Goal: Information Seeking & Learning: Learn about a topic

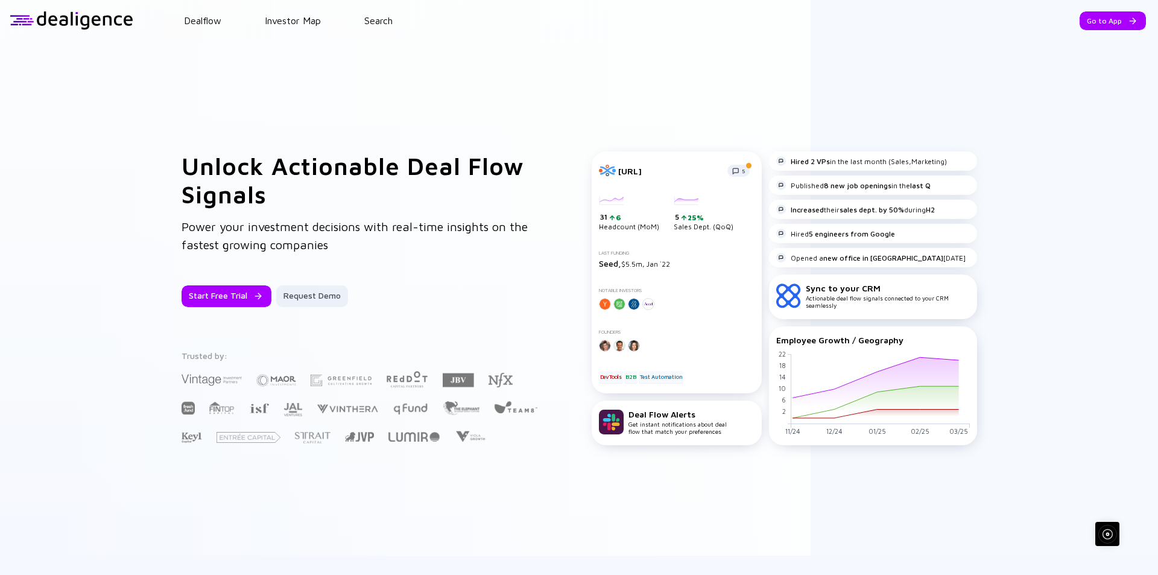
click at [1103, 22] on div "Go to App" at bounding box center [1112, 20] width 66 height 19
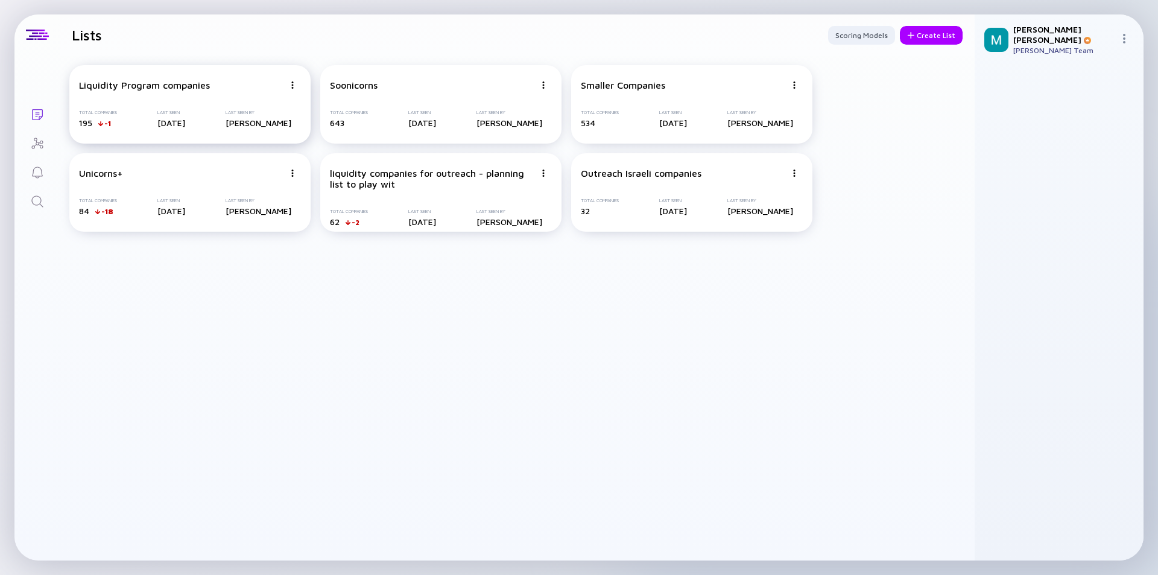
click at [191, 98] on div "Liquidity Program companies Total Companies 195 -1 Last Seen [DATE] Last Seen B…" at bounding box center [189, 104] width 241 height 78
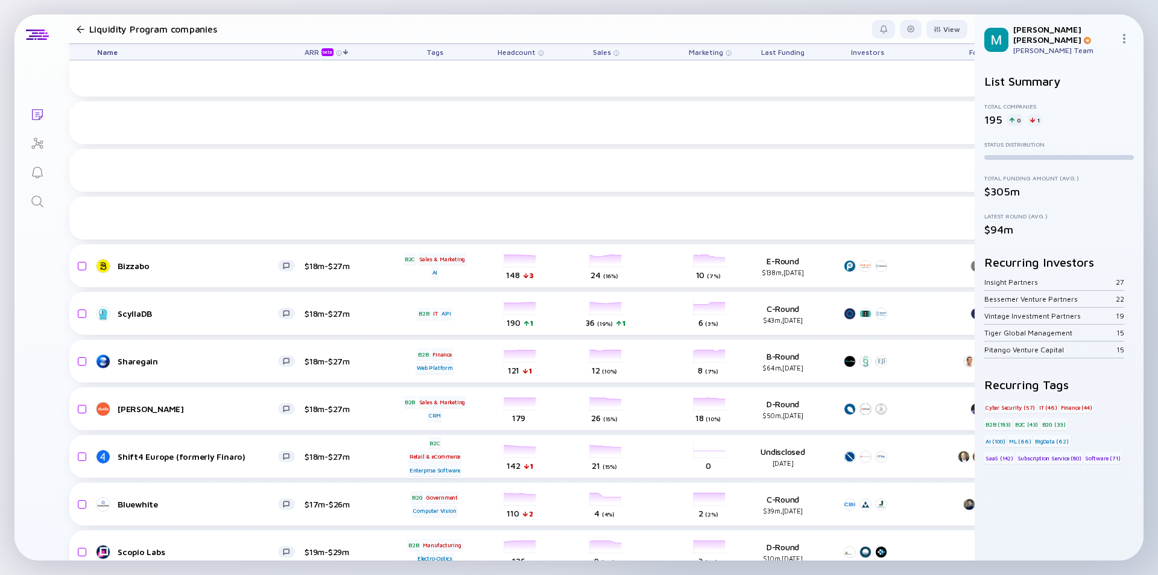
scroll to position [3004, 0]
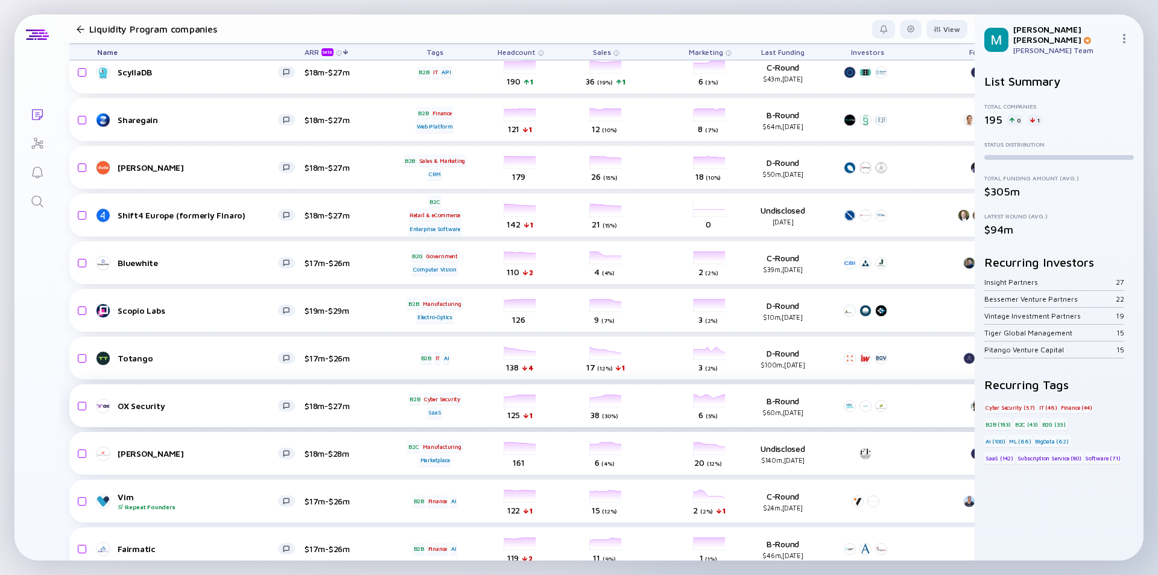
click at [203, 402] on div "OX Security" at bounding box center [198, 405] width 160 height 10
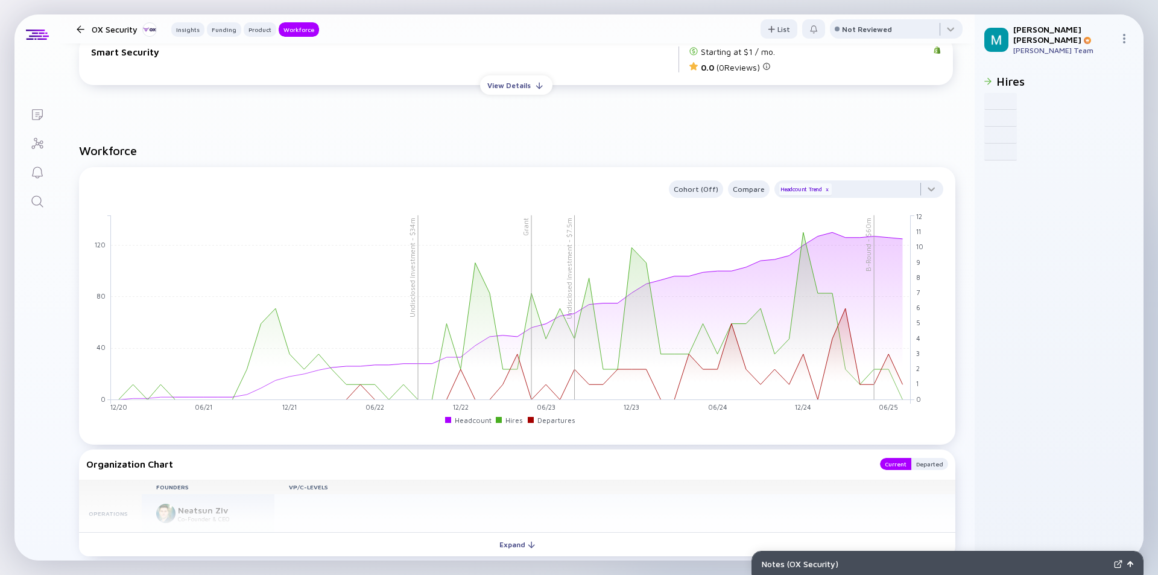
scroll to position [1327, 0]
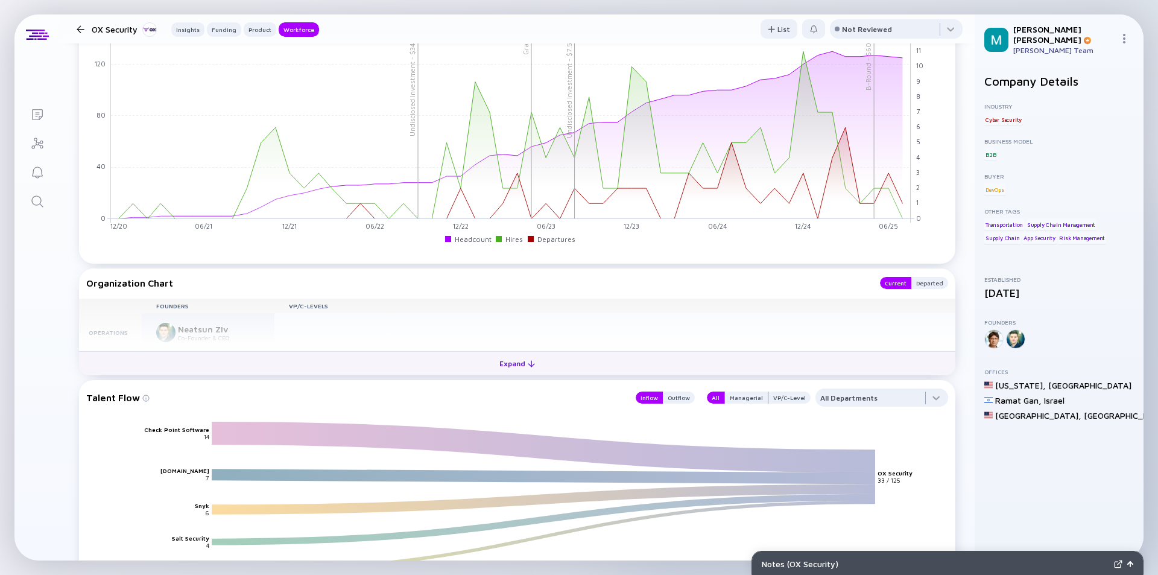
click at [512, 365] on div "Expand" at bounding box center [517, 363] width 50 height 19
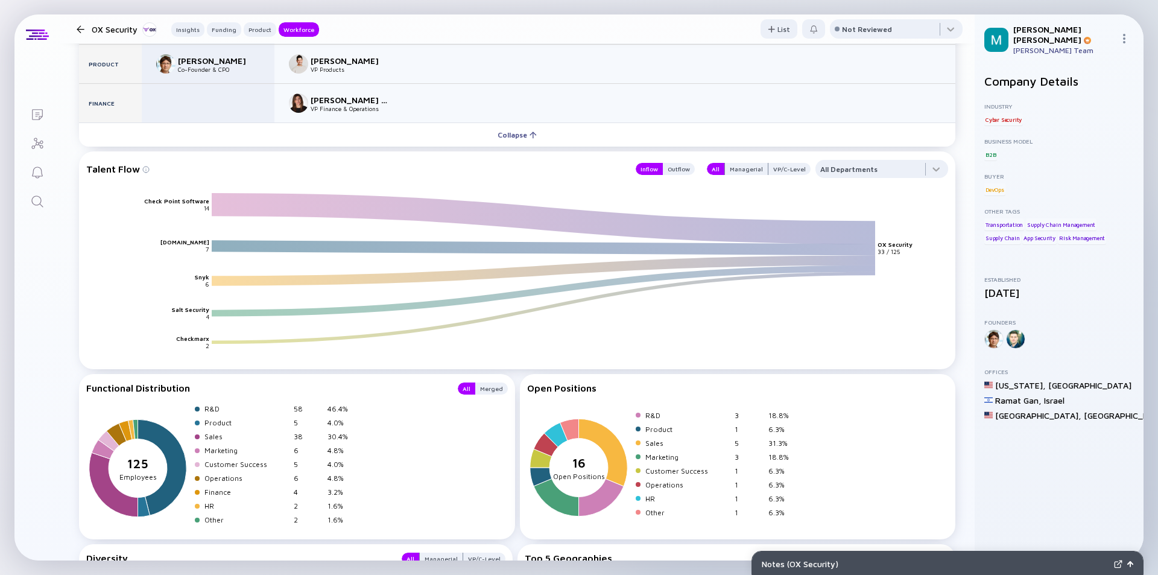
scroll to position [1631, 0]
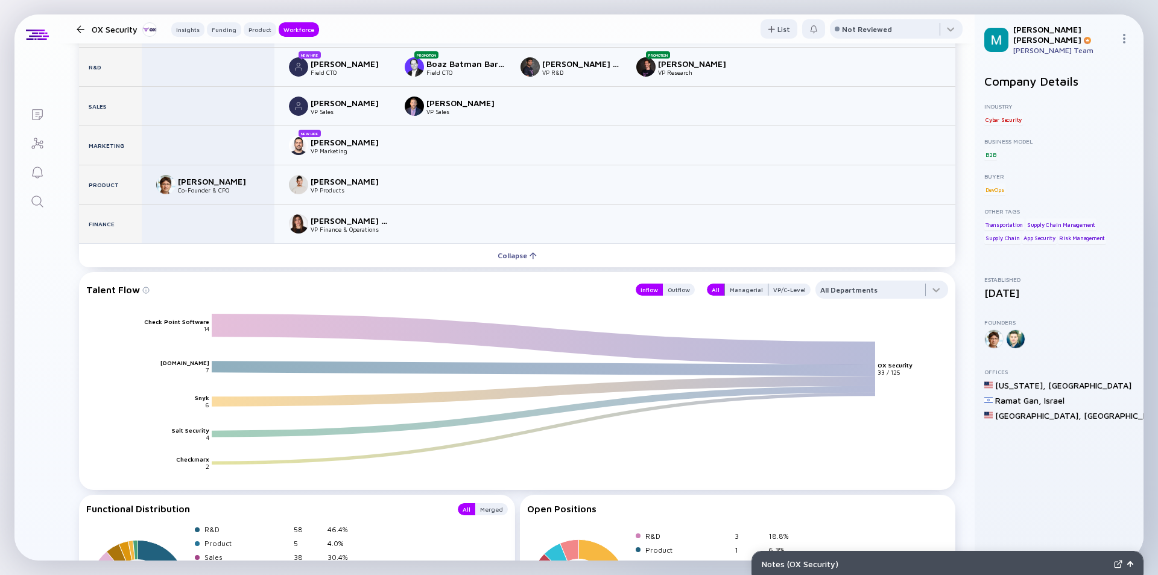
click at [77, 27] on div at bounding box center [81, 29] width 8 height 8
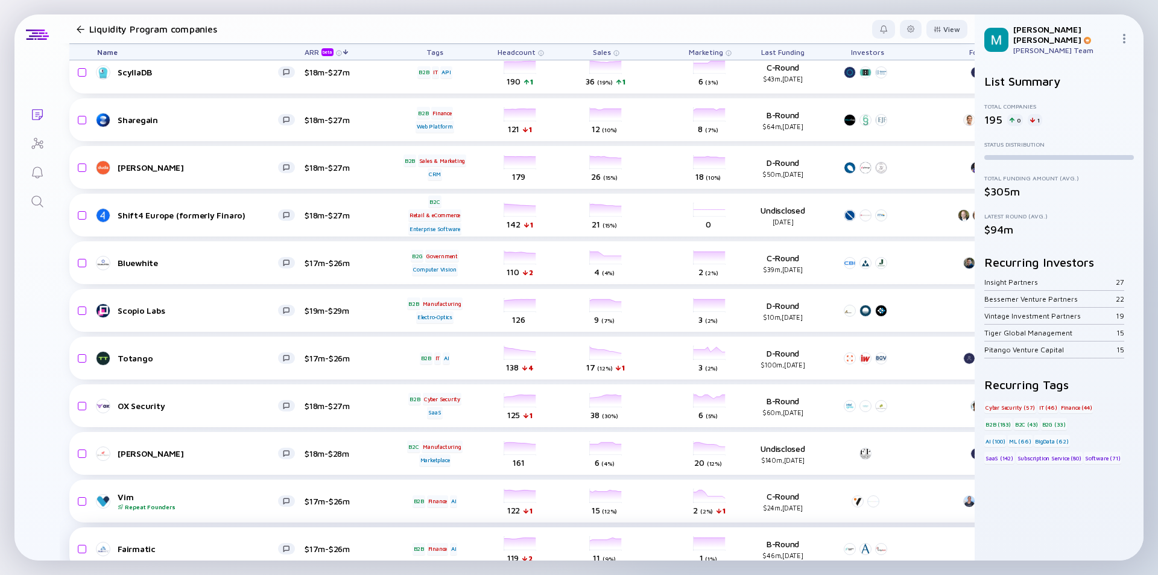
scroll to position [3064, 0]
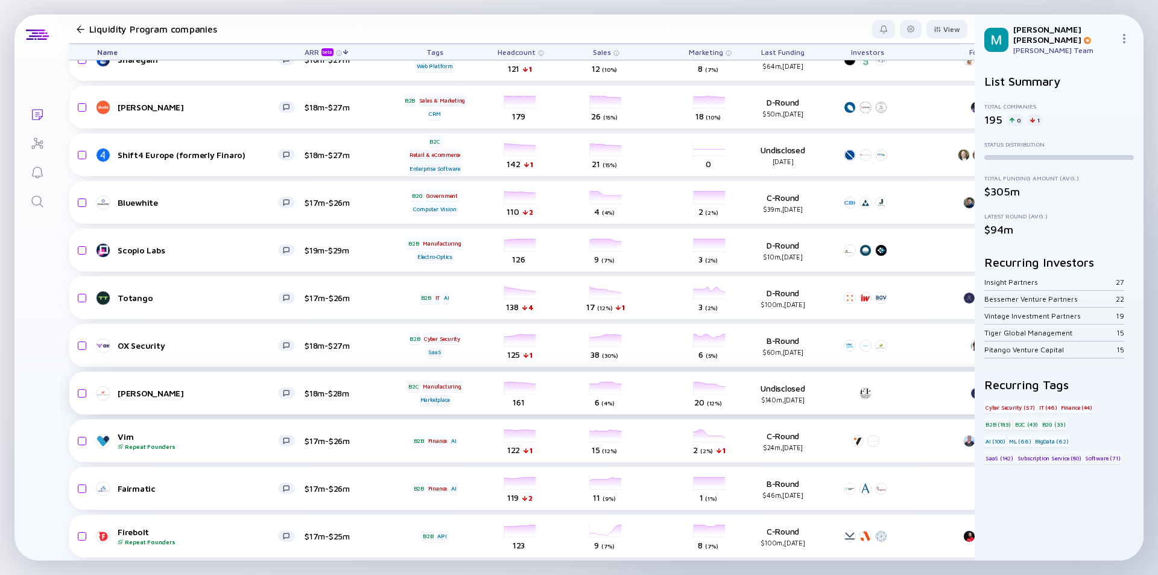
click at [264, 390] on div "[PERSON_NAME]" at bounding box center [198, 393] width 160 height 10
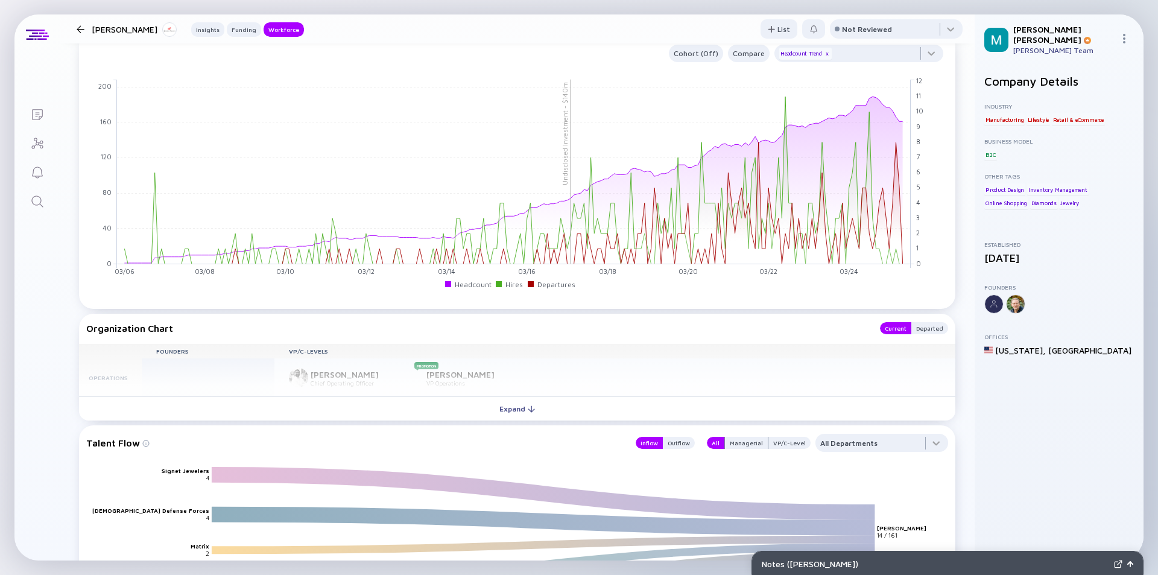
scroll to position [844, 0]
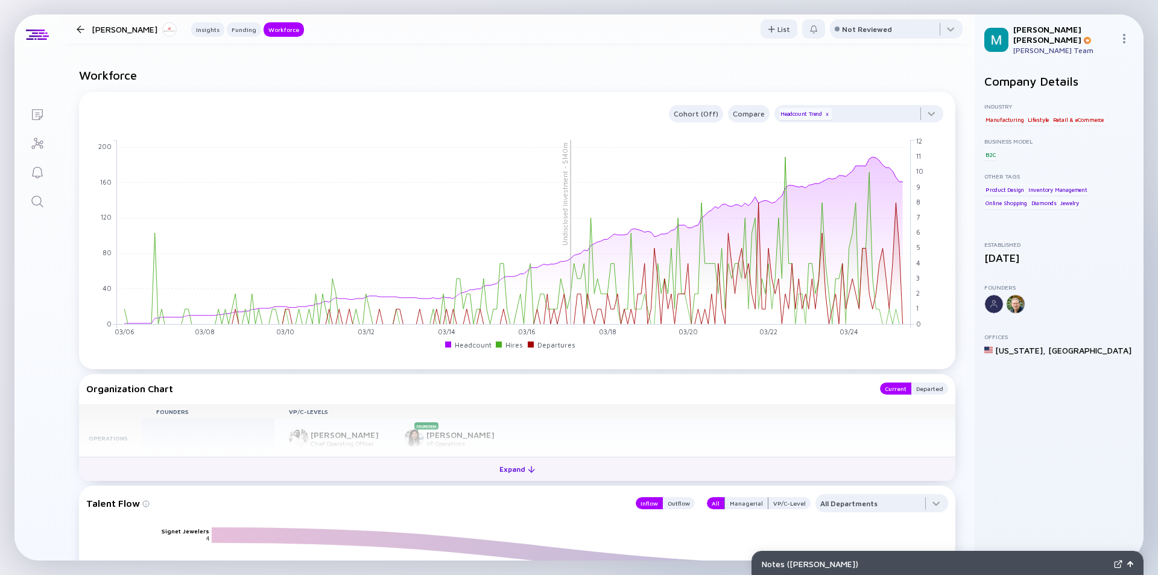
click at [513, 468] on div "Expand" at bounding box center [517, 468] width 50 height 19
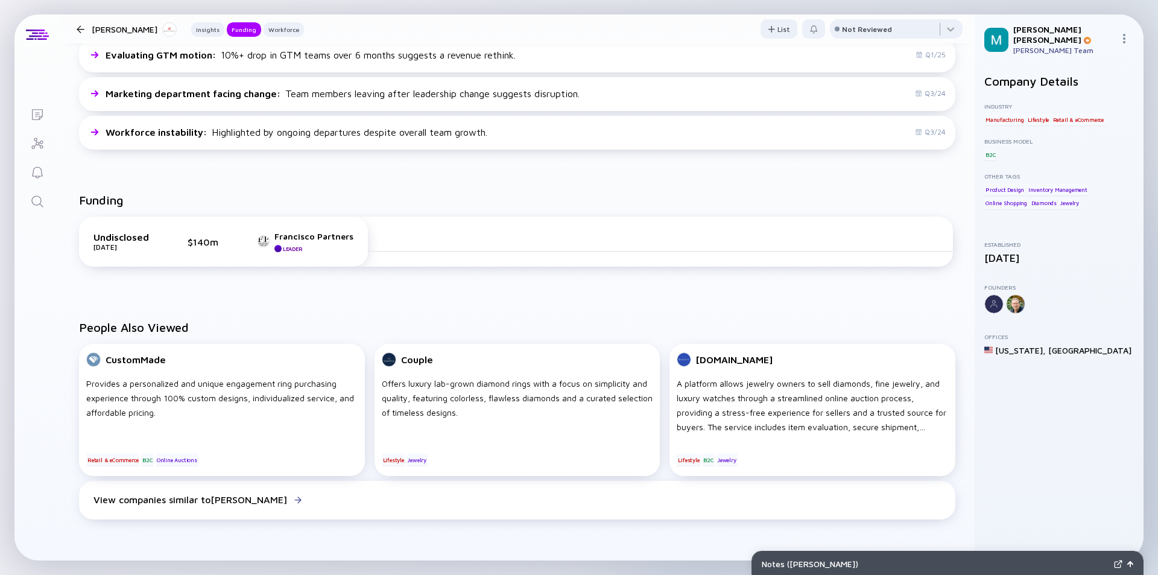
scroll to position [470, 0]
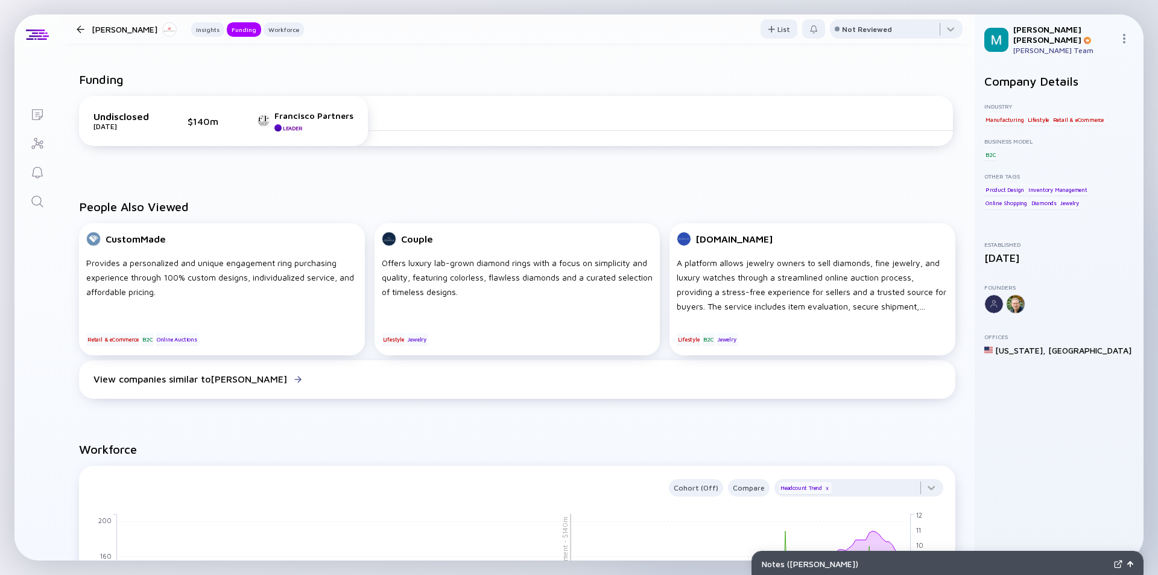
click at [83, 28] on div at bounding box center [81, 29] width 8 height 8
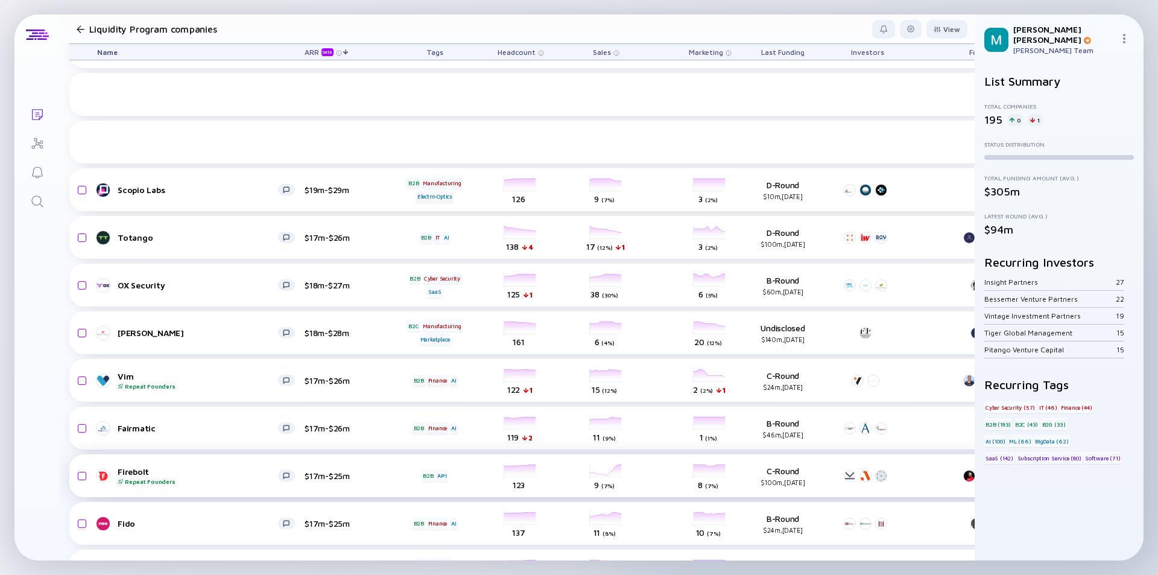
scroll to position [3306, 0]
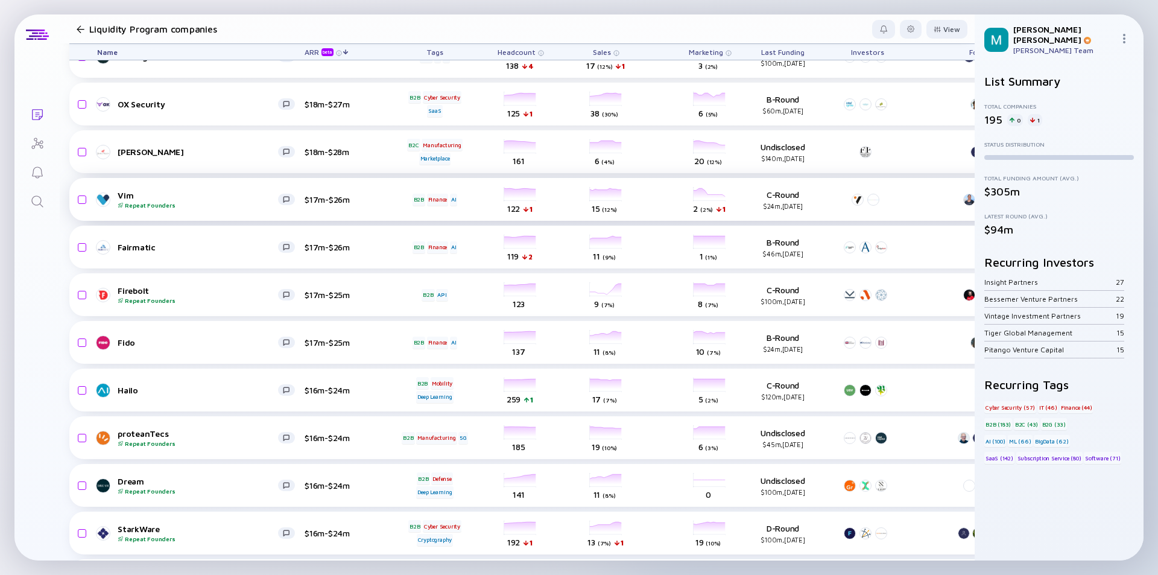
click at [209, 202] on div "Repeat Founders" at bounding box center [198, 204] width 160 height 7
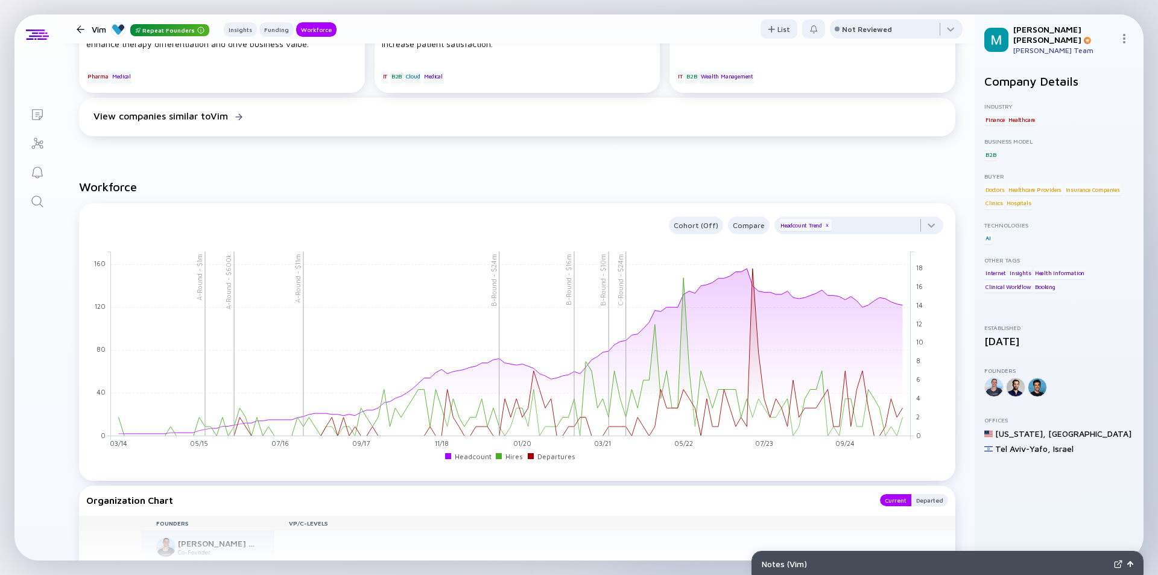
scroll to position [1206, 0]
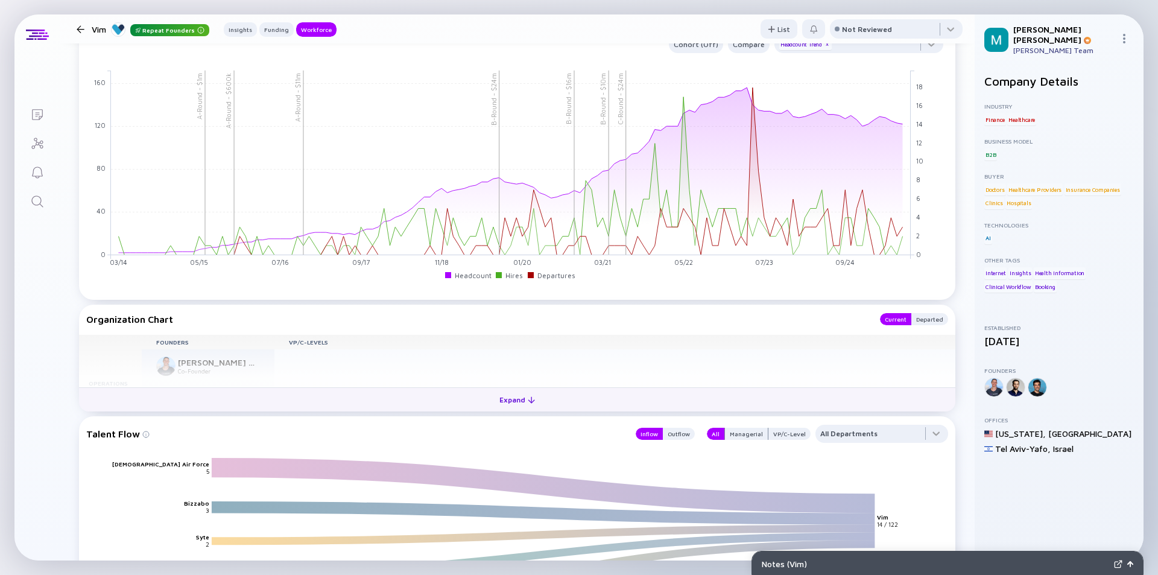
click at [518, 409] on div "Expand" at bounding box center [517, 399] width 50 height 19
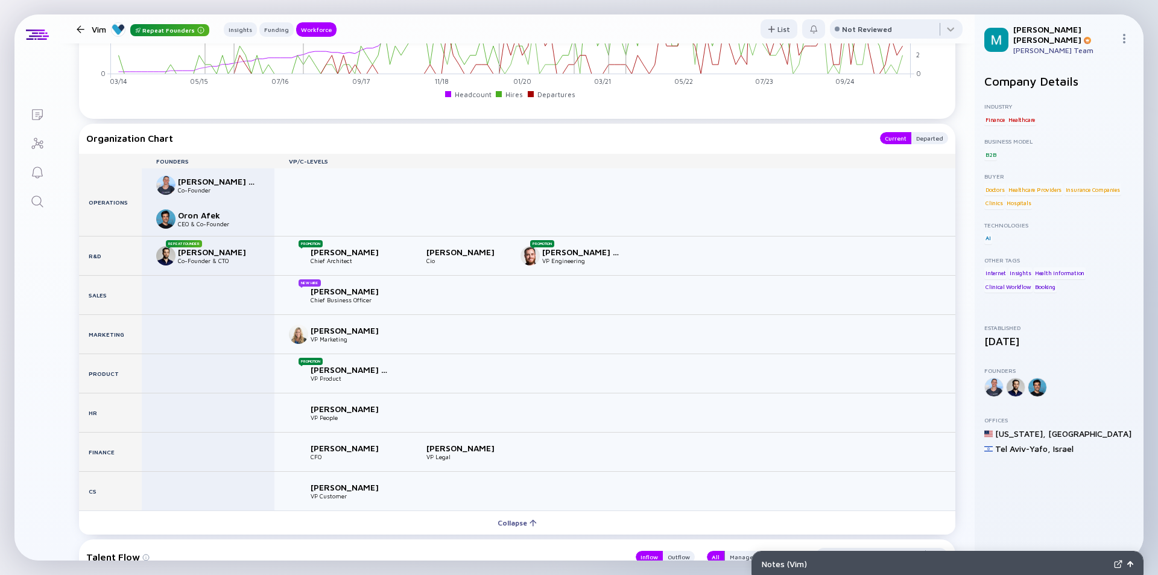
scroll to position [1447, 0]
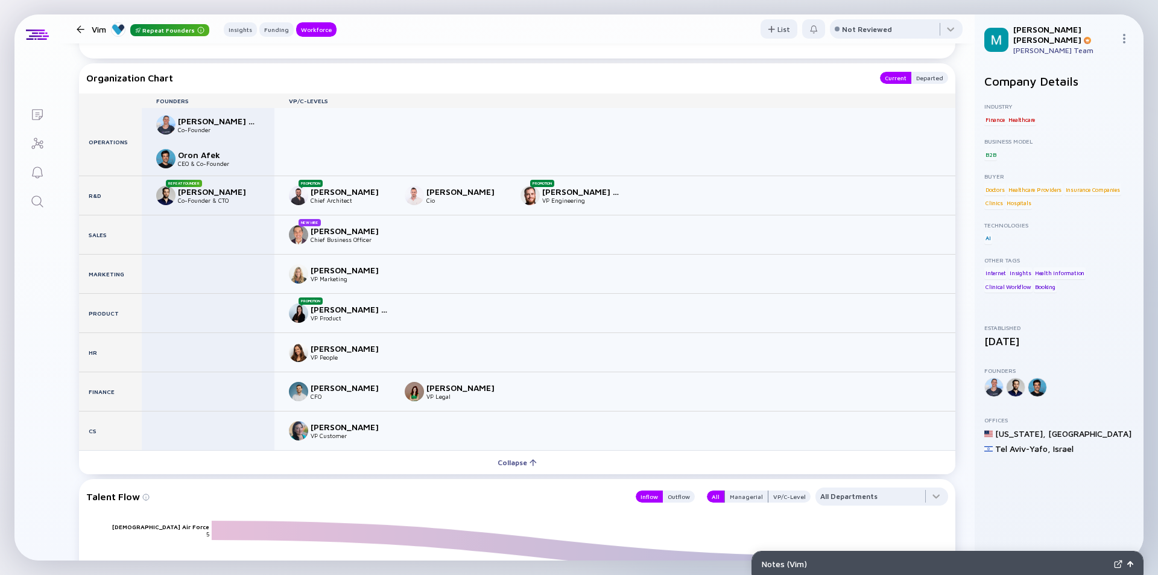
click at [80, 31] on div at bounding box center [81, 29] width 8 height 8
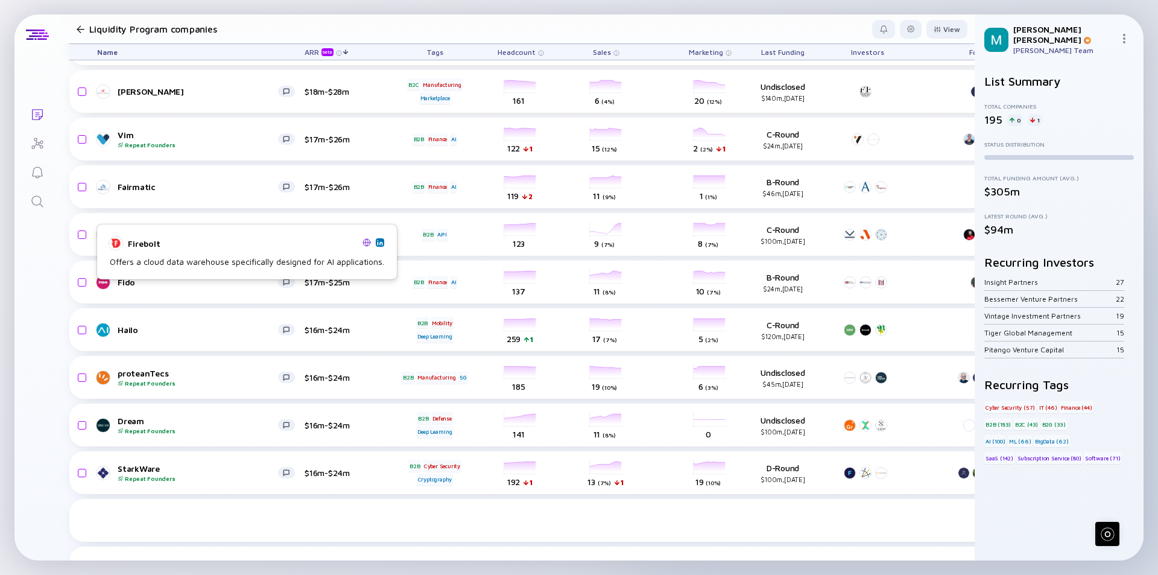
scroll to position [3306, 0]
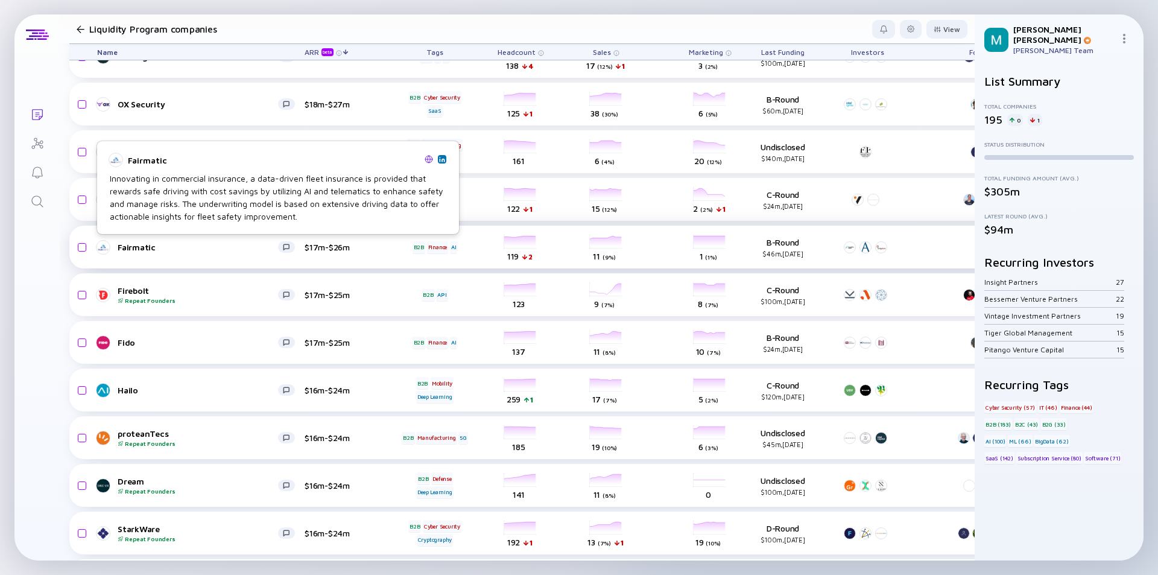
click at [187, 246] on div "Fairmatic" at bounding box center [198, 247] width 160 height 10
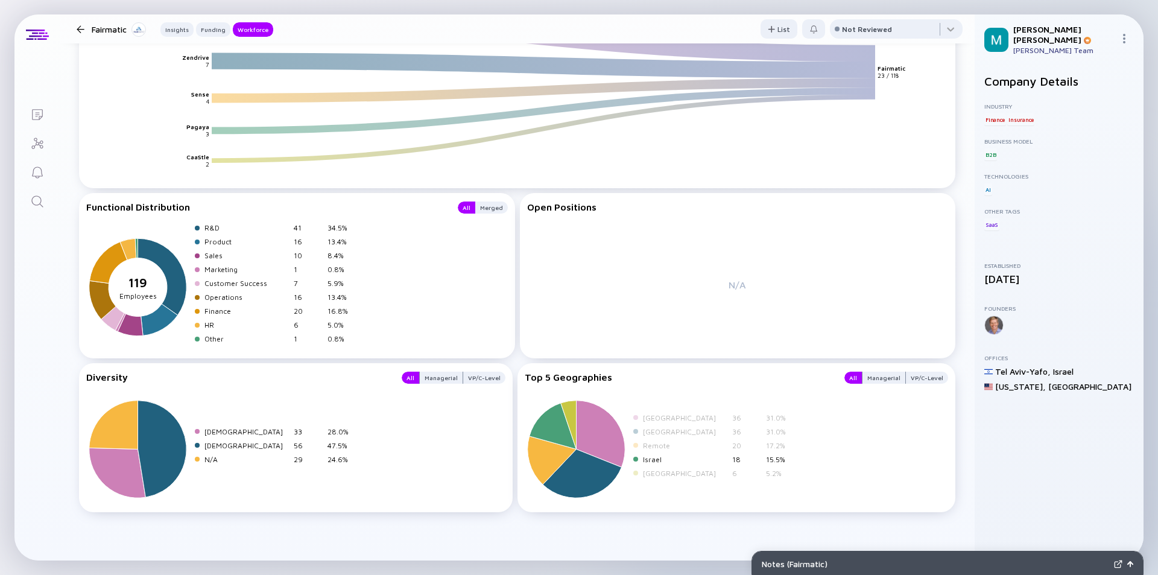
scroll to position [1363, 0]
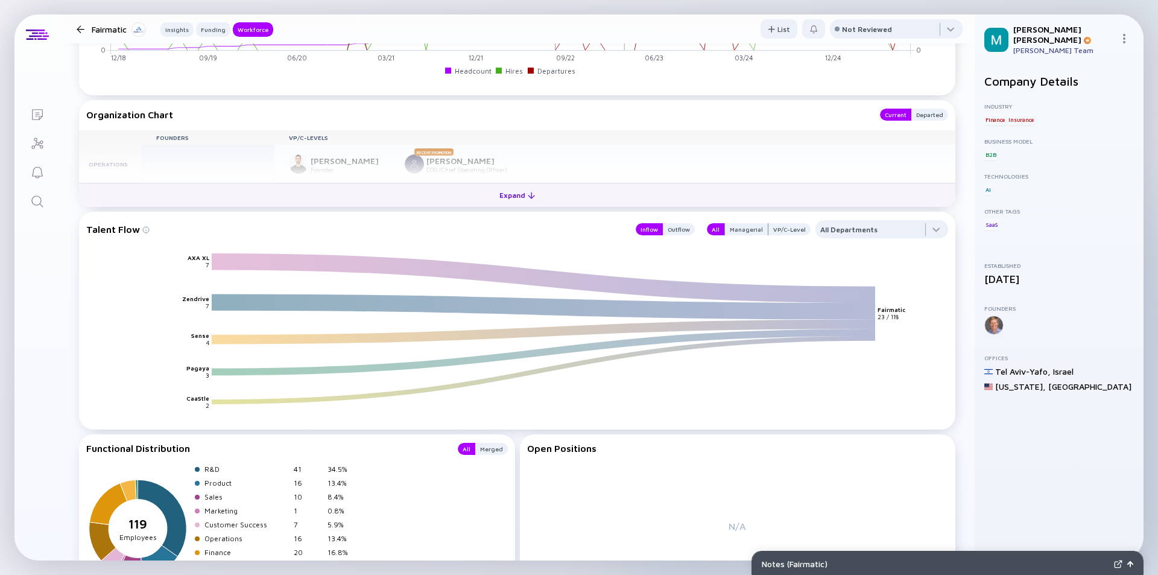
click at [503, 197] on div "Expand" at bounding box center [517, 195] width 50 height 19
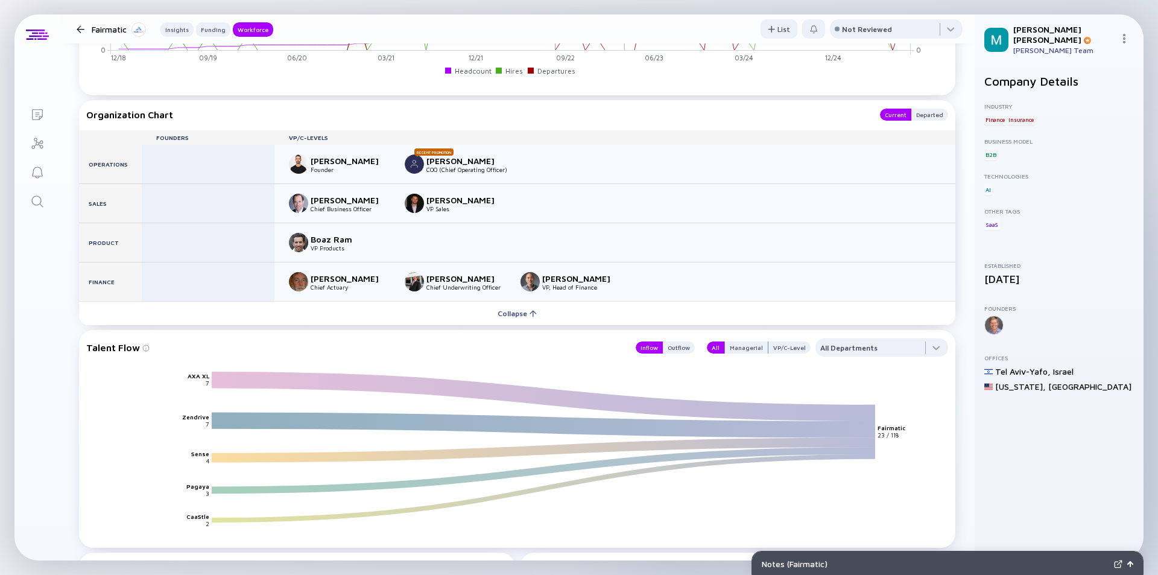
click at [77, 28] on div at bounding box center [81, 29] width 8 height 8
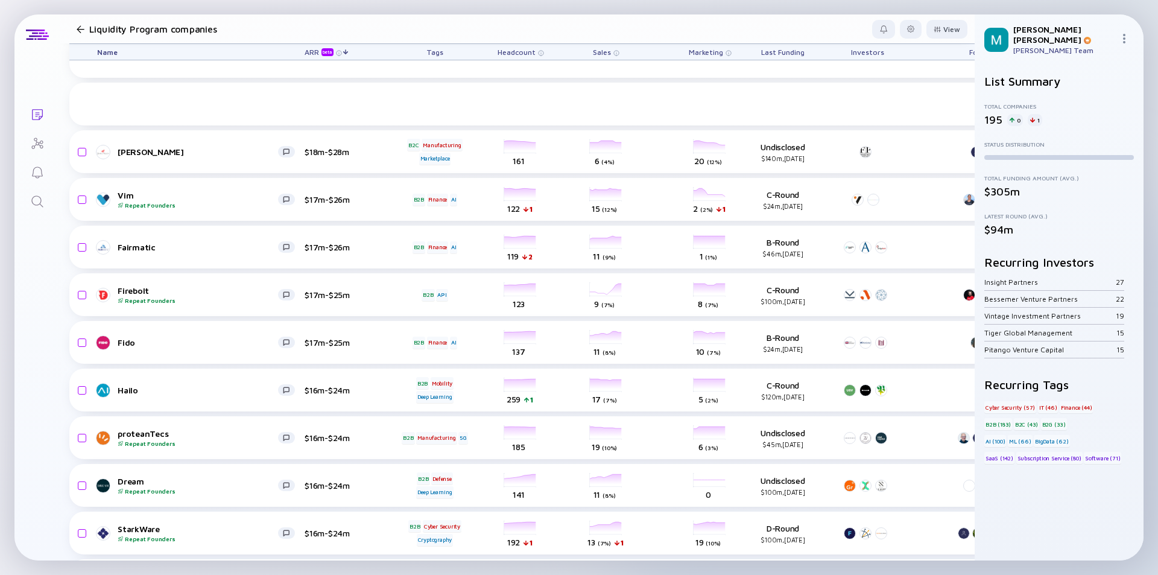
scroll to position [3426, 0]
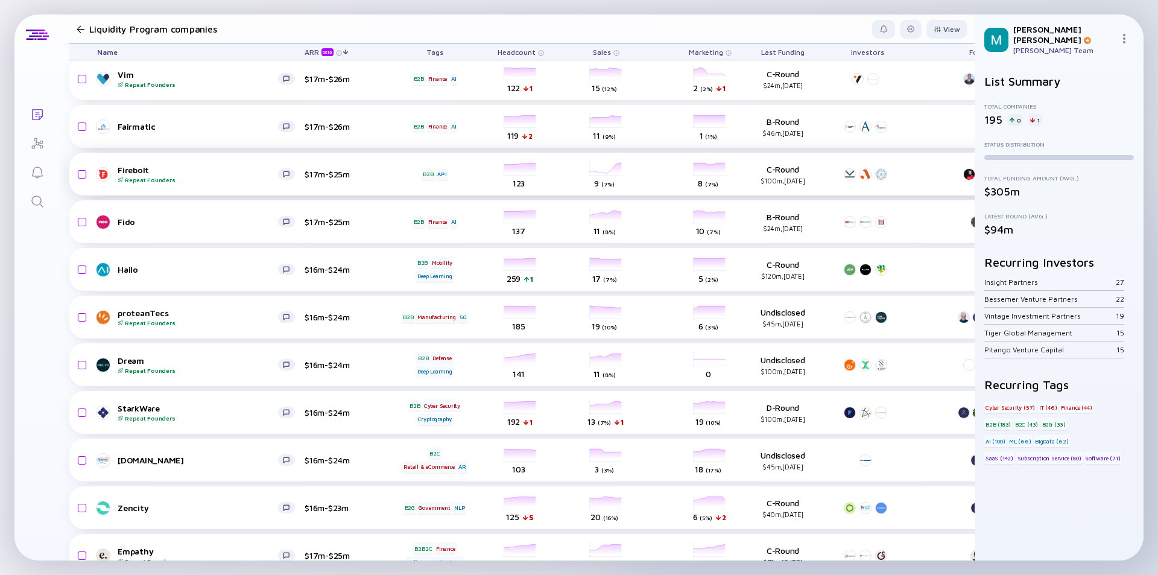
click at [245, 172] on div "Firebolt Repeat Founders" at bounding box center [198, 174] width 160 height 19
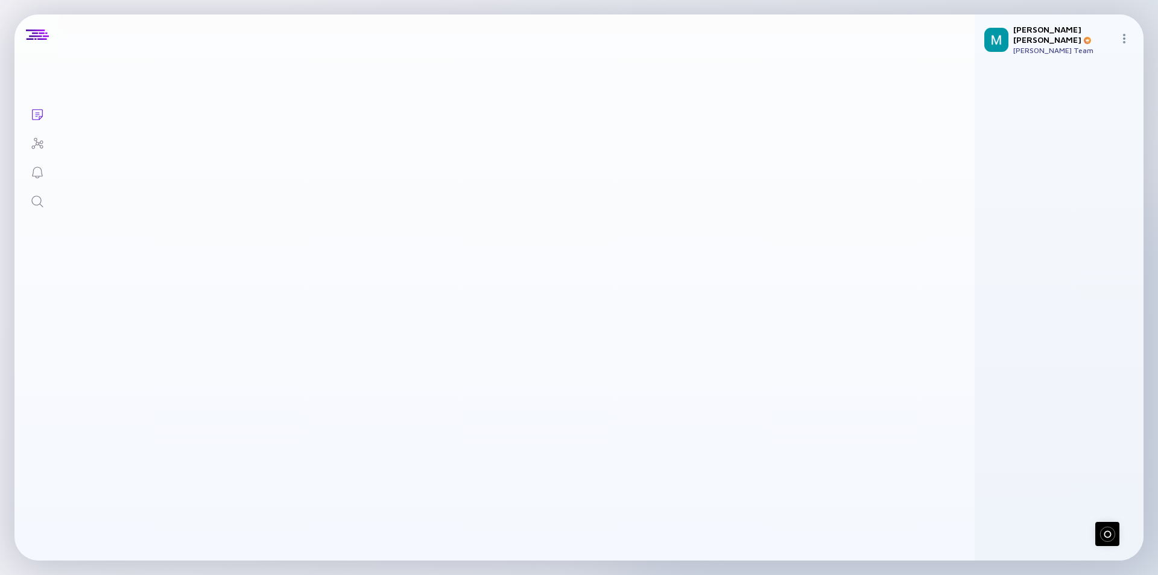
click at [236, 165] on div "Firebolt Repeat Founders" at bounding box center [186, 174] width 160 height 19
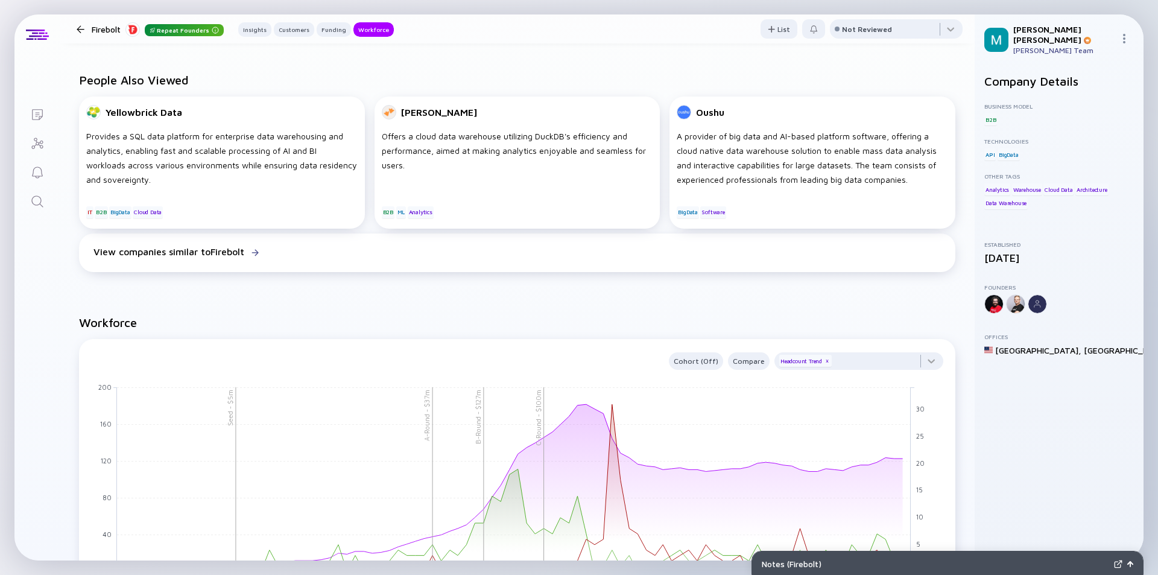
scroll to position [1266, 0]
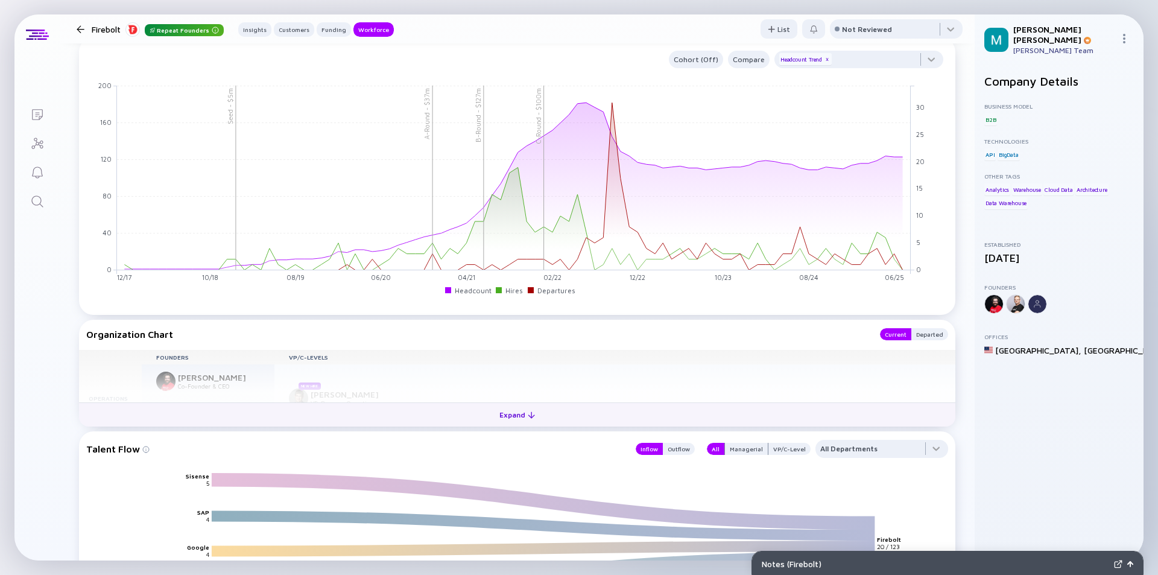
click at [506, 416] on div "Expand" at bounding box center [517, 414] width 50 height 19
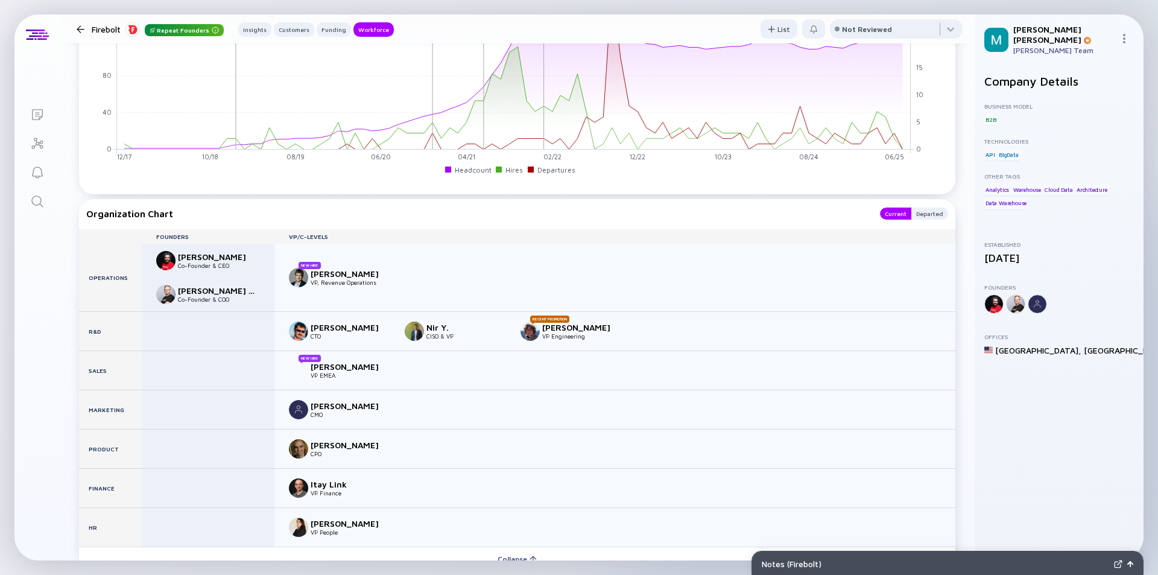
scroll to position [1507, 0]
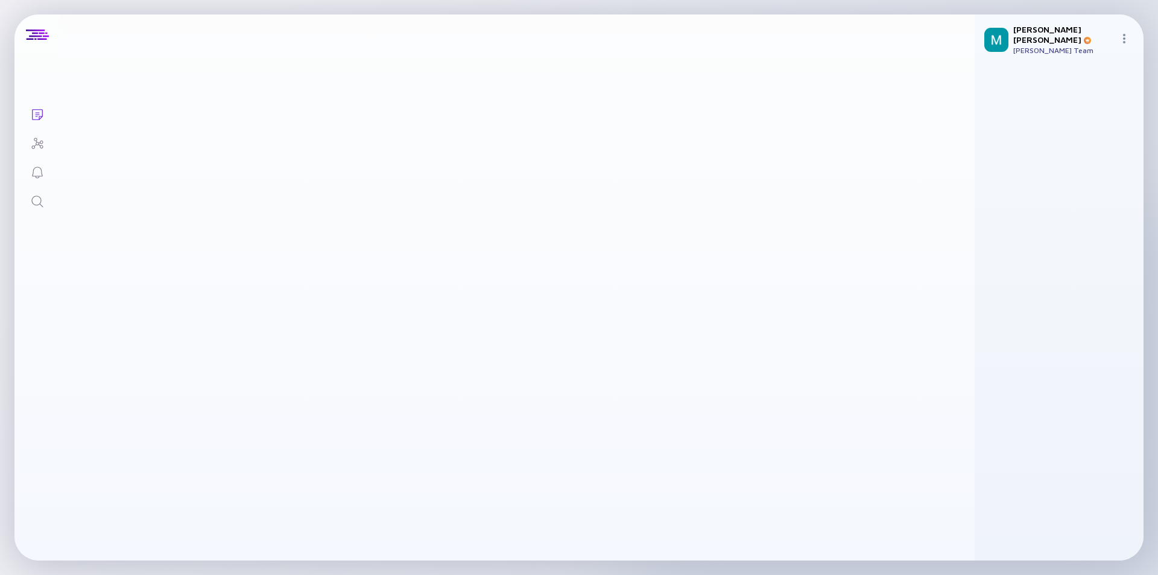
scroll to position [3426, 0]
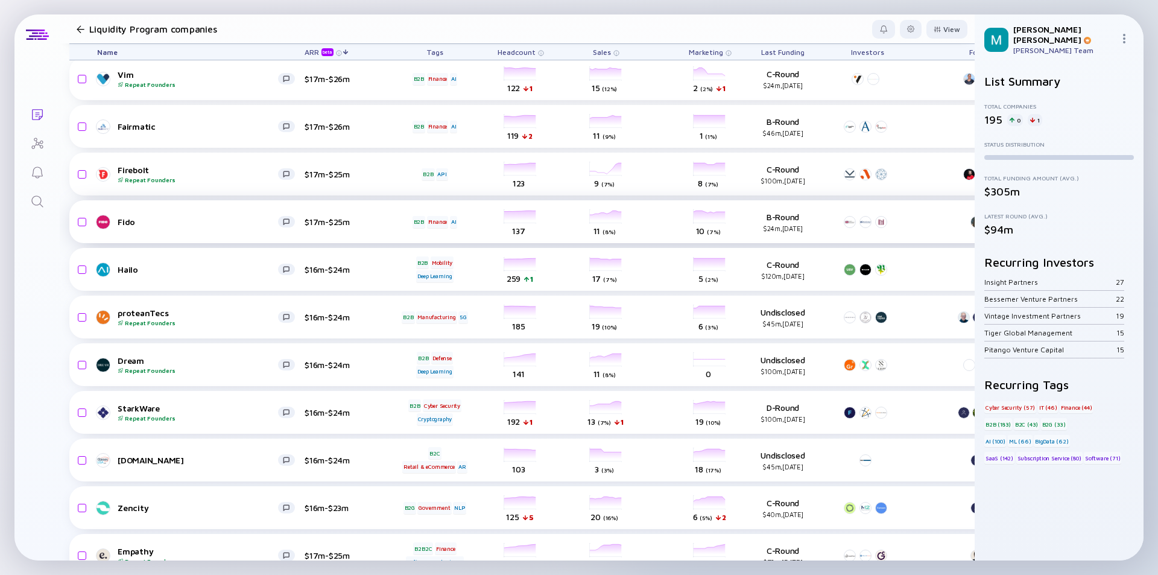
click at [181, 221] on div "Fido" at bounding box center [198, 221] width 160 height 10
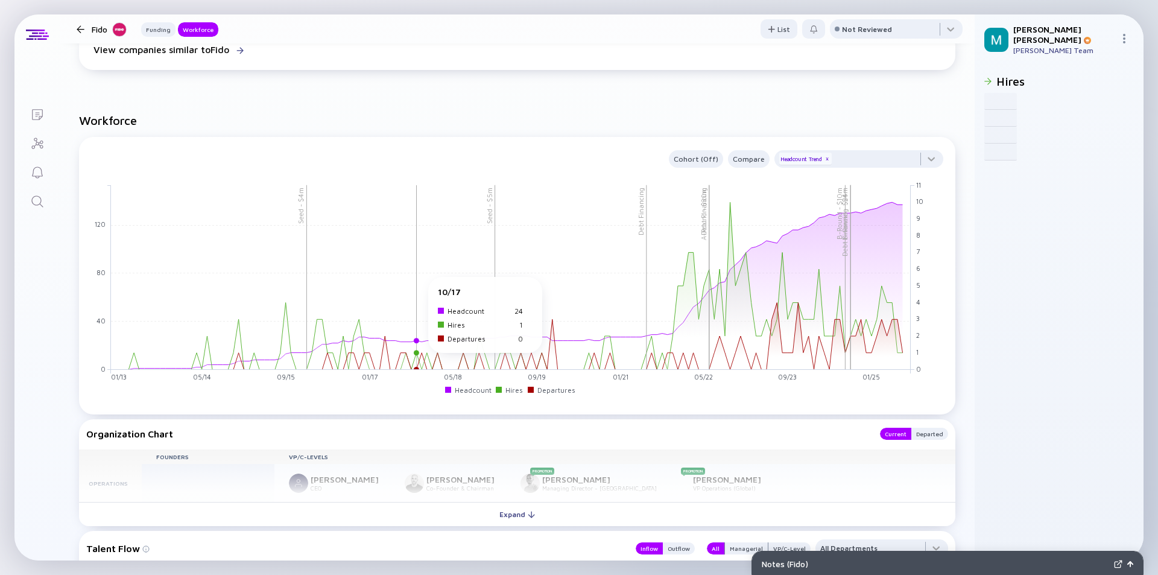
scroll to position [1025, 0]
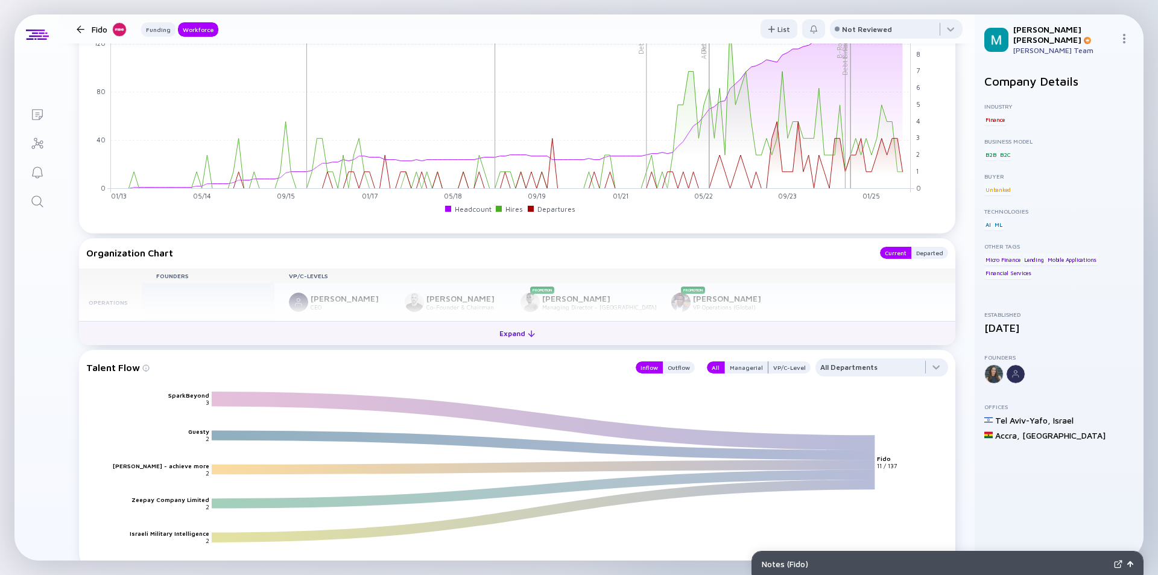
click at [507, 335] on div "Expand" at bounding box center [517, 333] width 50 height 19
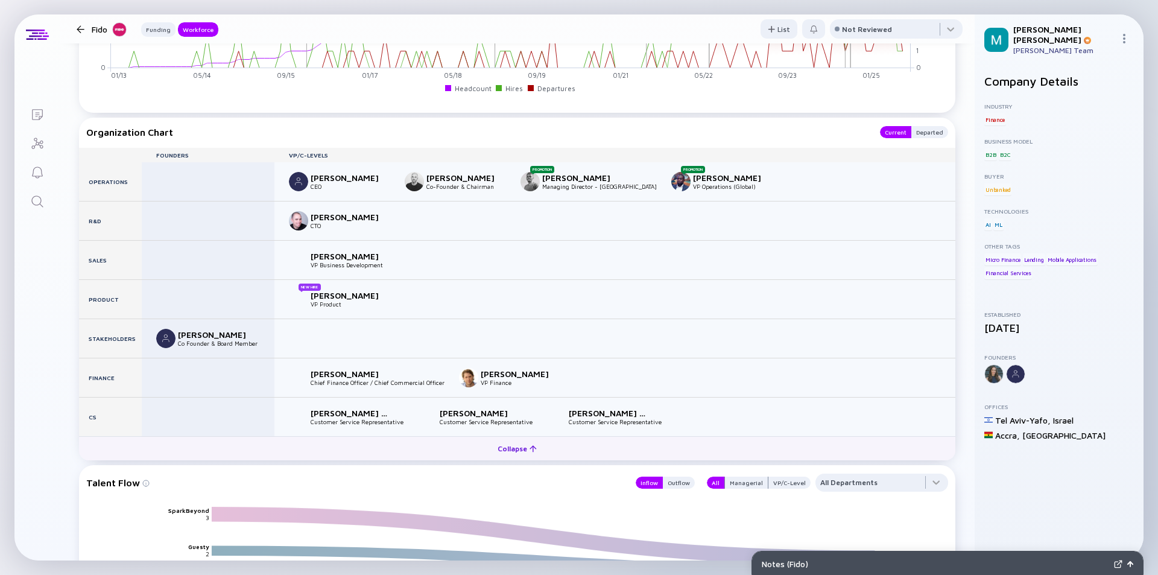
scroll to position [1206, 0]
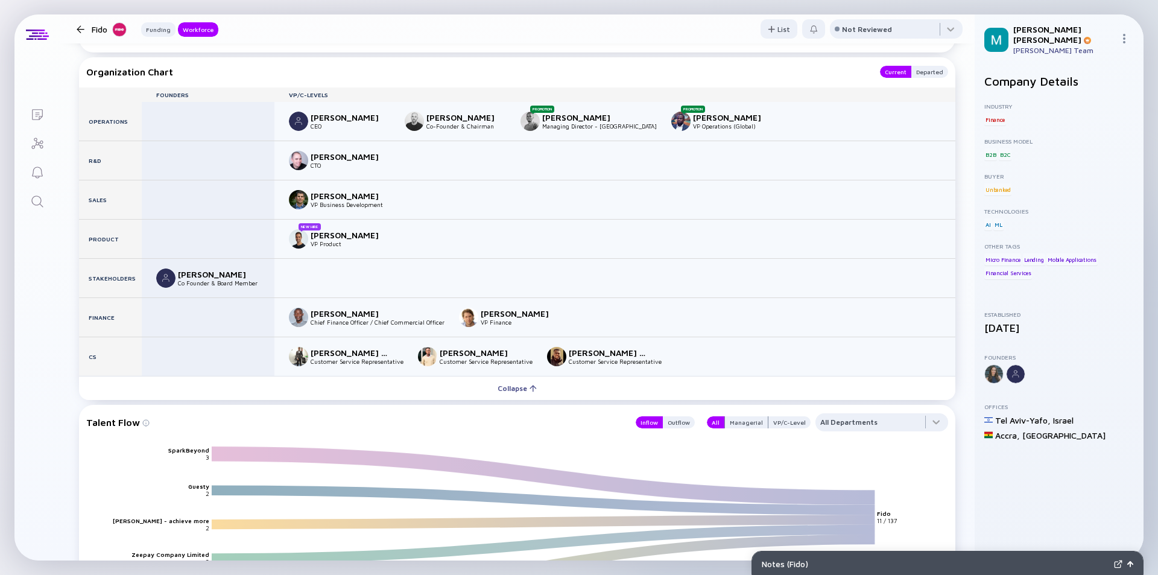
click at [78, 27] on div at bounding box center [81, 29] width 8 height 8
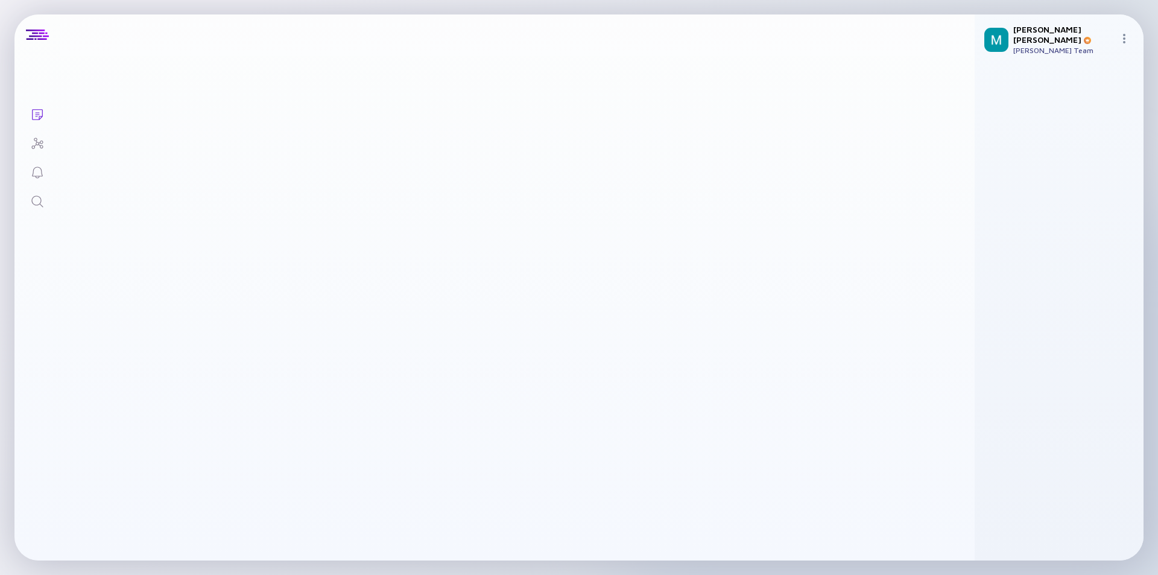
scroll to position [3426, 0]
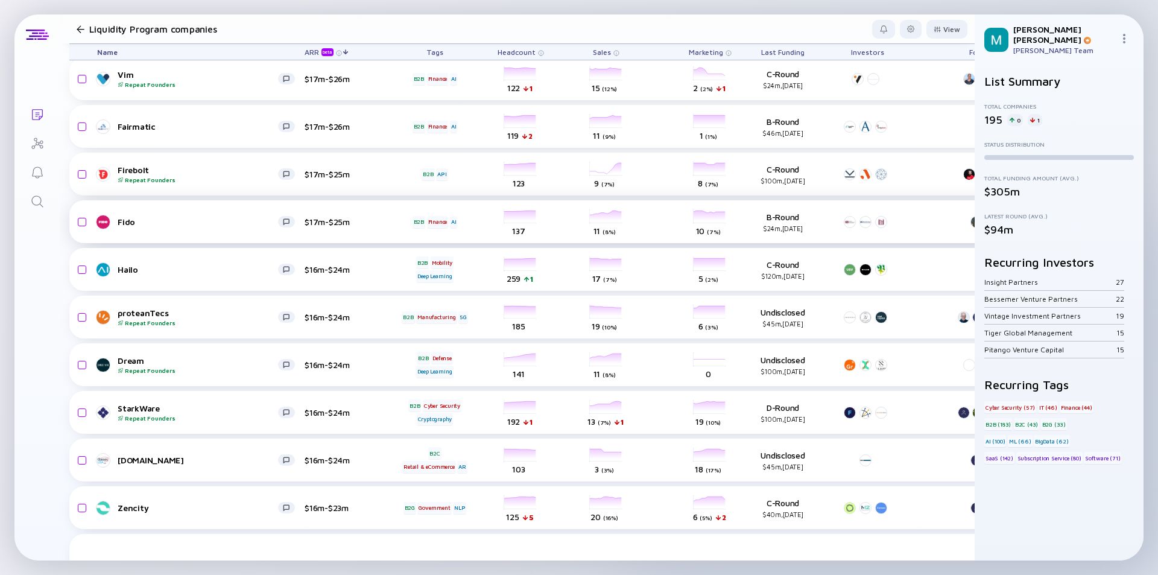
click at [224, 227] on div "Fido" at bounding box center [198, 221] width 160 height 10
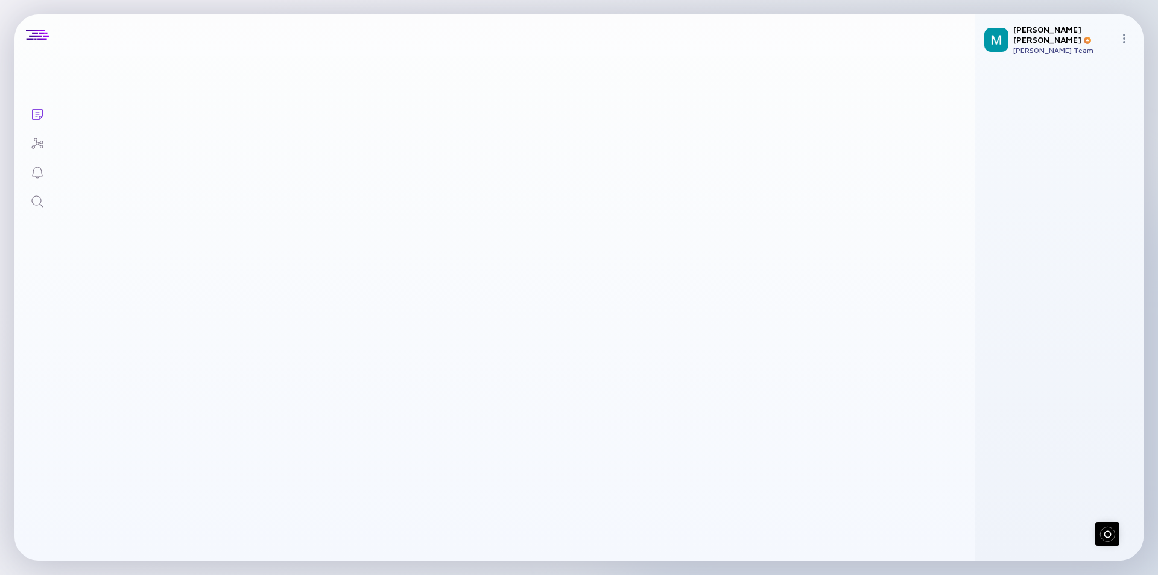
scroll to position [3366, 0]
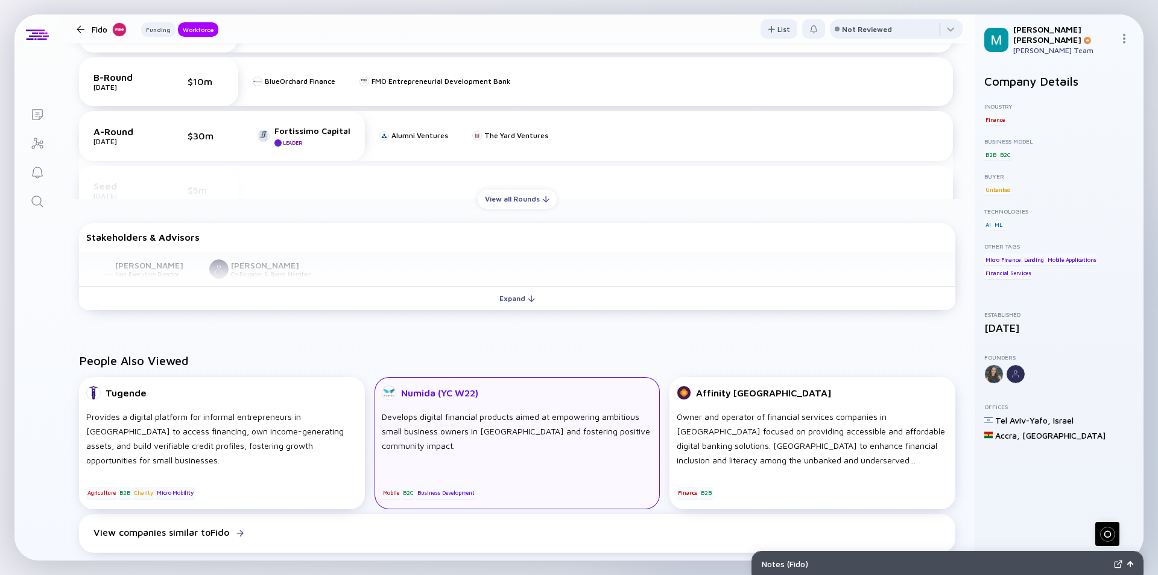
scroll to position [482, 0]
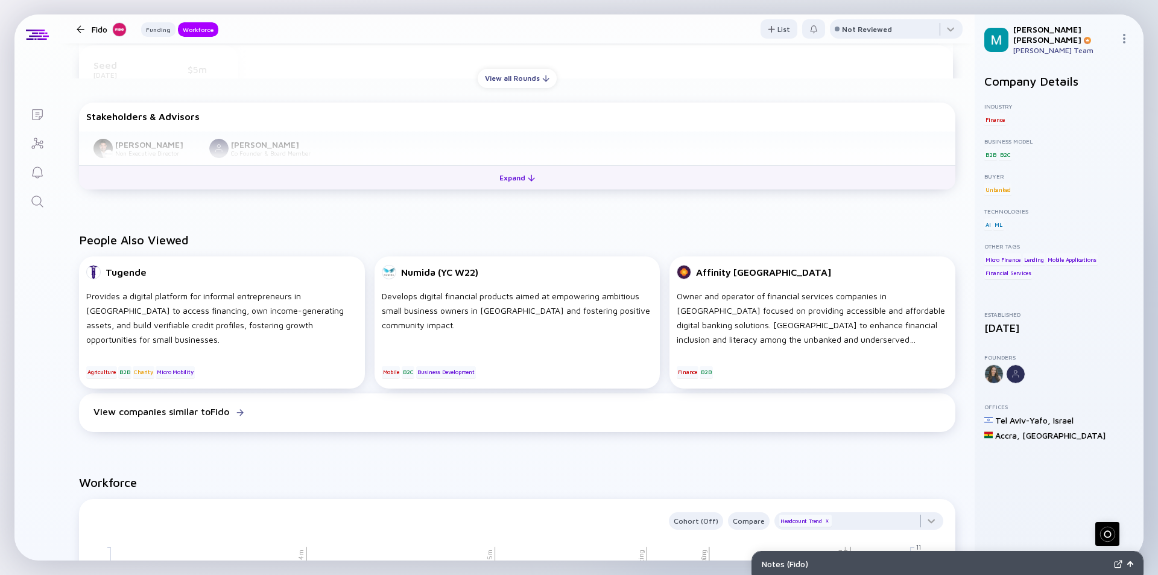
click at [511, 181] on div "Expand" at bounding box center [517, 177] width 50 height 19
click at [516, 178] on div "Collapse" at bounding box center [517, 177] width 54 height 19
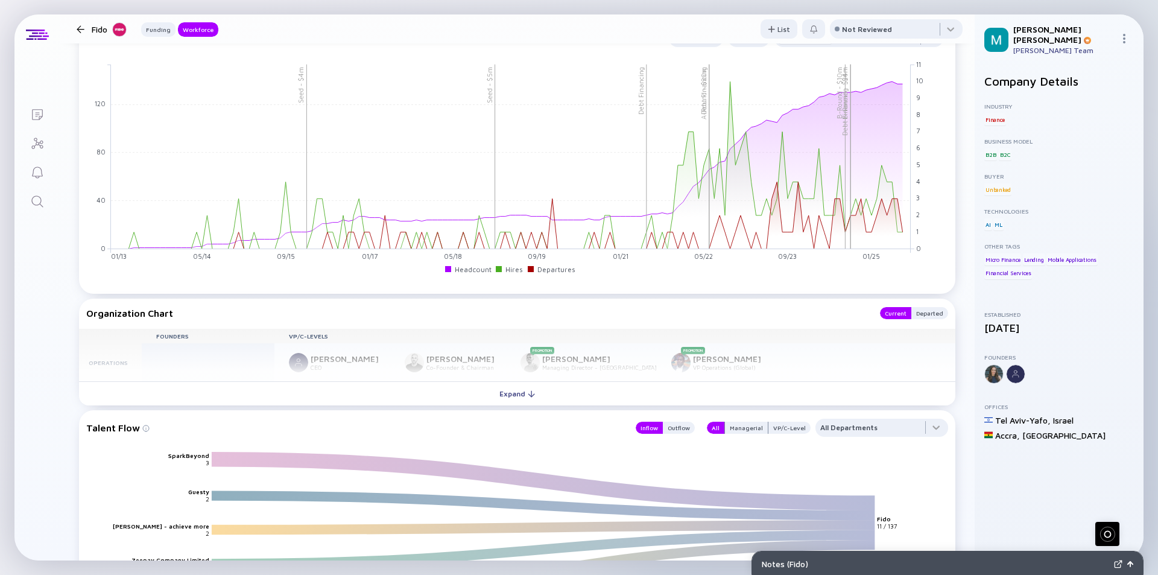
scroll to position [1025, 0]
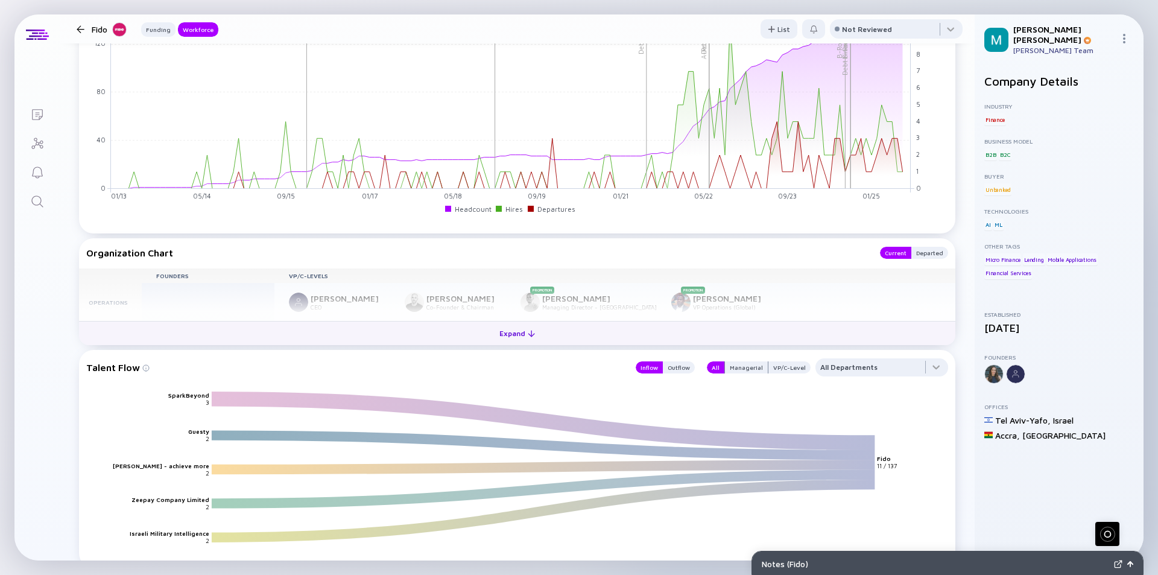
click at [516, 336] on div "Expand" at bounding box center [517, 333] width 50 height 19
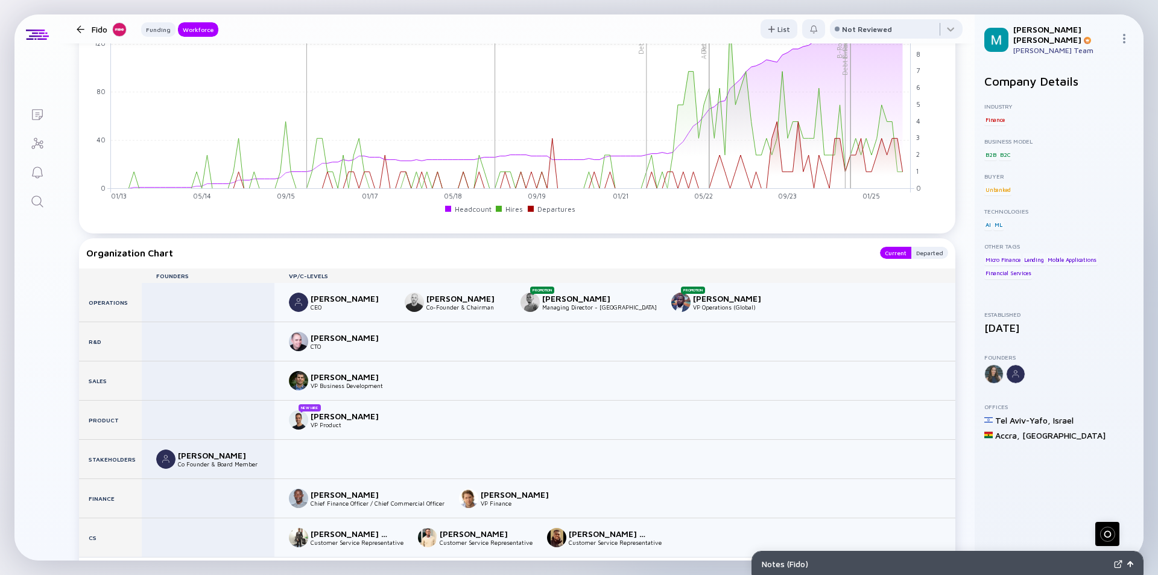
click at [81, 29] on div at bounding box center [81, 29] width 8 height 8
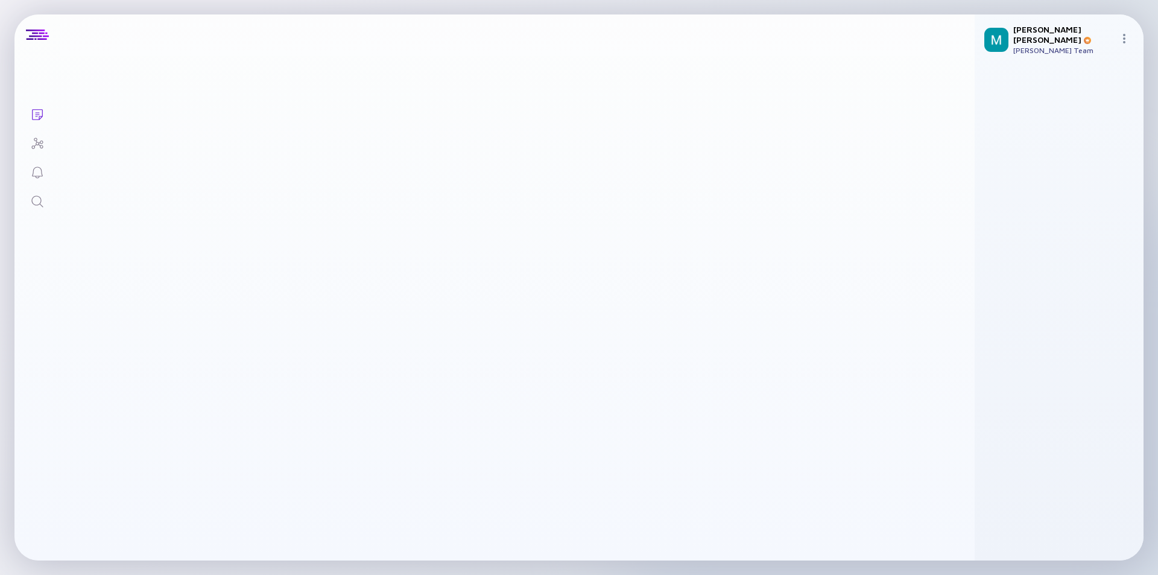
scroll to position [3366, 0]
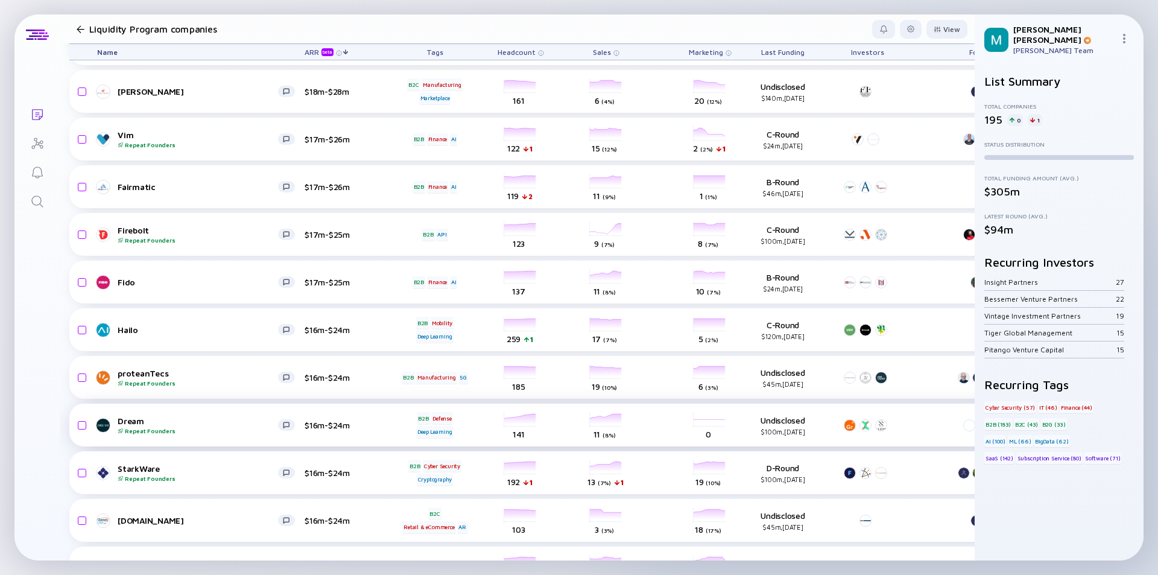
click at [177, 421] on div "Dream Repeat Founders" at bounding box center [198, 424] width 160 height 19
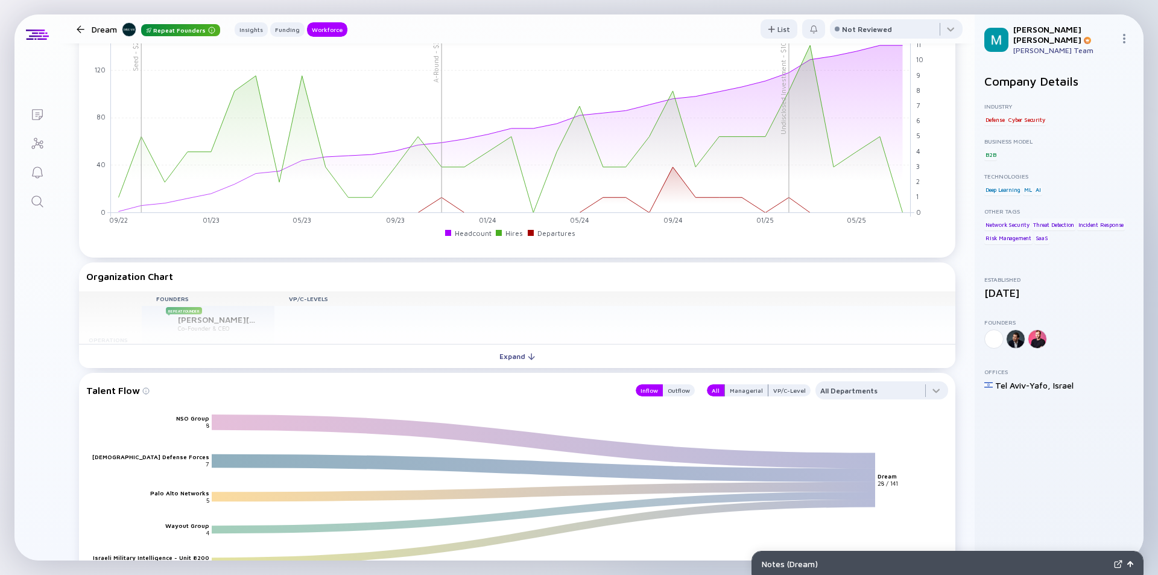
scroll to position [1146, 0]
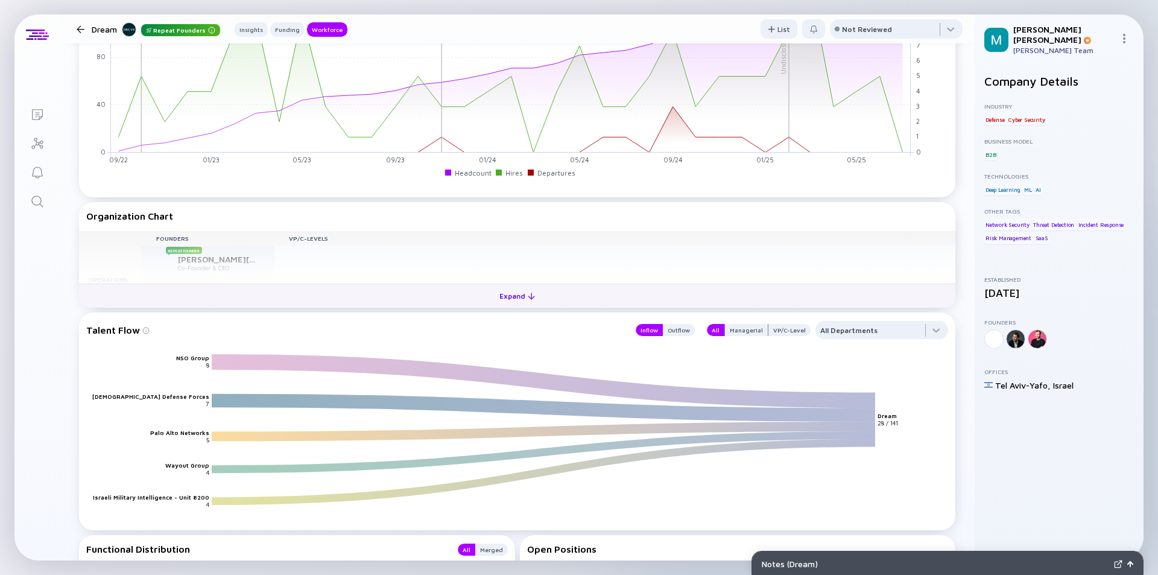
click at [504, 299] on div "Expand" at bounding box center [517, 295] width 50 height 19
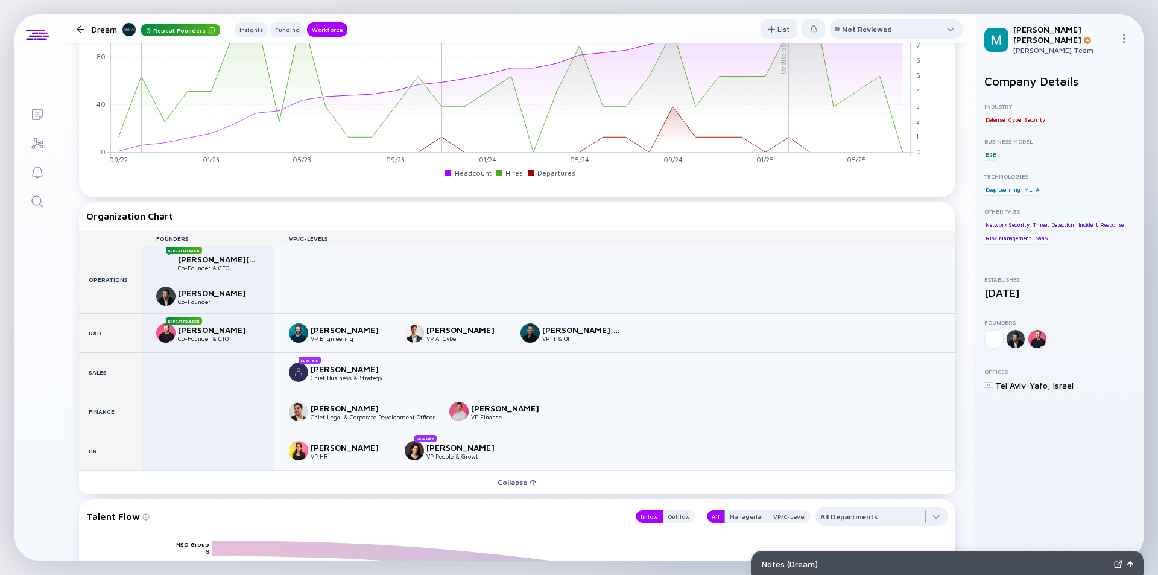
click at [75, 27] on div at bounding box center [80, 29] width 17 height 8
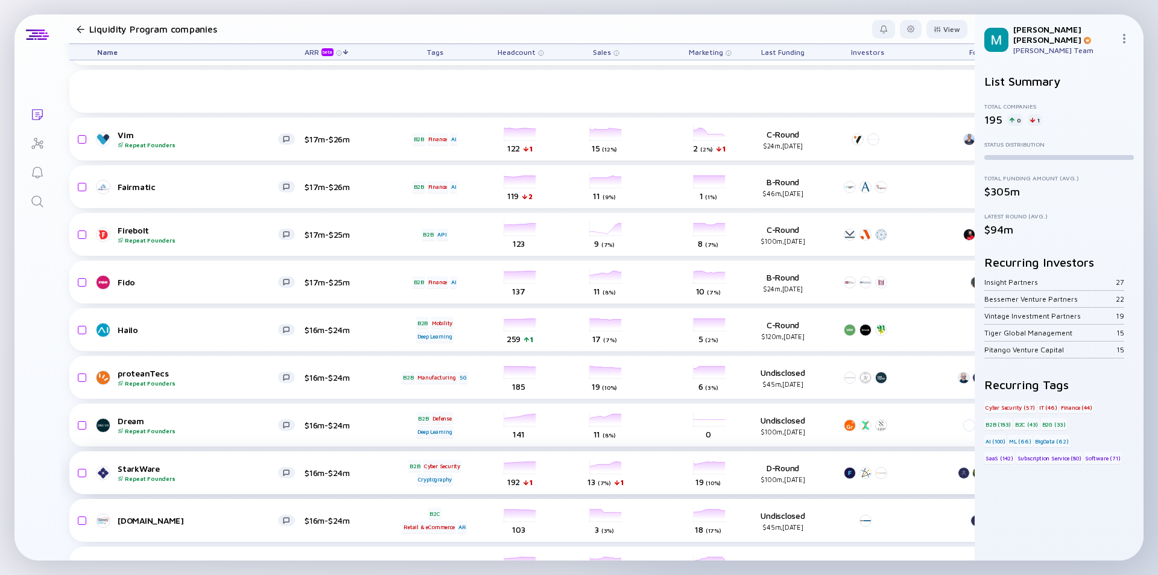
scroll to position [3547, 0]
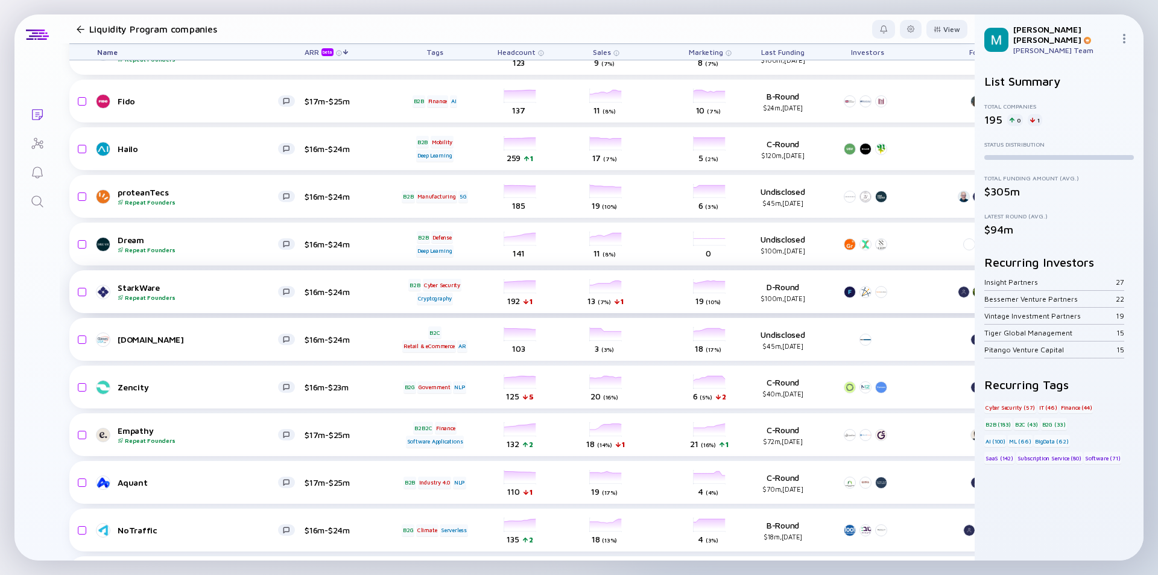
click at [191, 286] on div "StarkWare Repeat Founders" at bounding box center [198, 291] width 160 height 19
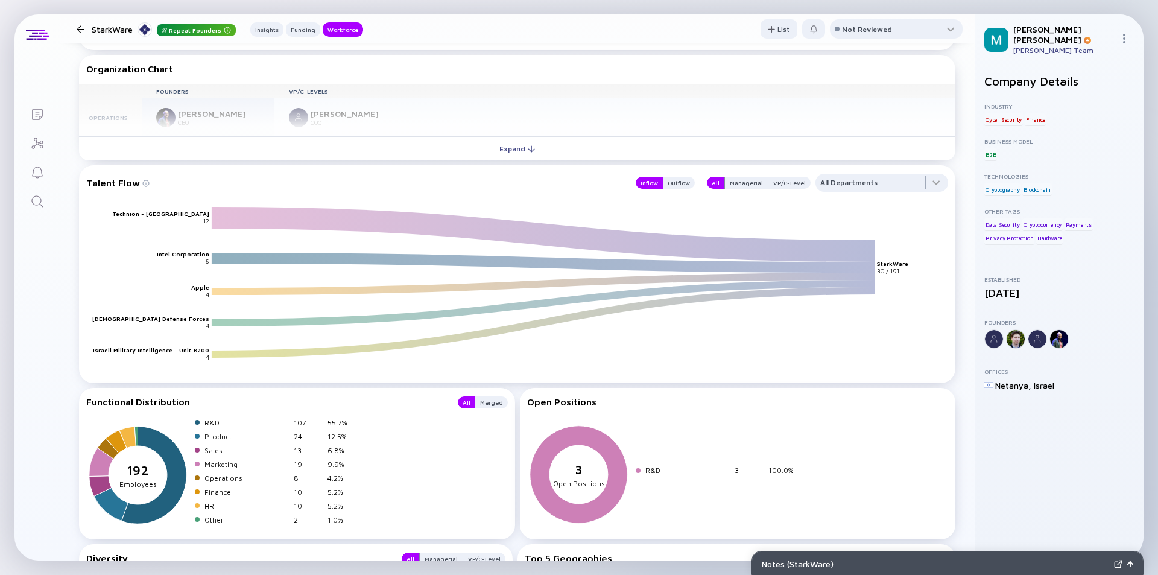
scroll to position [1304, 0]
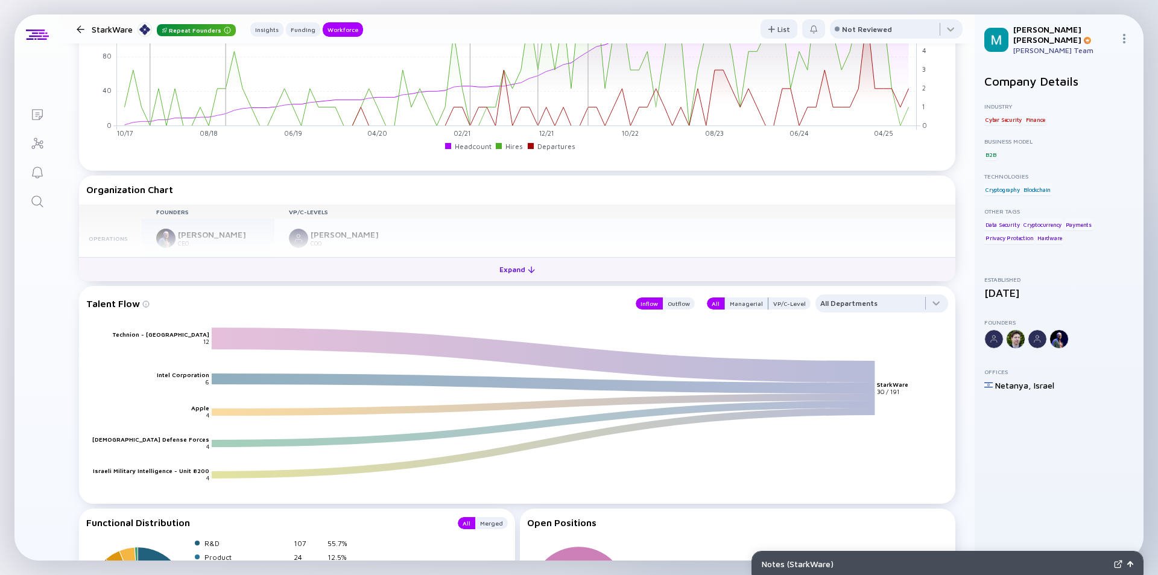
click at [506, 269] on div "Expand" at bounding box center [517, 269] width 50 height 19
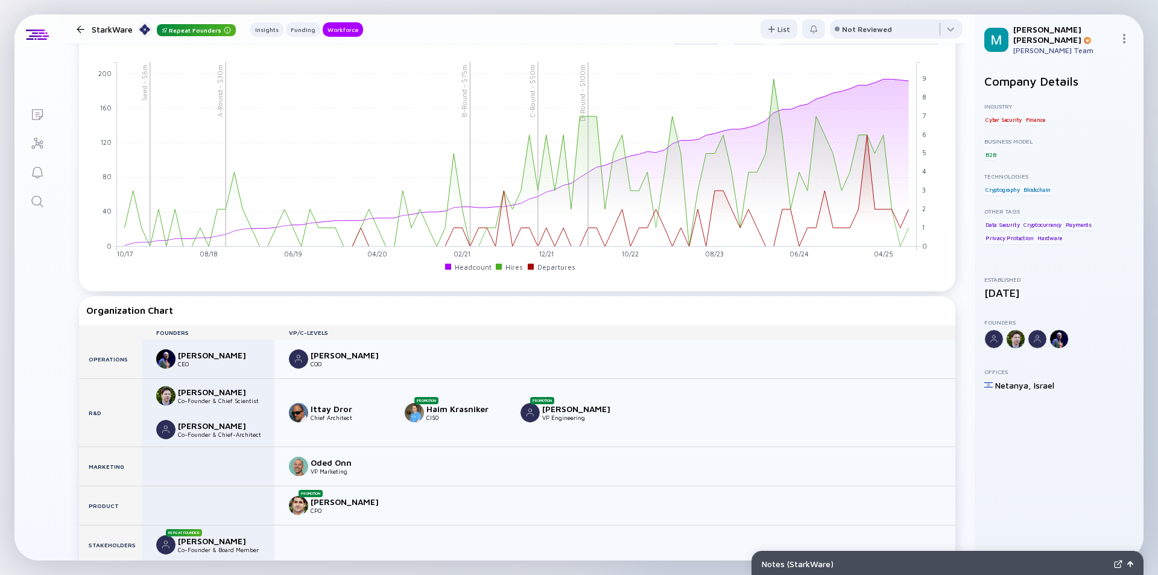
scroll to position [1244, 0]
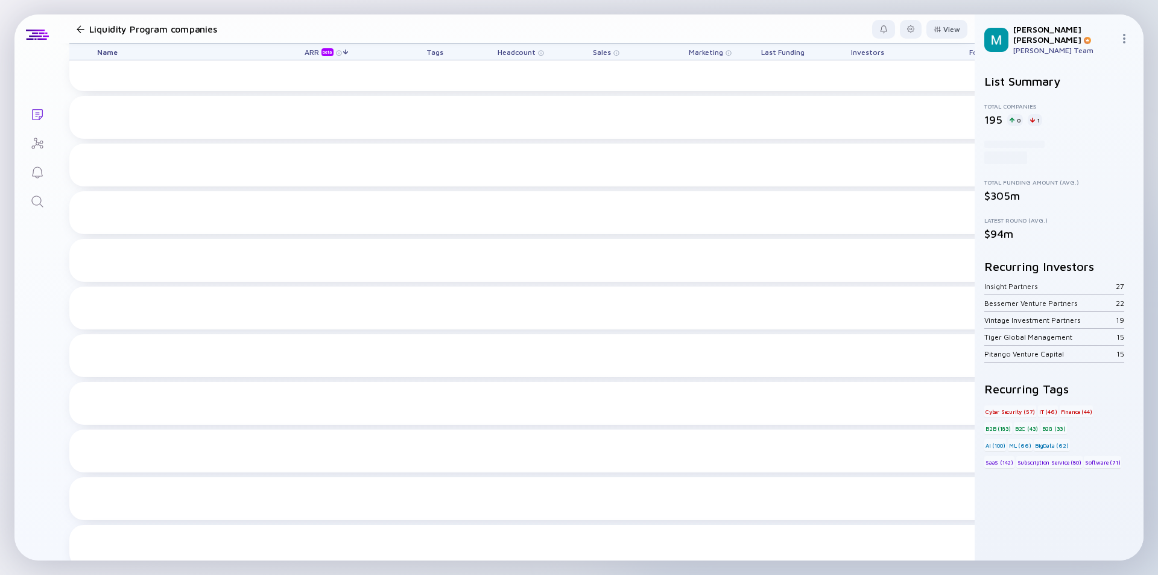
scroll to position [3547, 0]
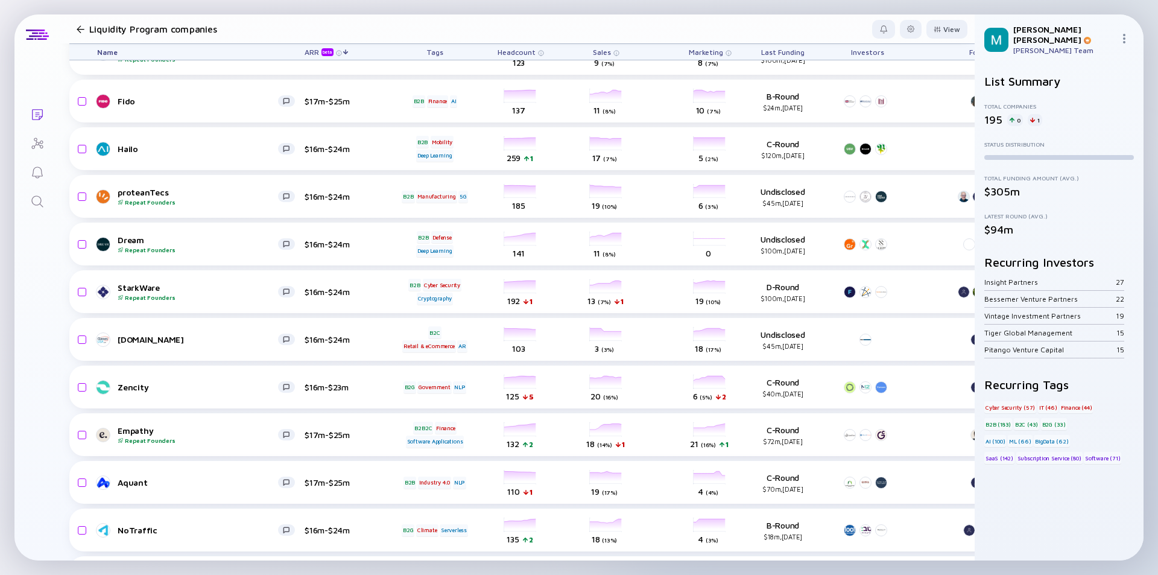
drag, startPoint x: 157, startPoint y: 204, endPoint x: 281, endPoint y: 39, distance: 205.9
click at [192, 346] on link "[DOMAIN_NAME]" at bounding box center [200, 339] width 207 height 14
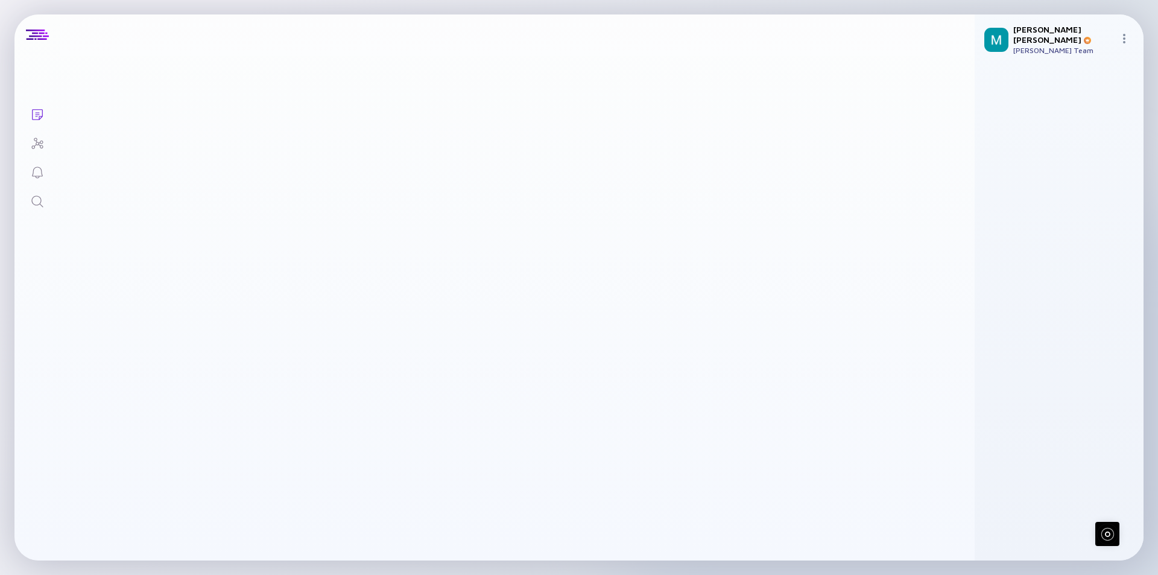
click at [197, 337] on div "[DOMAIN_NAME]" at bounding box center [186, 339] width 160 height 10
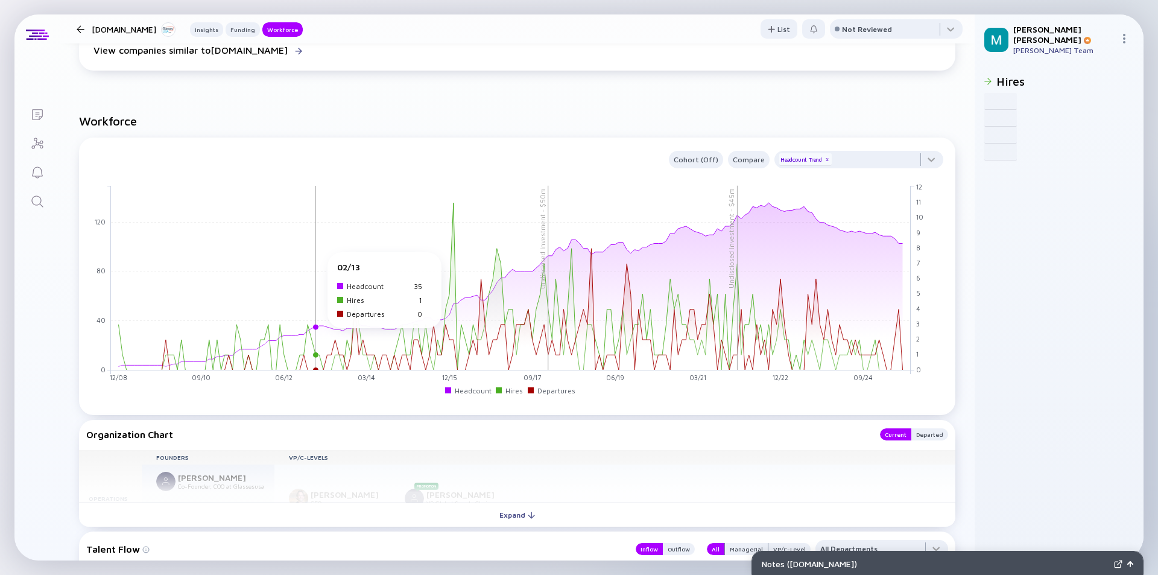
scroll to position [1146, 0]
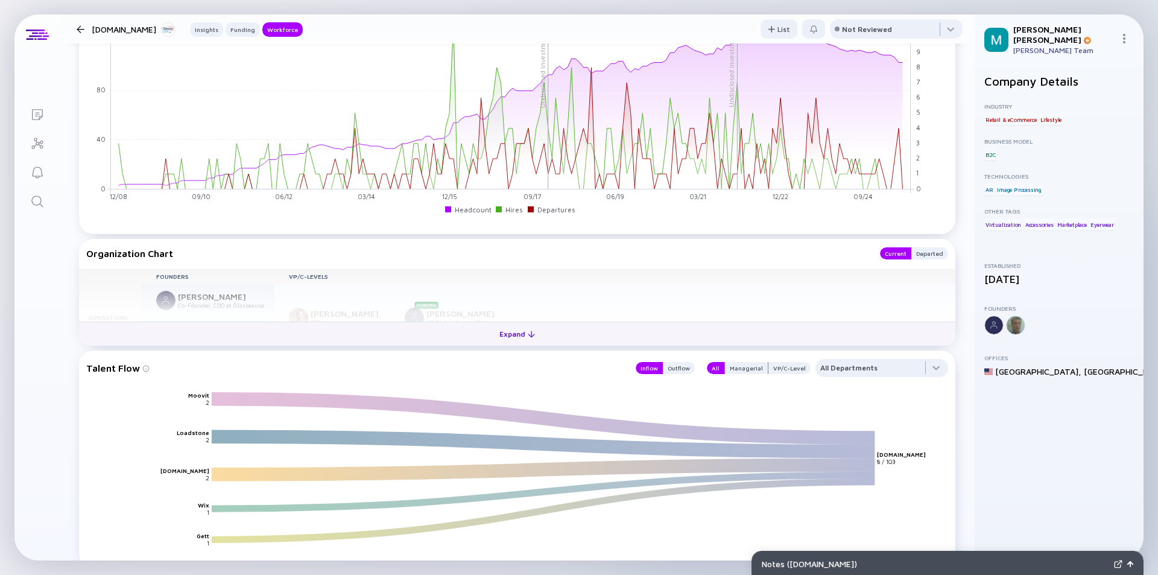
click at [516, 336] on div "Expand" at bounding box center [517, 333] width 50 height 19
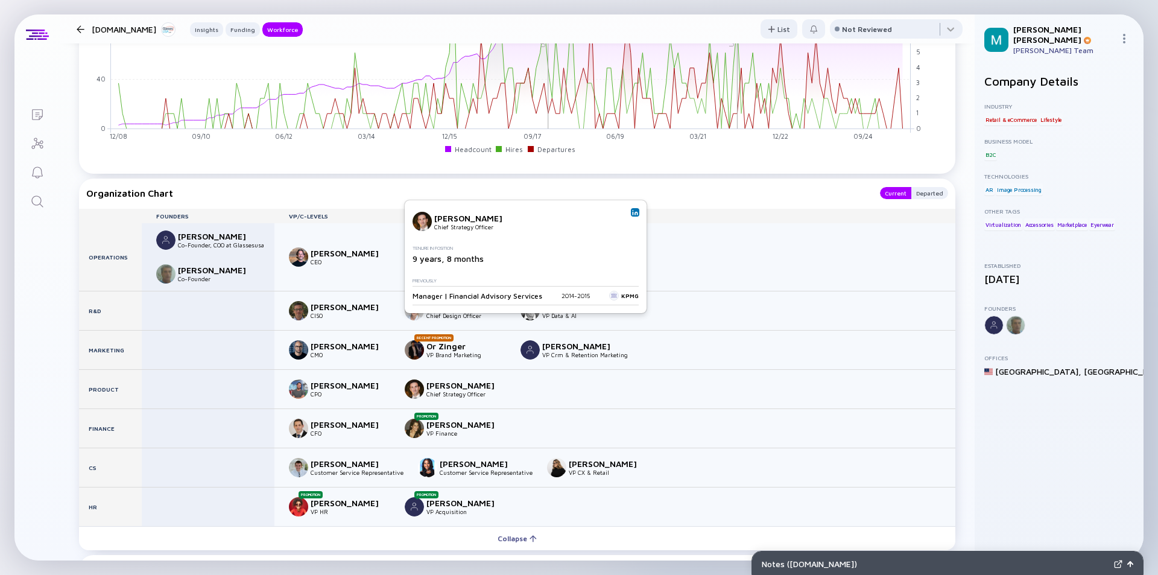
scroll to position [1387, 0]
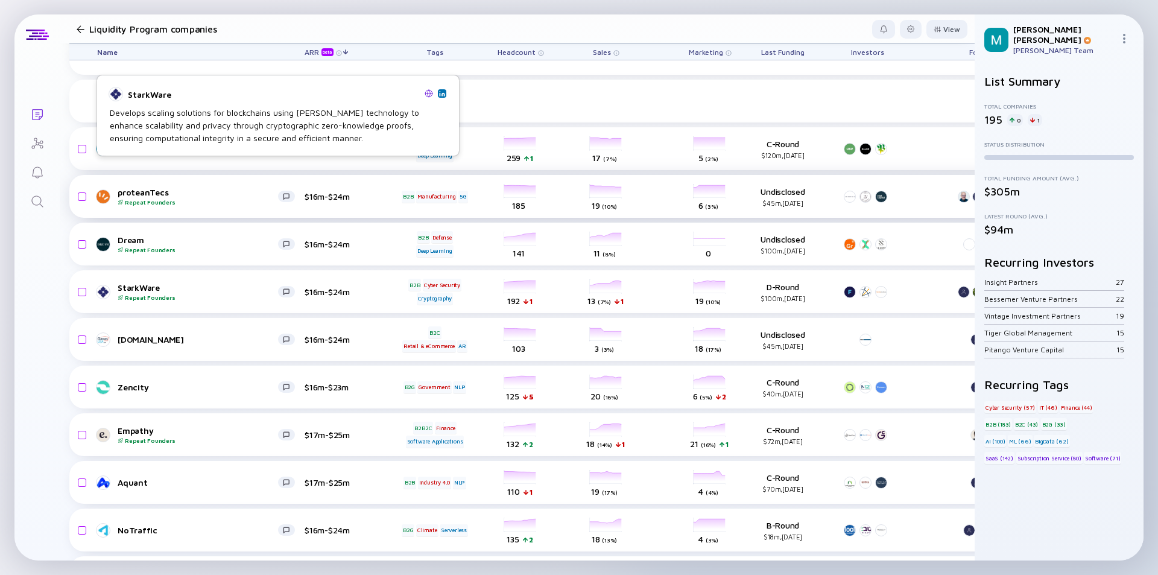
scroll to position [3667, 0]
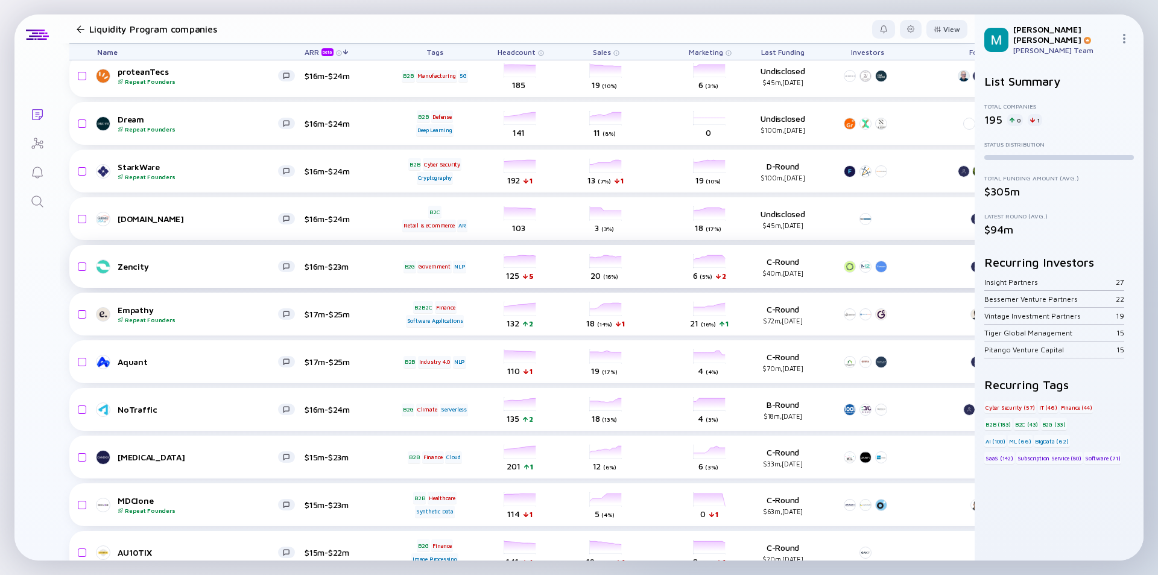
click at [216, 275] on div "Zencity $16m-$23m B2G Government NLP headcount-zencity 125 5 Headcount salesCol…" at bounding box center [689, 266] width 1241 height 43
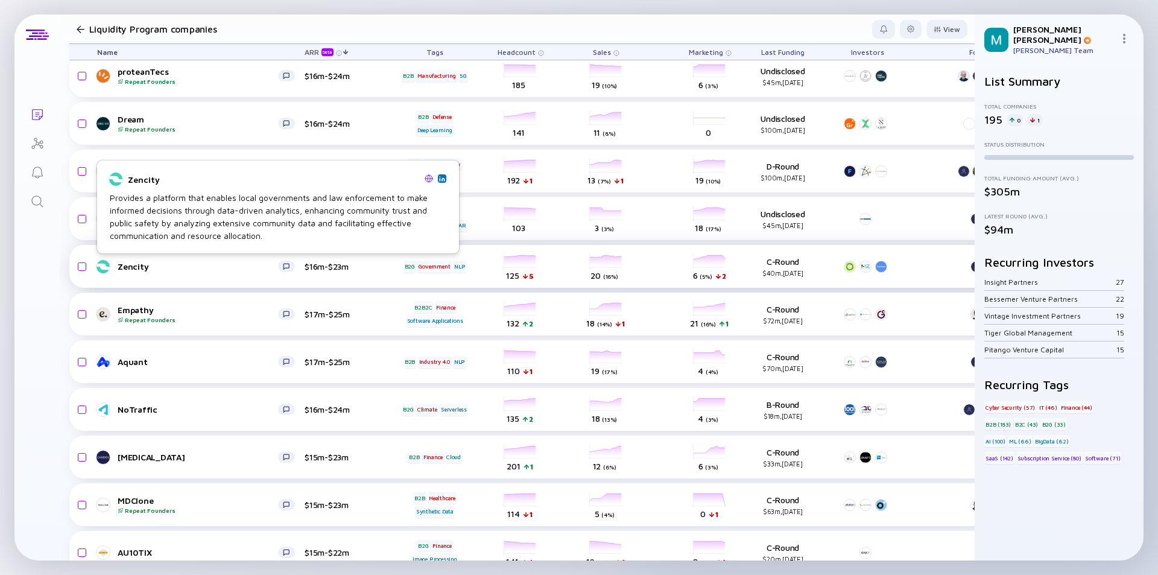
click at [216, 259] on link "Zencity" at bounding box center [200, 266] width 207 height 14
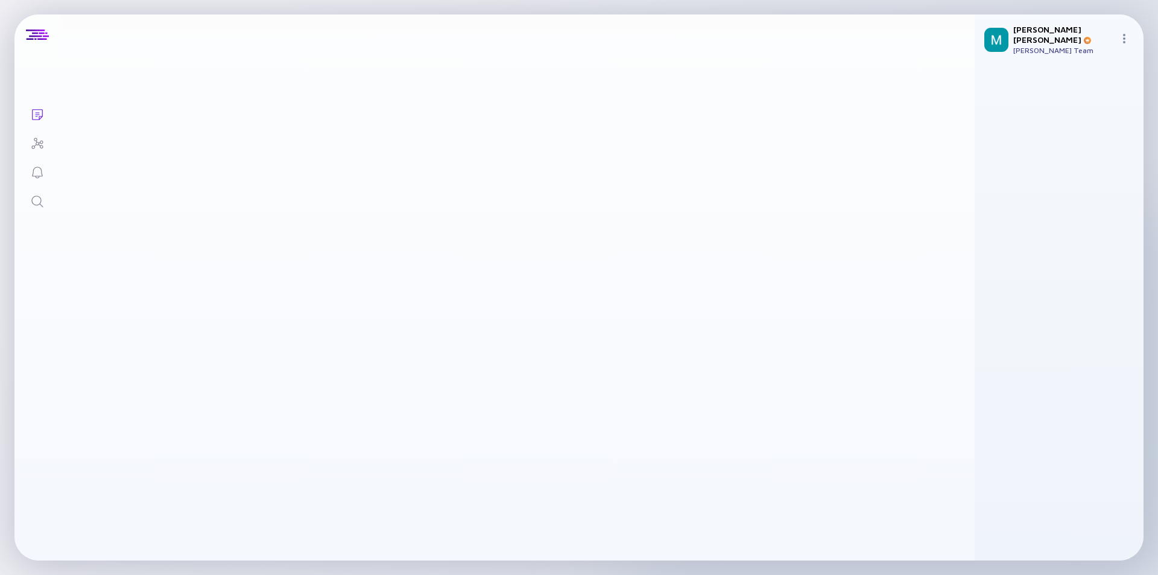
click at [216, 259] on link "Zencity" at bounding box center [188, 266] width 207 height 14
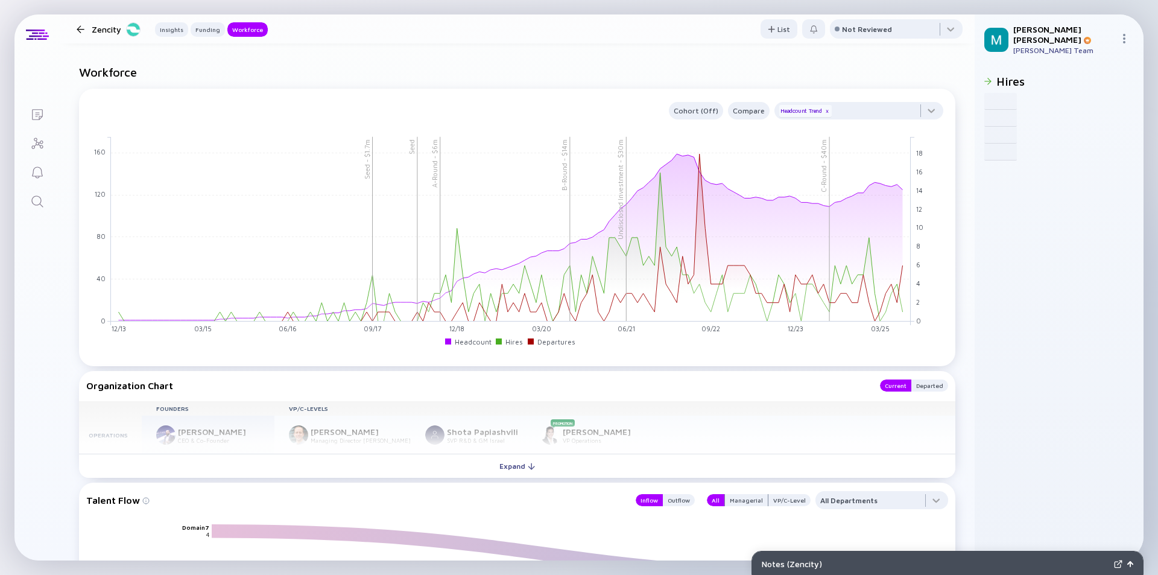
scroll to position [1447, 0]
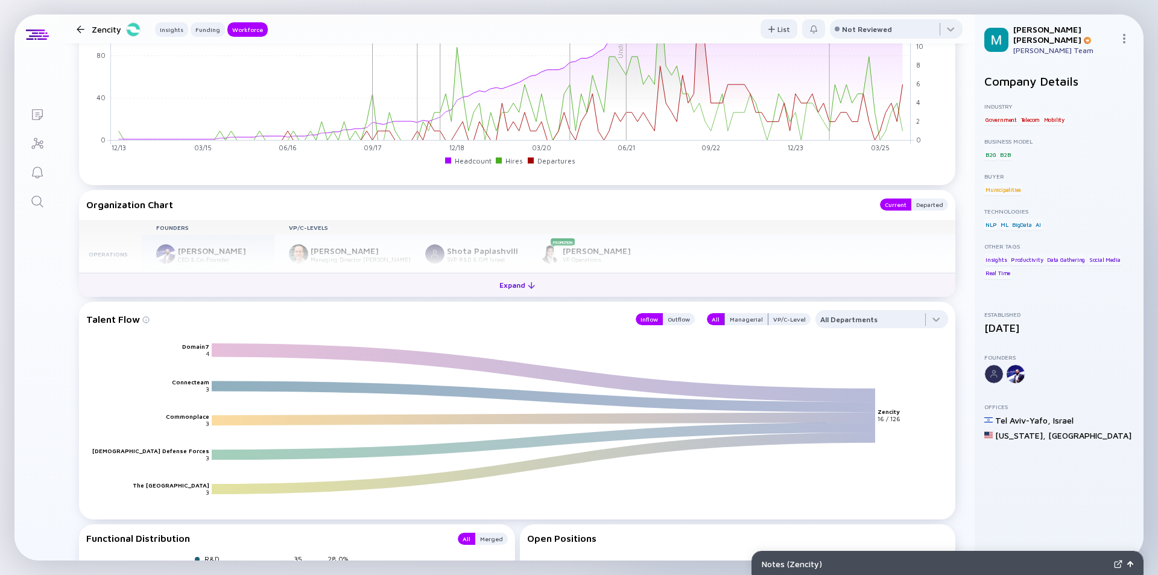
click at [517, 282] on div "Expand" at bounding box center [517, 285] width 50 height 19
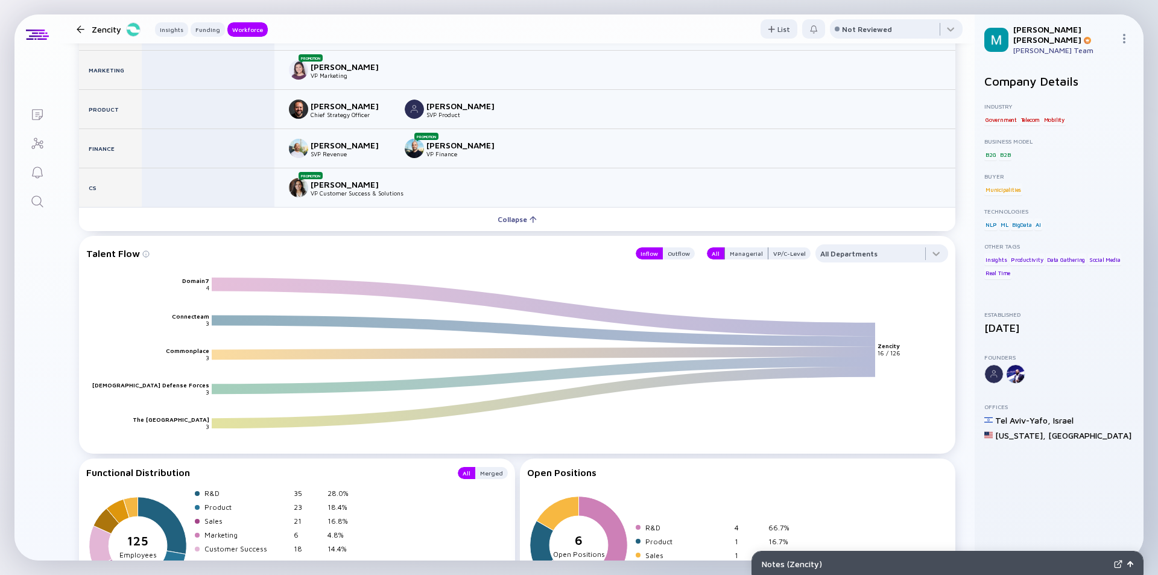
scroll to position [1628, 0]
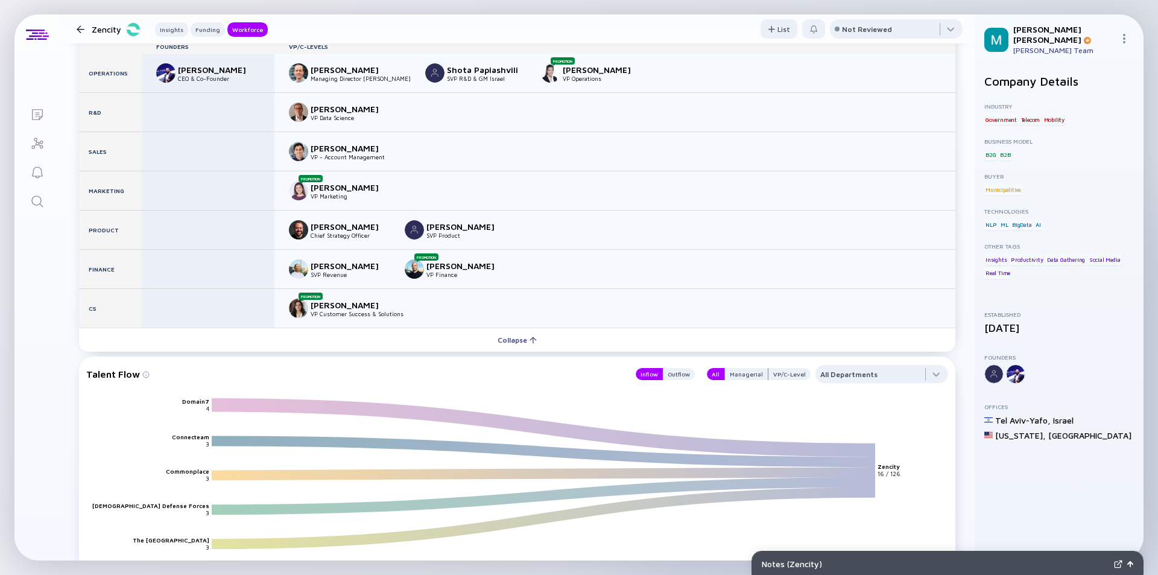
click at [80, 27] on div at bounding box center [81, 29] width 8 height 8
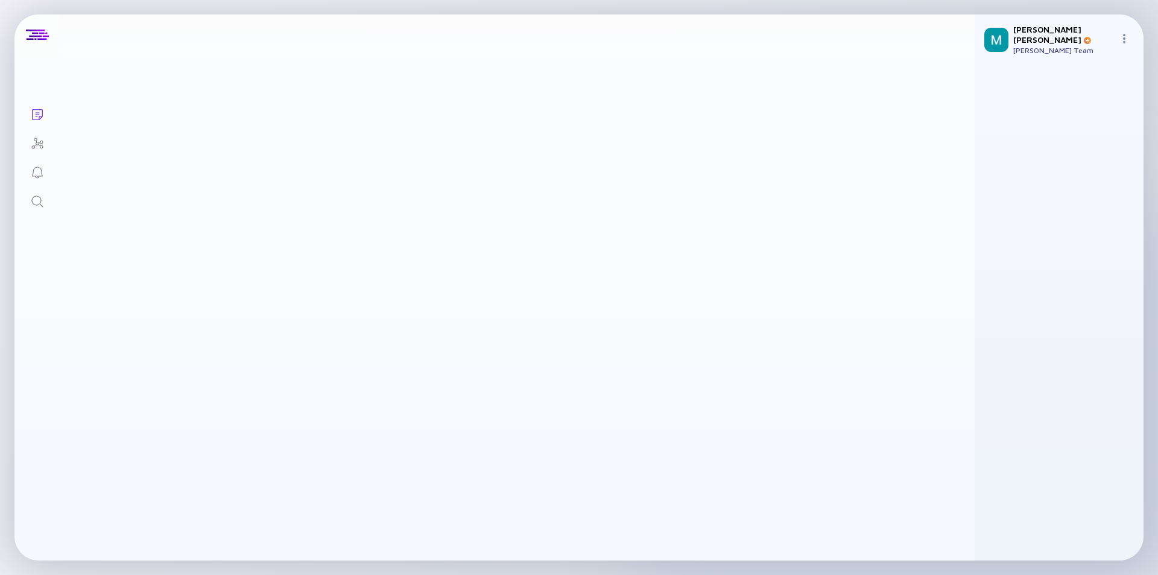
scroll to position [3667, 0]
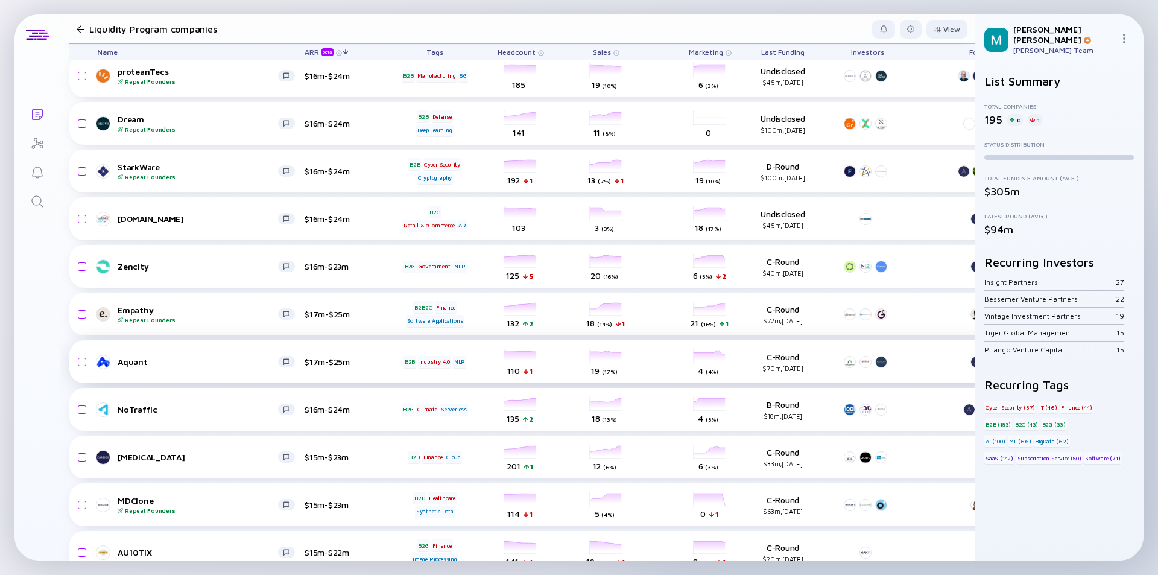
click at [200, 369] on div "Aquant $17m-$25m B2B Industry 4.0 NLP headcount-aquant-technologies 110 1 Headc…" at bounding box center [689, 361] width 1241 height 43
click at [201, 369] on div "Aquant $17m-$25m B2B Industry 4.0 NLP headcount-aquant-technologies 110 1 Headc…" at bounding box center [689, 361] width 1241 height 43
click at [245, 364] on div "Aquant" at bounding box center [198, 361] width 160 height 10
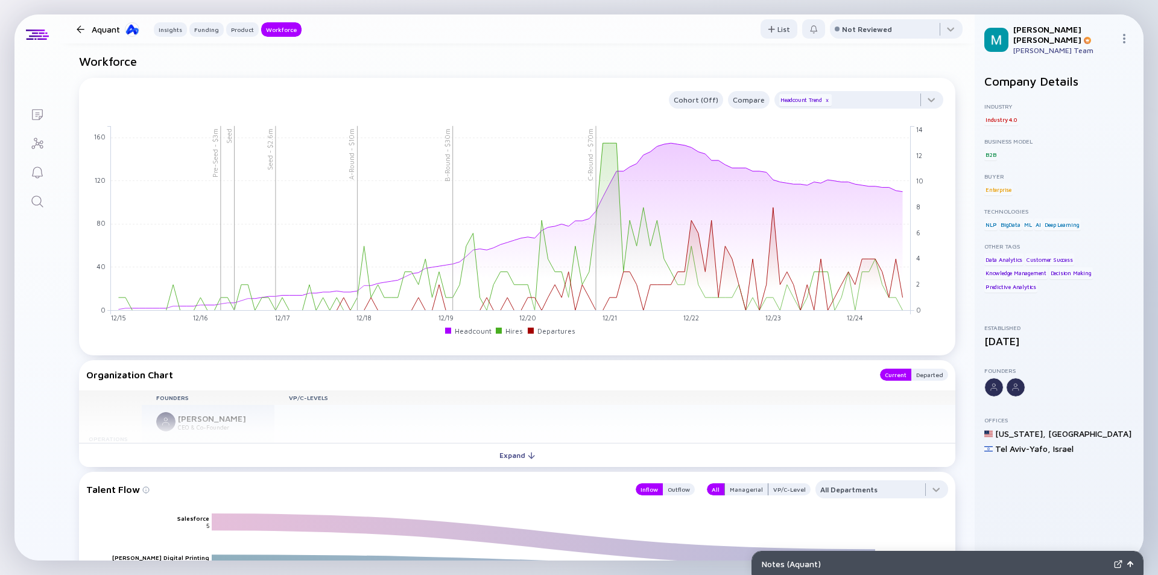
scroll to position [1387, 0]
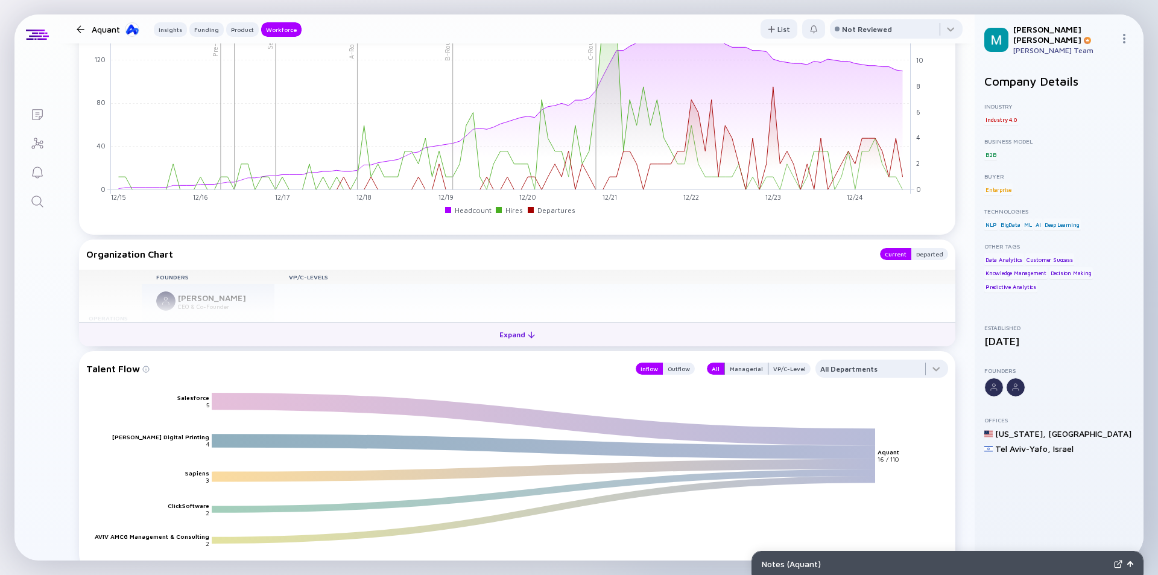
click at [510, 335] on div "Expand" at bounding box center [517, 334] width 50 height 19
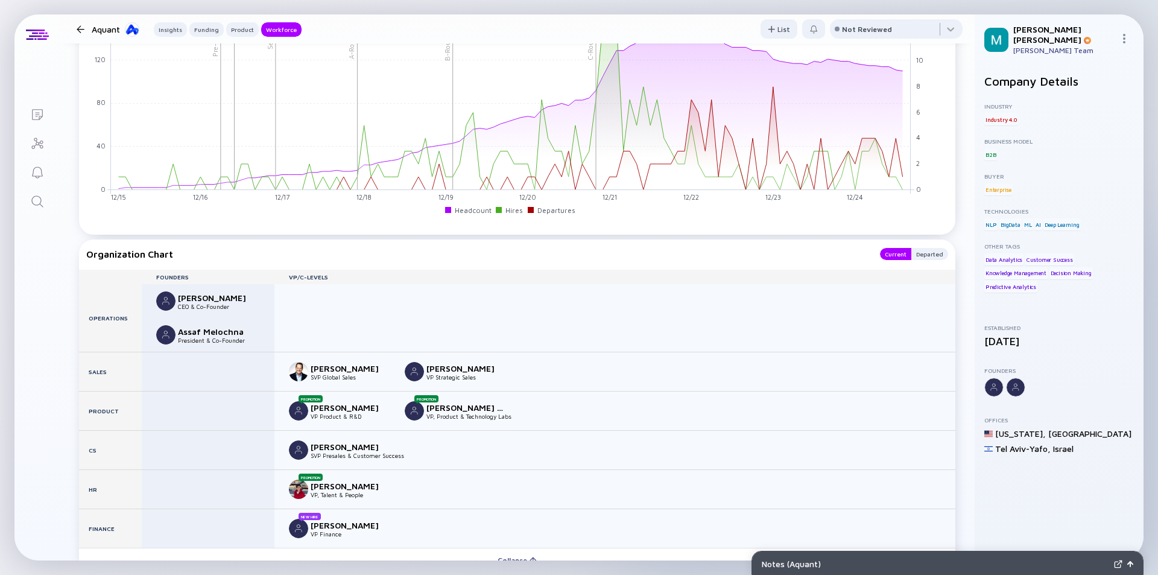
scroll to position [1507, 0]
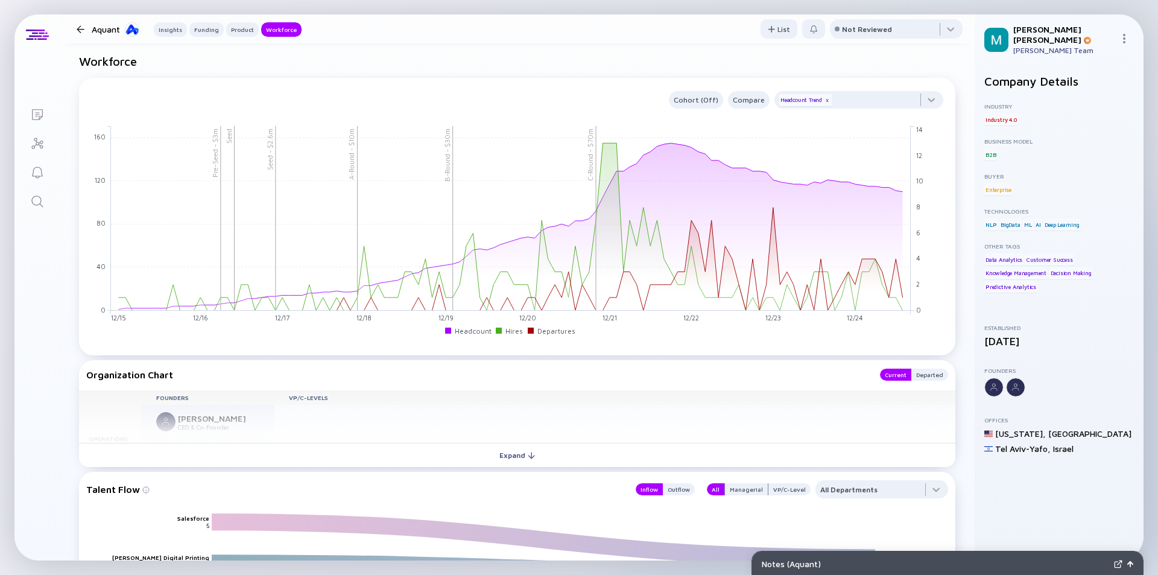
scroll to position [1327, 0]
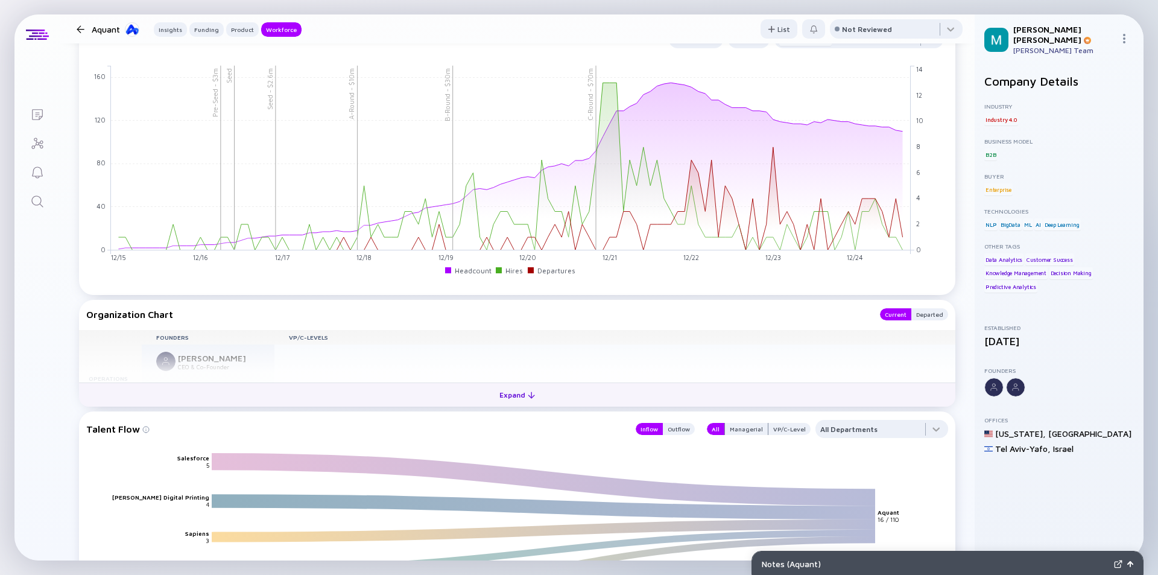
click at [501, 393] on div "Expand" at bounding box center [517, 394] width 50 height 19
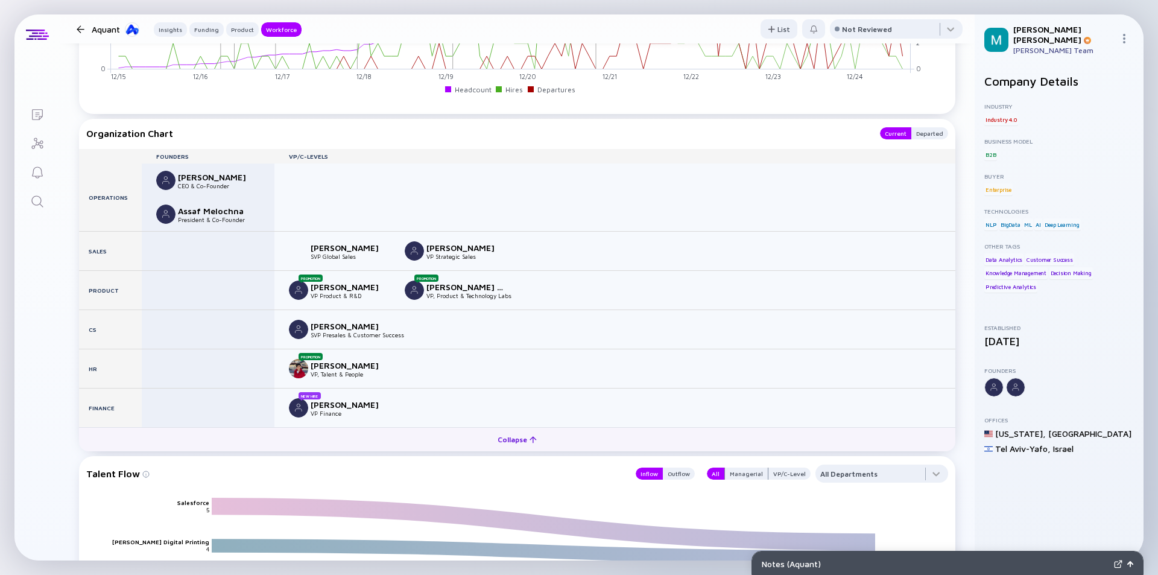
scroll to position [1568, 0]
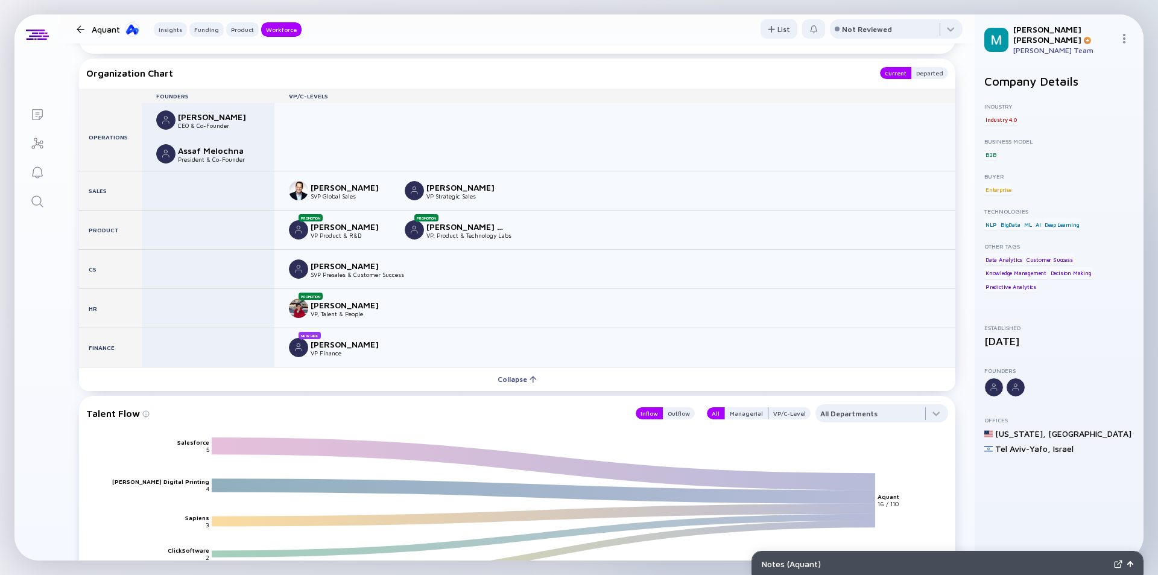
click at [80, 29] on div at bounding box center [81, 29] width 8 height 8
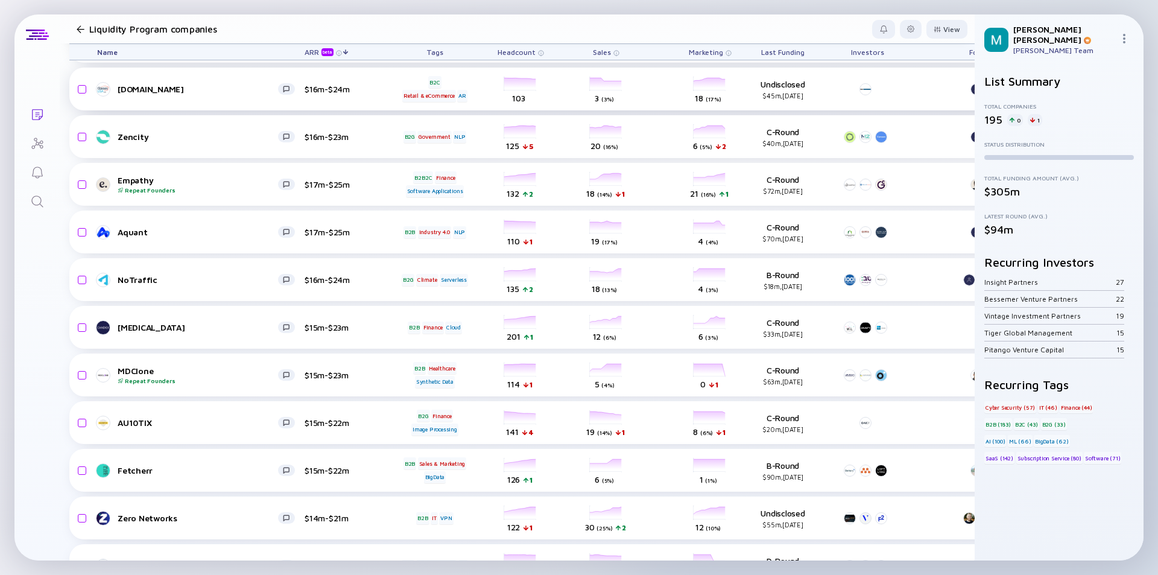
scroll to position [3857, 0]
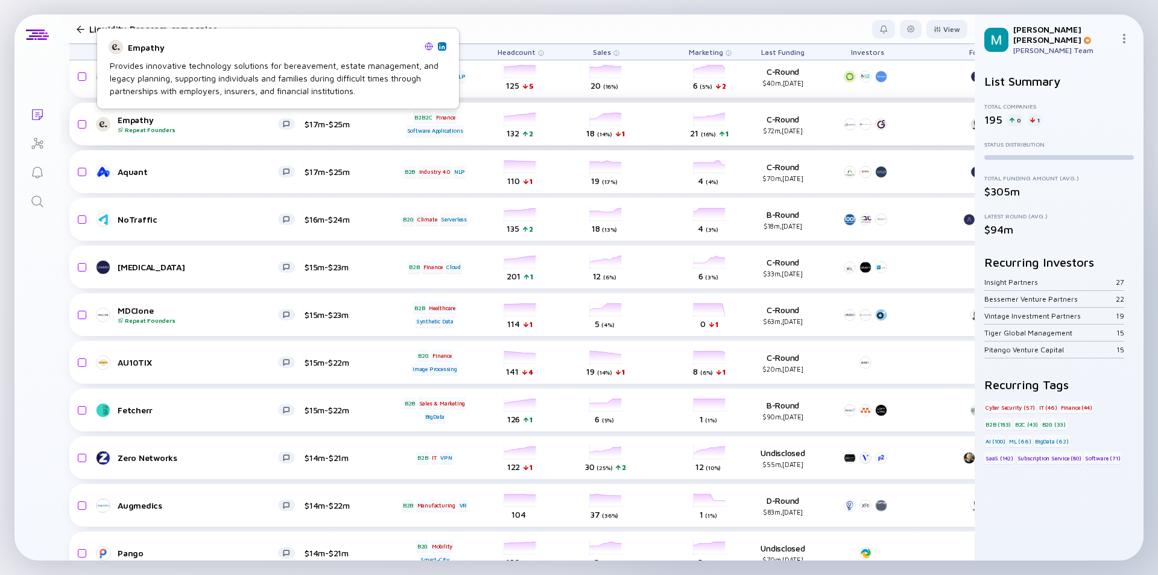
click at [213, 130] on div "Repeat Founders" at bounding box center [198, 129] width 160 height 7
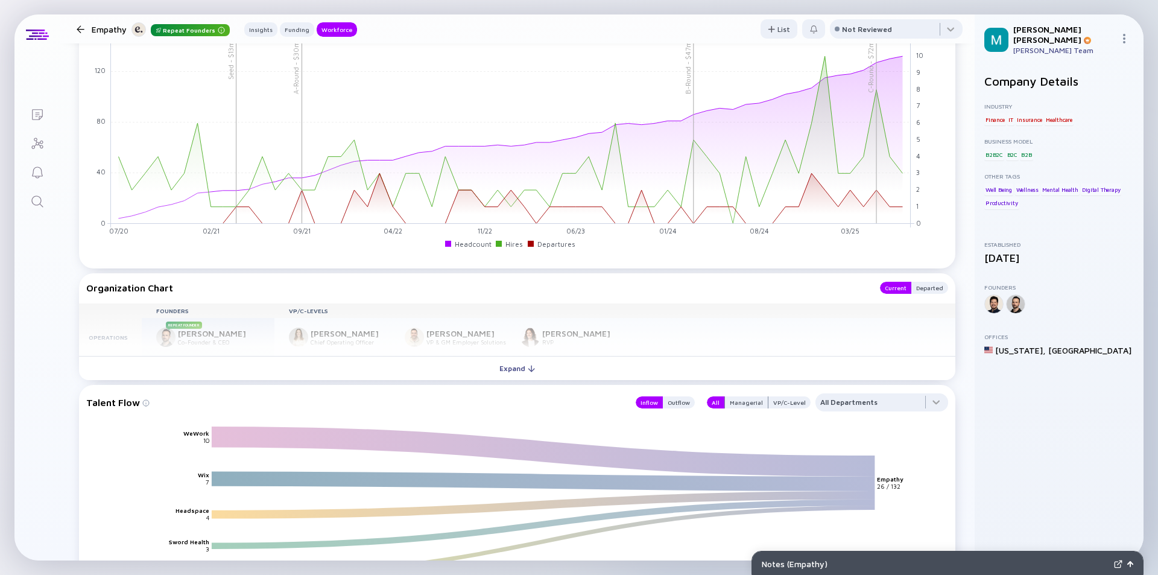
scroll to position [1249, 0]
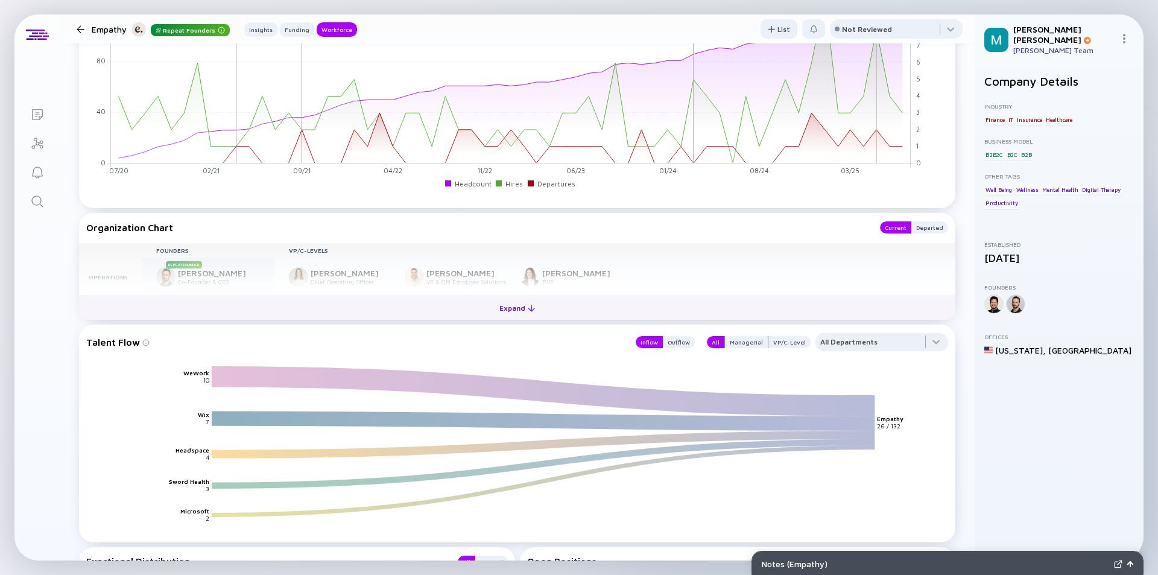
click at [510, 308] on div "Expand" at bounding box center [517, 307] width 50 height 19
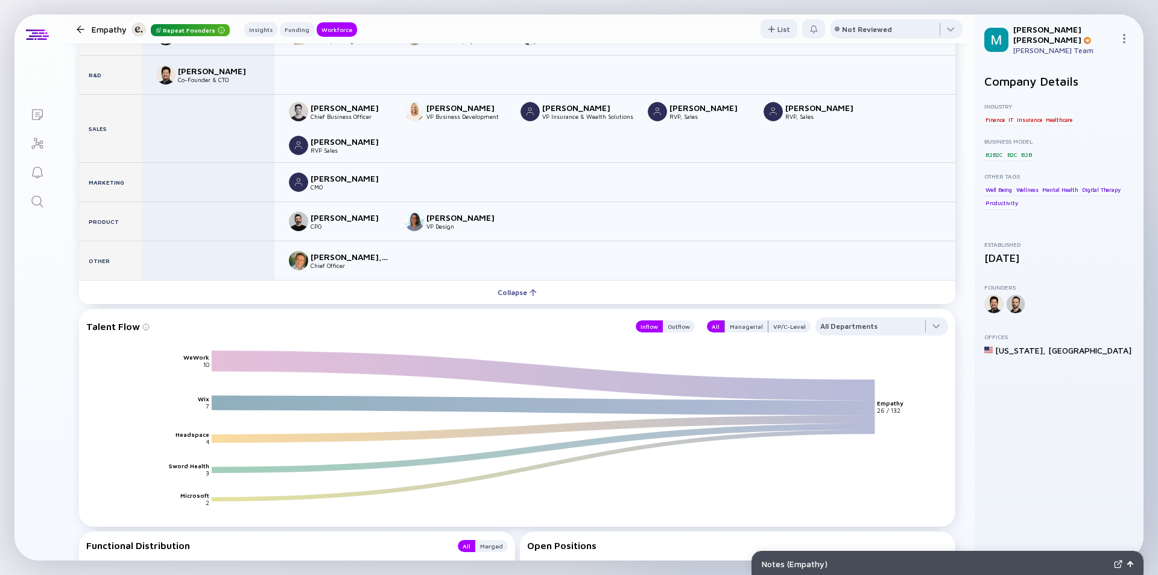
scroll to position [1430, 0]
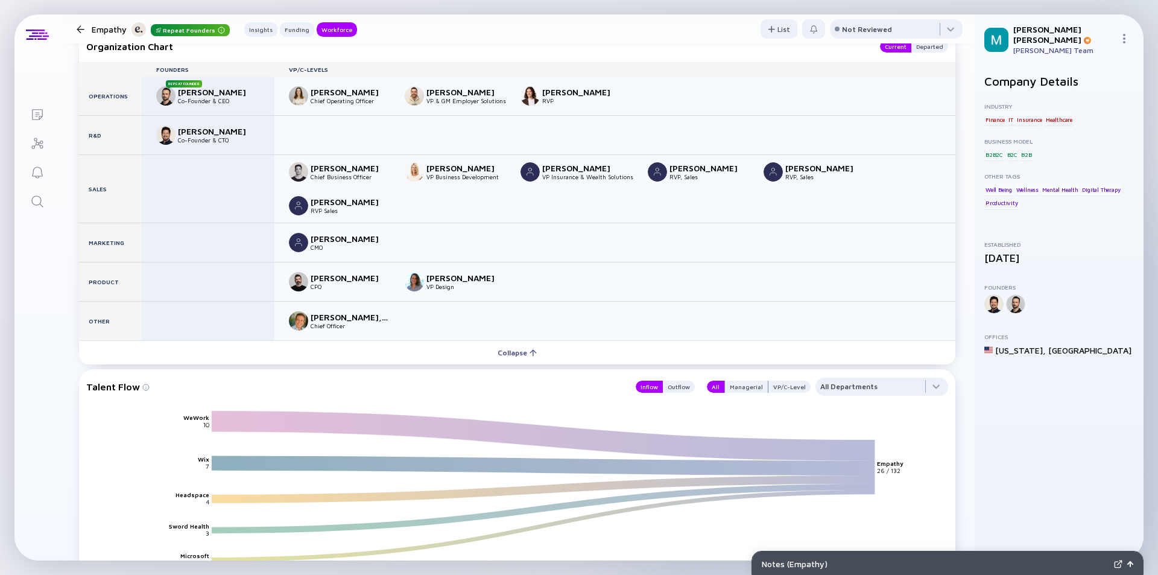
click at [81, 31] on div at bounding box center [81, 29] width 8 height 8
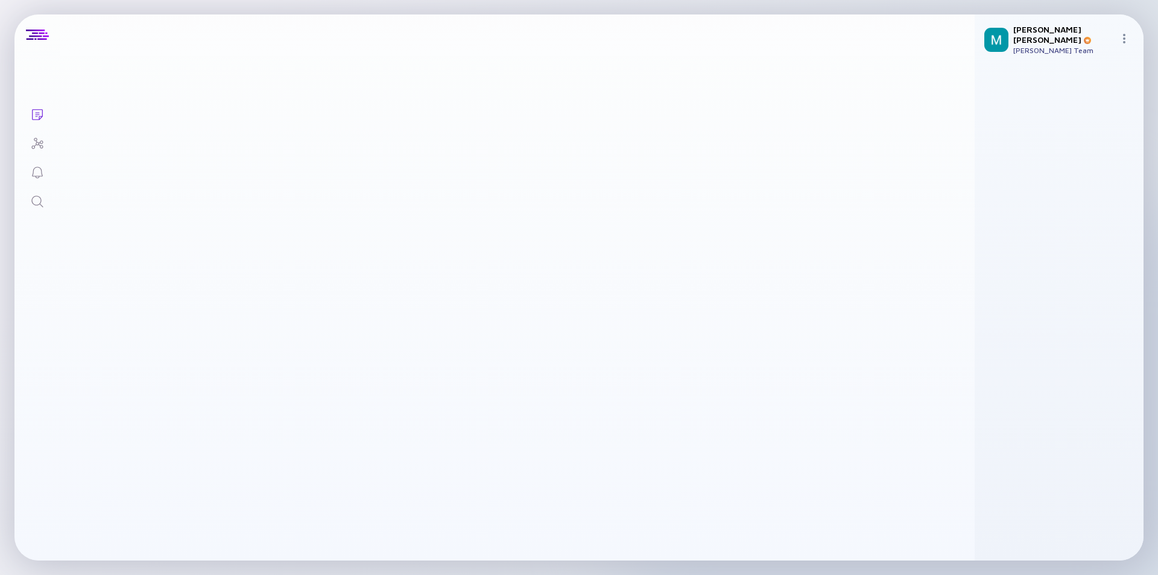
scroll to position [3857, 0]
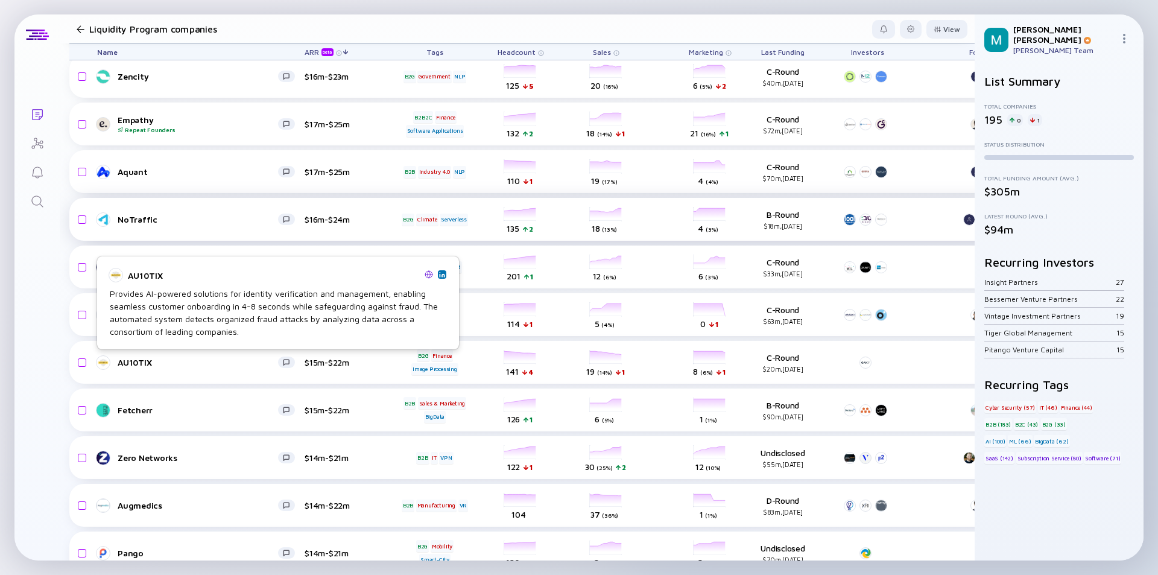
click at [209, 217] on div "NoTraffic" at bounding box center [198, 219] width 160 height 10
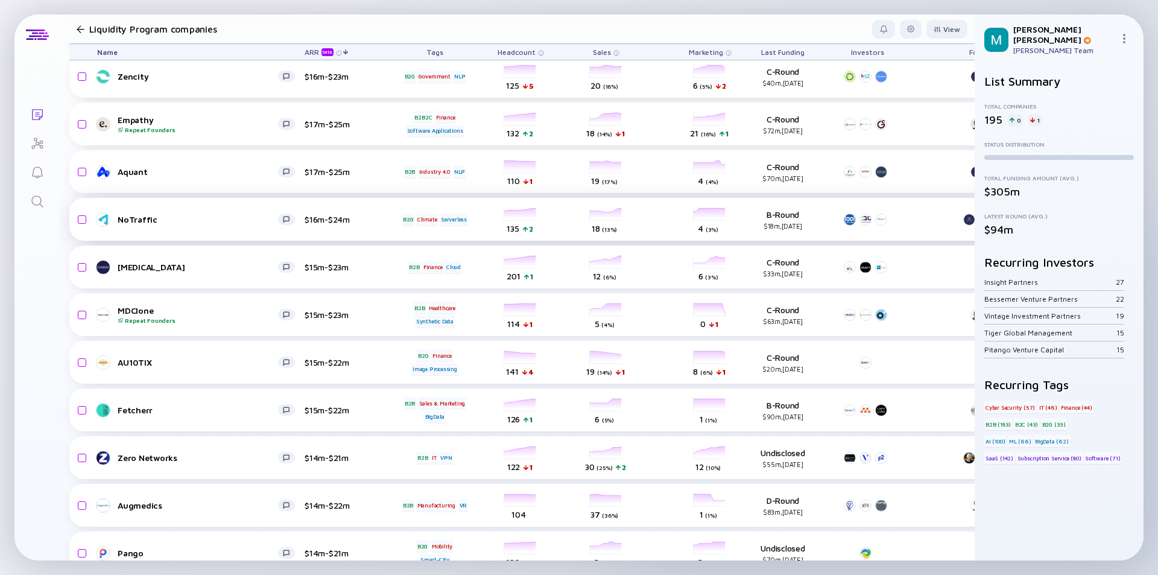
click at [209, 217] on div "NoTraffic" at bounding box center [198, 219] width 160 height 10
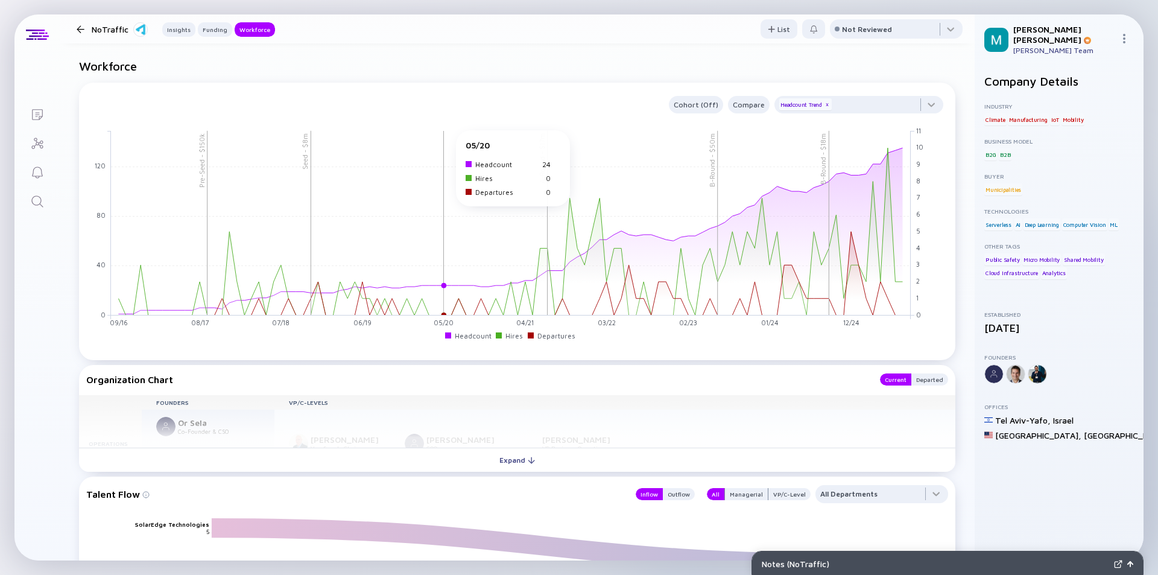
scroll to position [1206, 0]
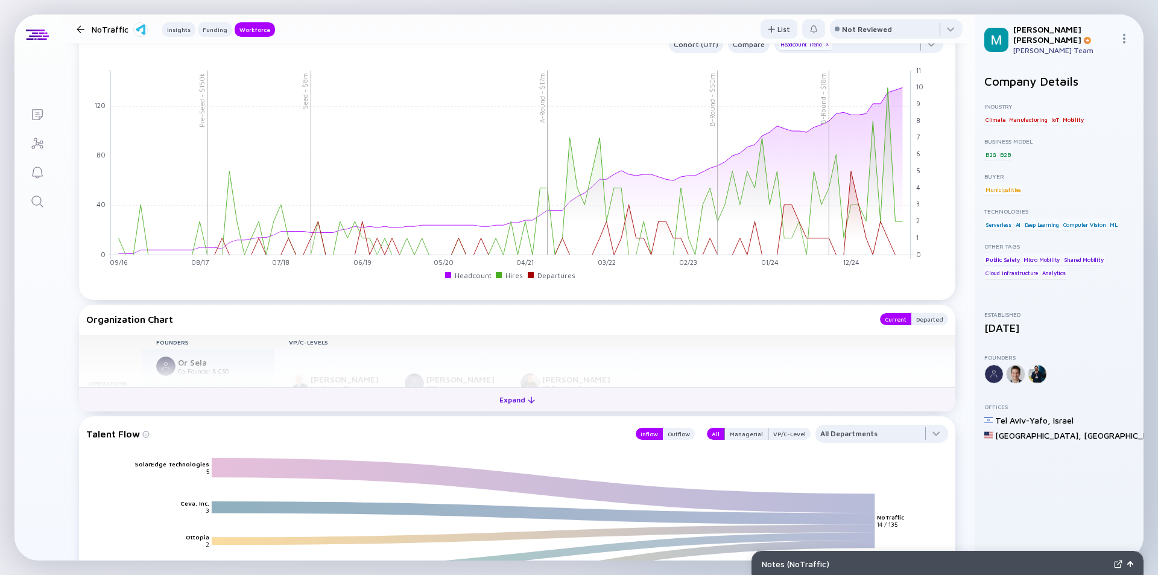
click at [511, 399] on div "Expand" at bounding box center [517, 399] width 50 height 19
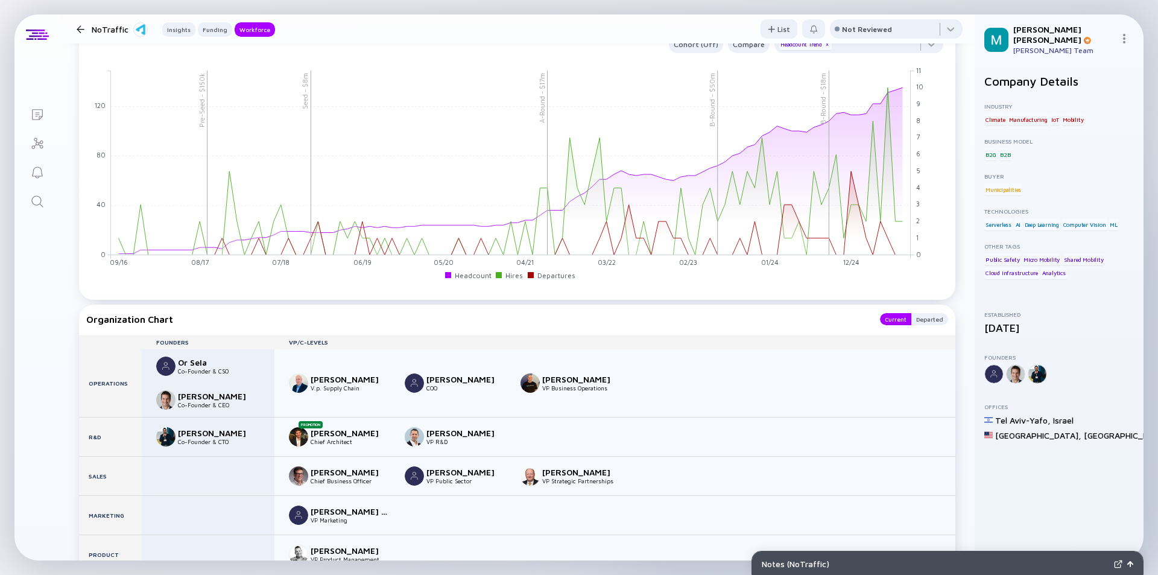
scroll to position [1327, 0]
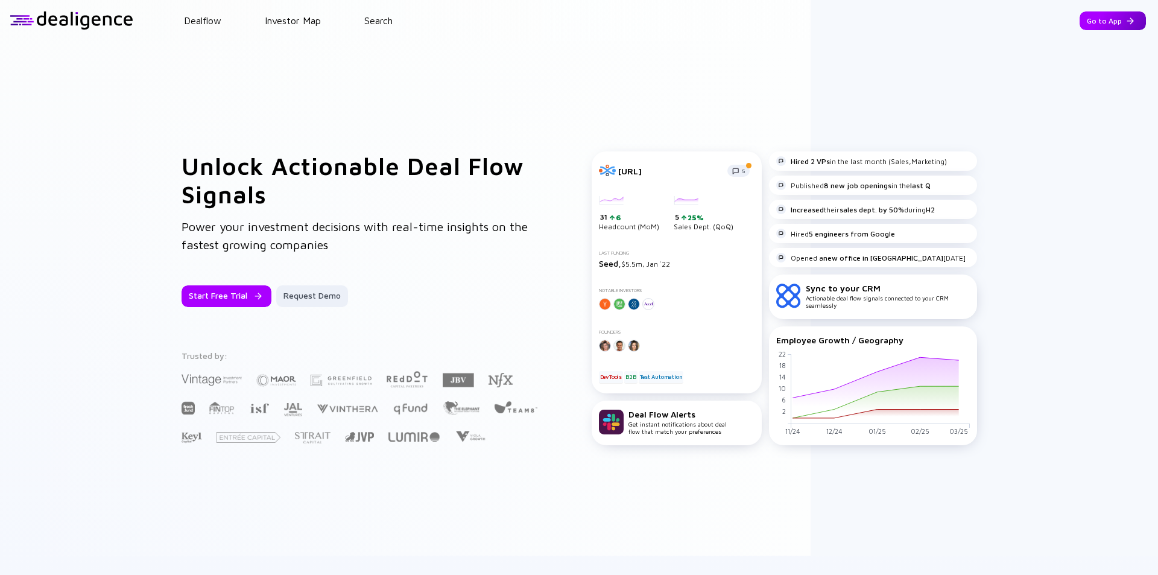
click at [1102, 15] on div "Go to App" at bounding box center [1112, 20] width 66 height 19
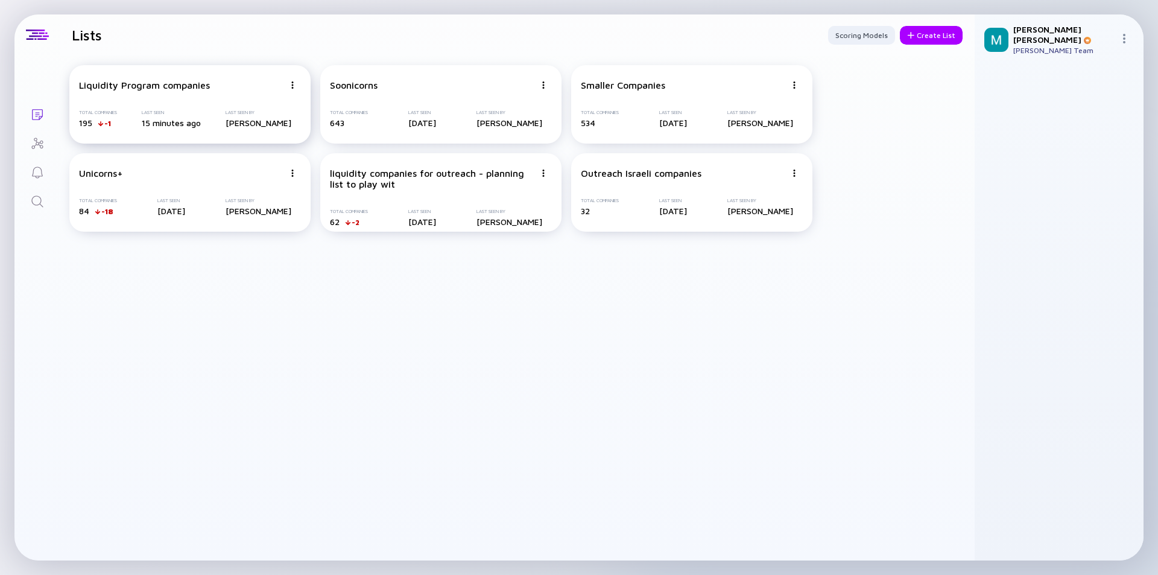
click at [220, 95] on div "Liquidity Program companies Total Companies 195 -1 Last Seen 15 minutes ago Las…" at bounding box center [189, 104] width 241 height 78
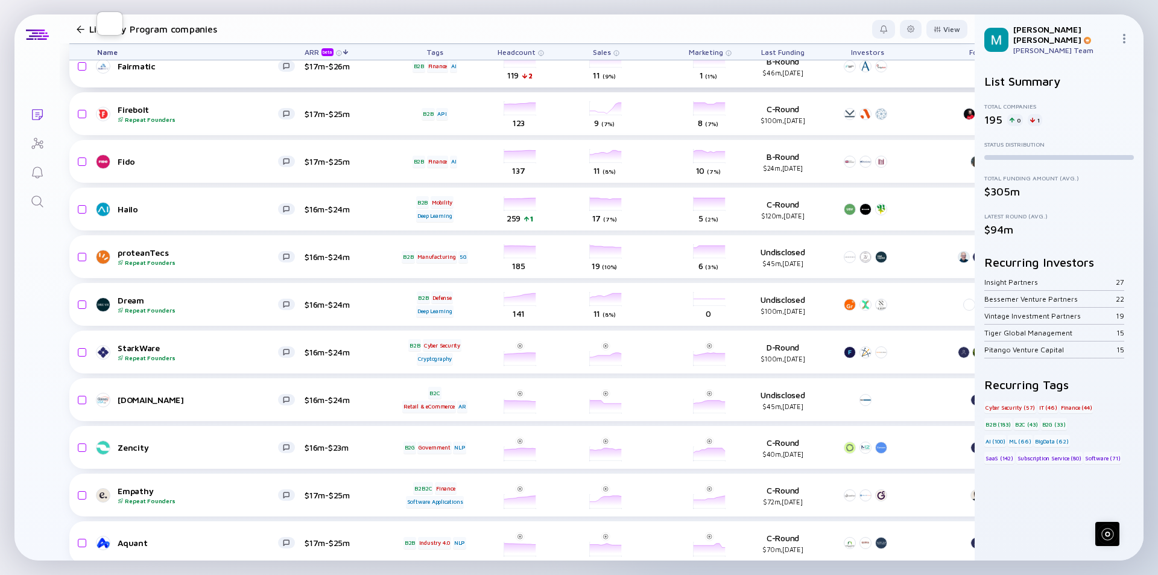
scroll to position [3788, 0]
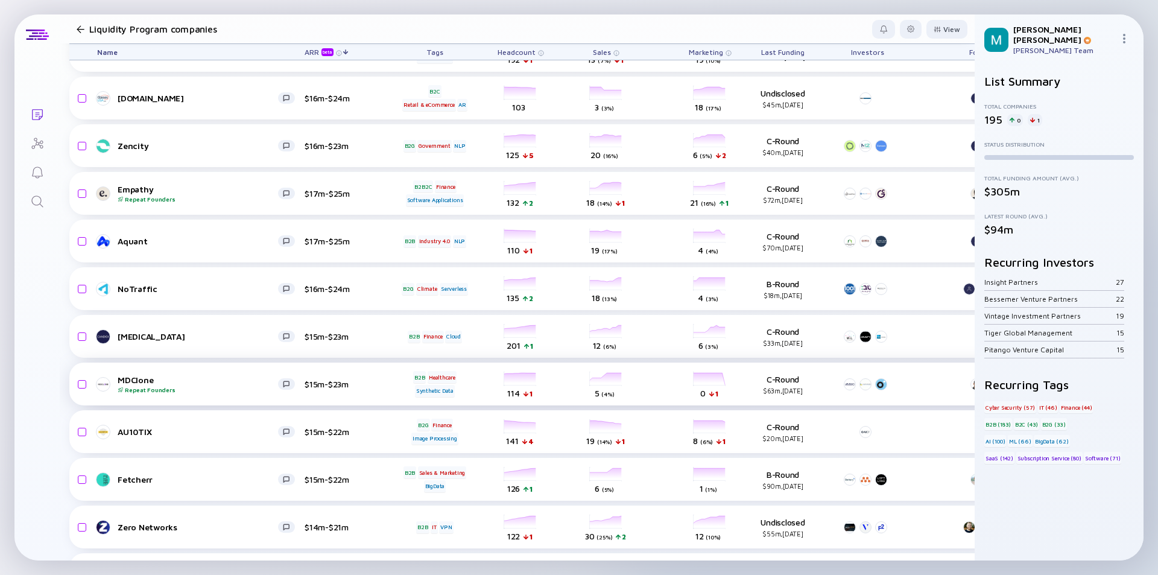
click at [265, 380] on div "MDClone Repeat Founders" at bounding box center [198, 383] width 160 height 19
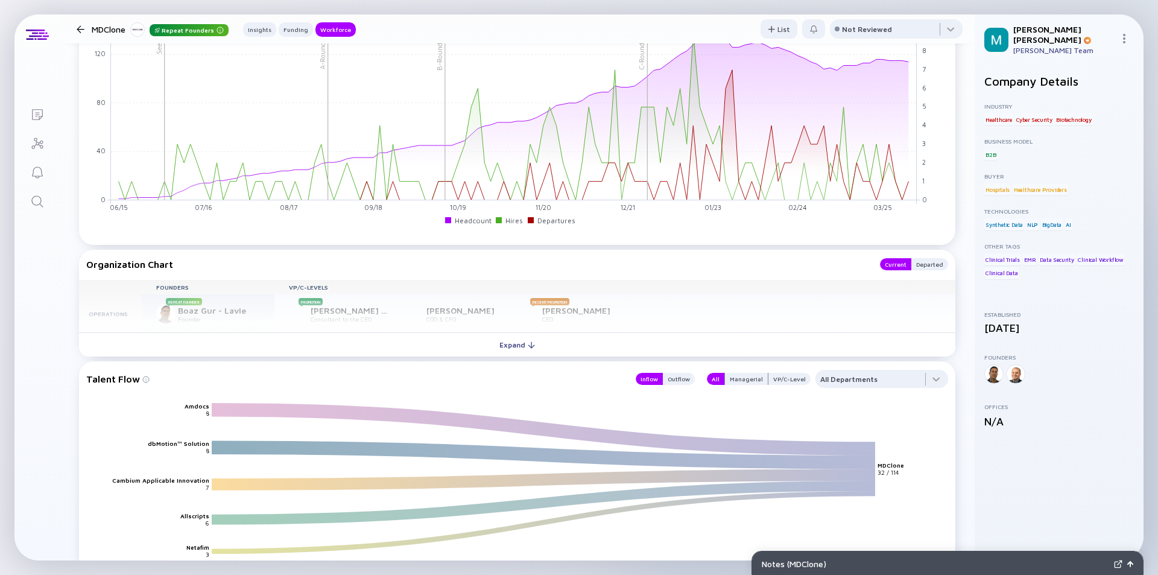
scroll to position [1327, 0]
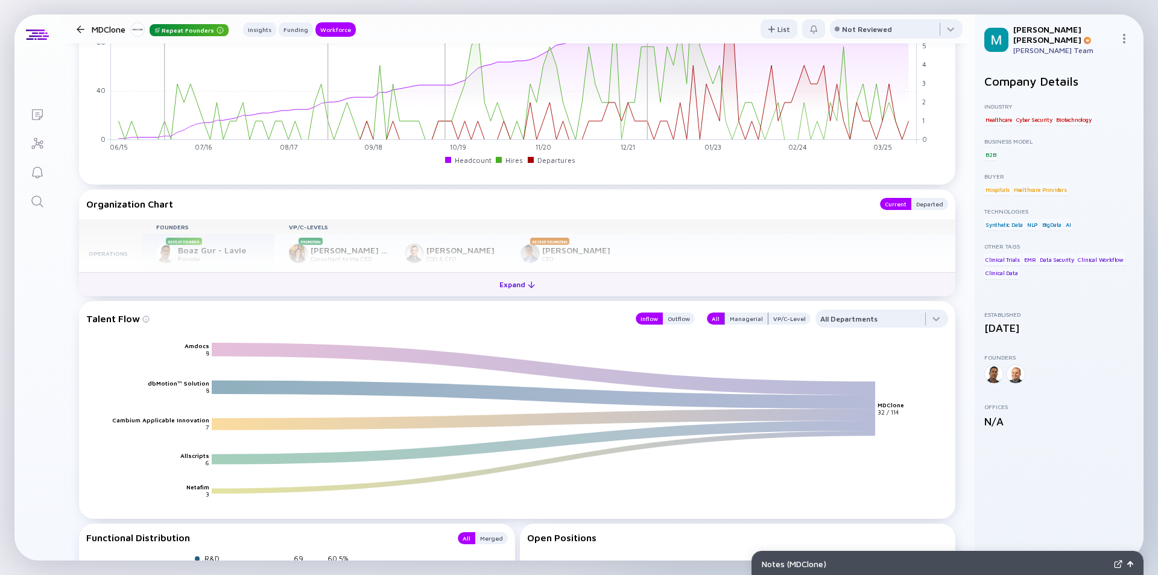
click at [507, 286] on div "Expand" at bounding box center [517, 284] width 50 height 19
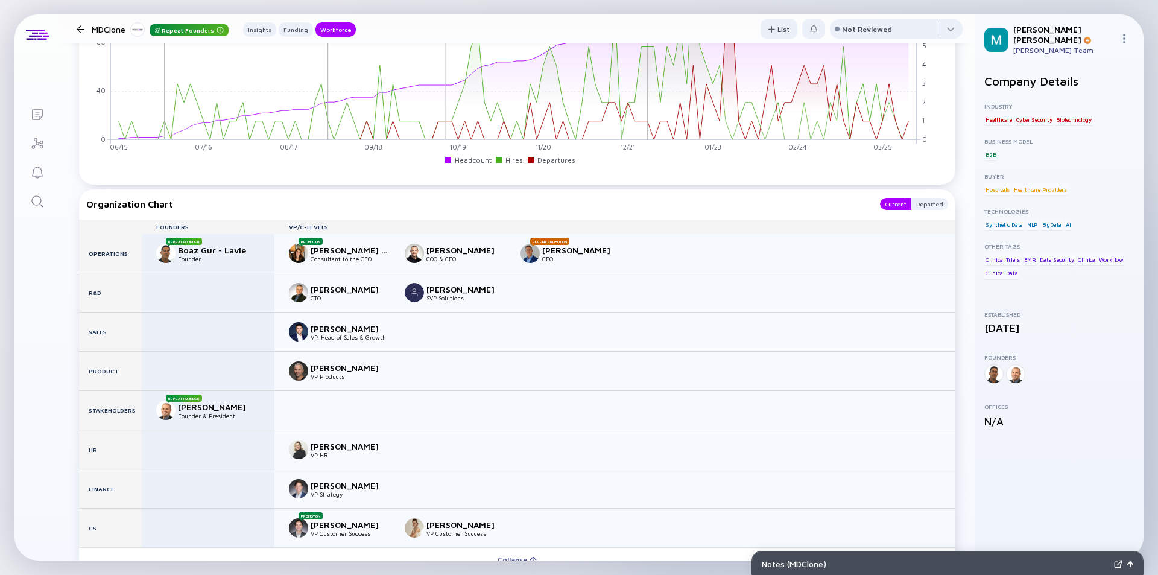
scroll to position [1387, 0]
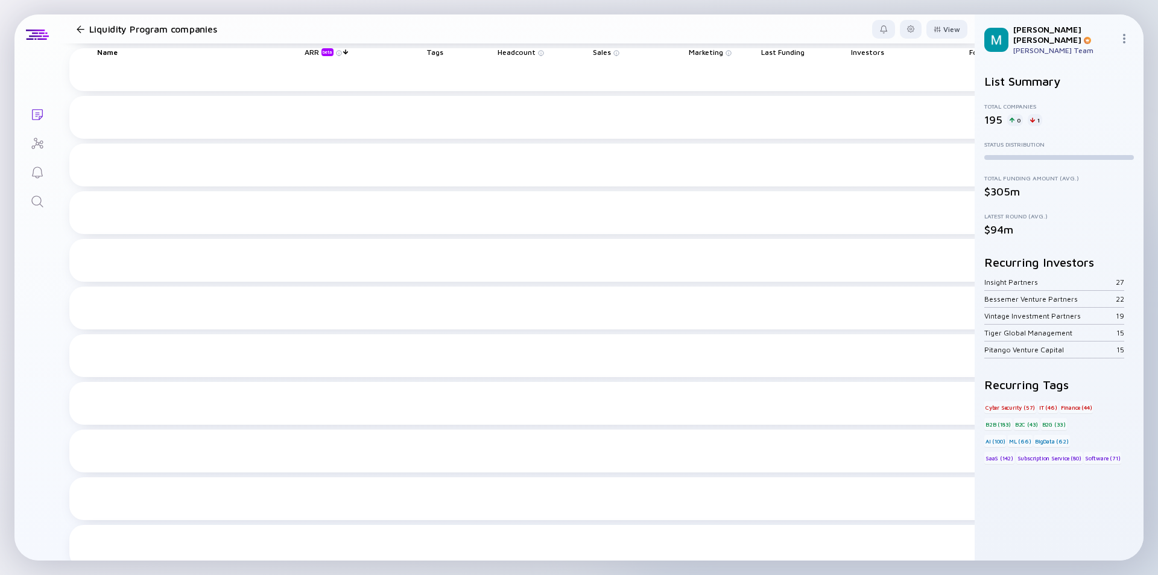
scroll to position [3788, 0]
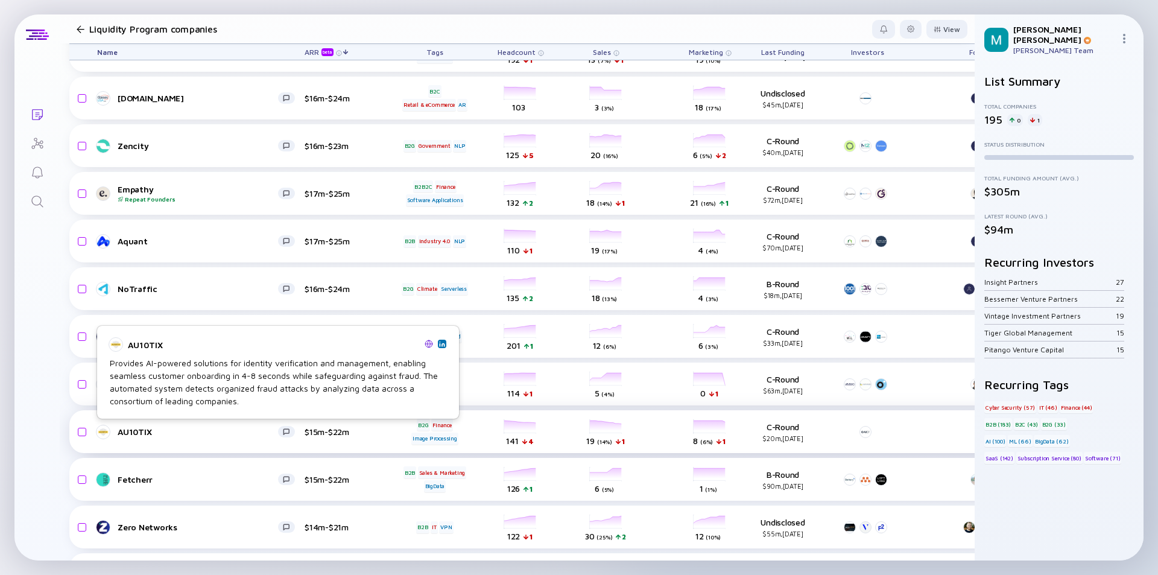
click at [257, 425] on link "AU10TIX" at bounding box center [200, 432] width 207 height 14
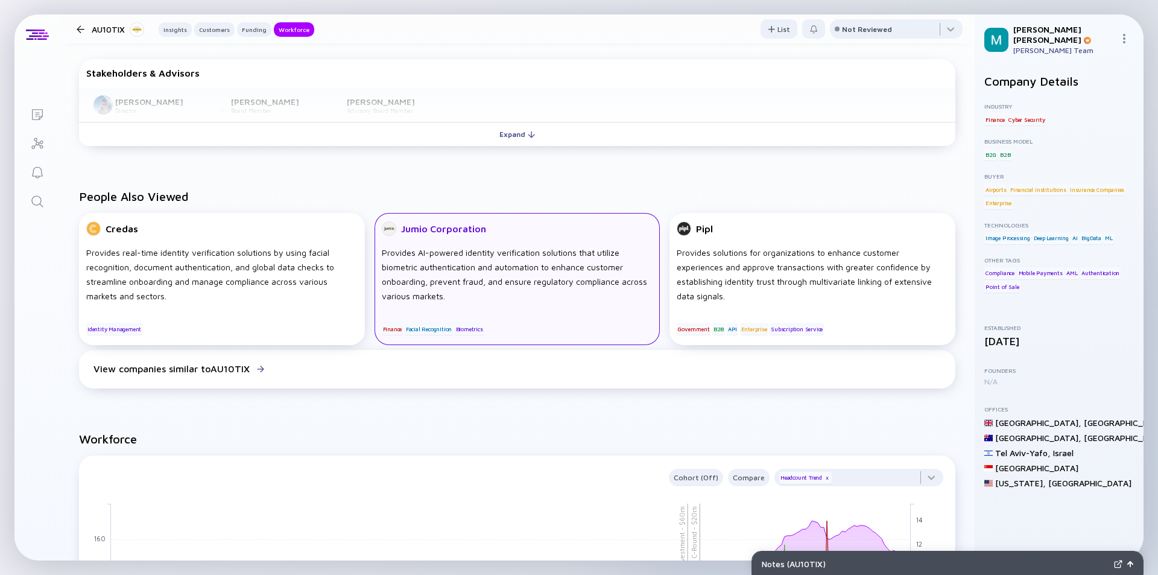
scroll to position [1206, 0]
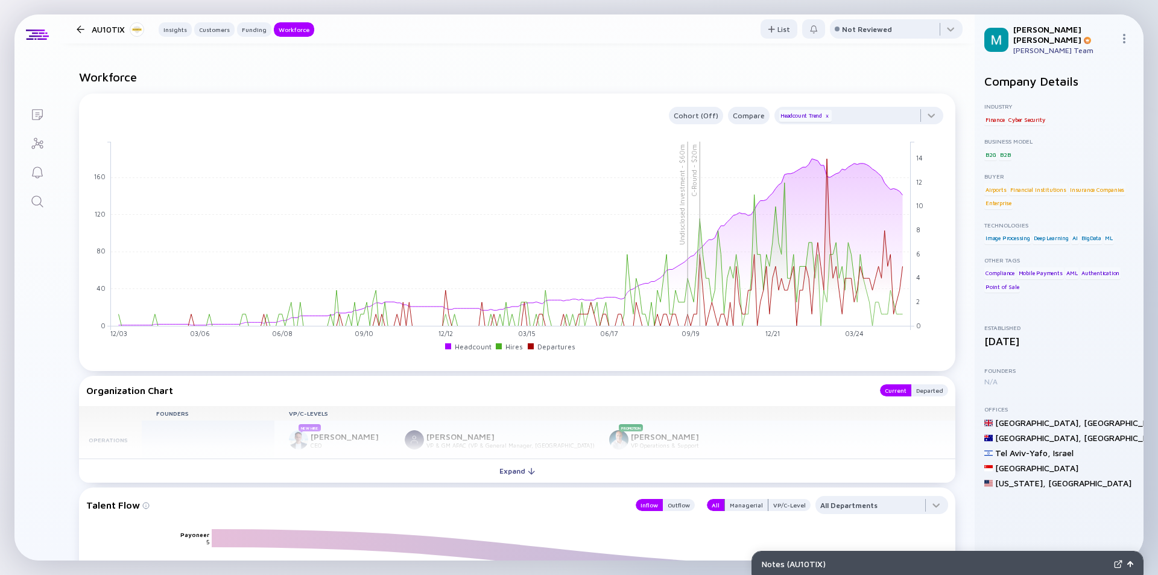
click at [515, 466] on div "Expand" at bounding box center [517, 470] width 50 height 19
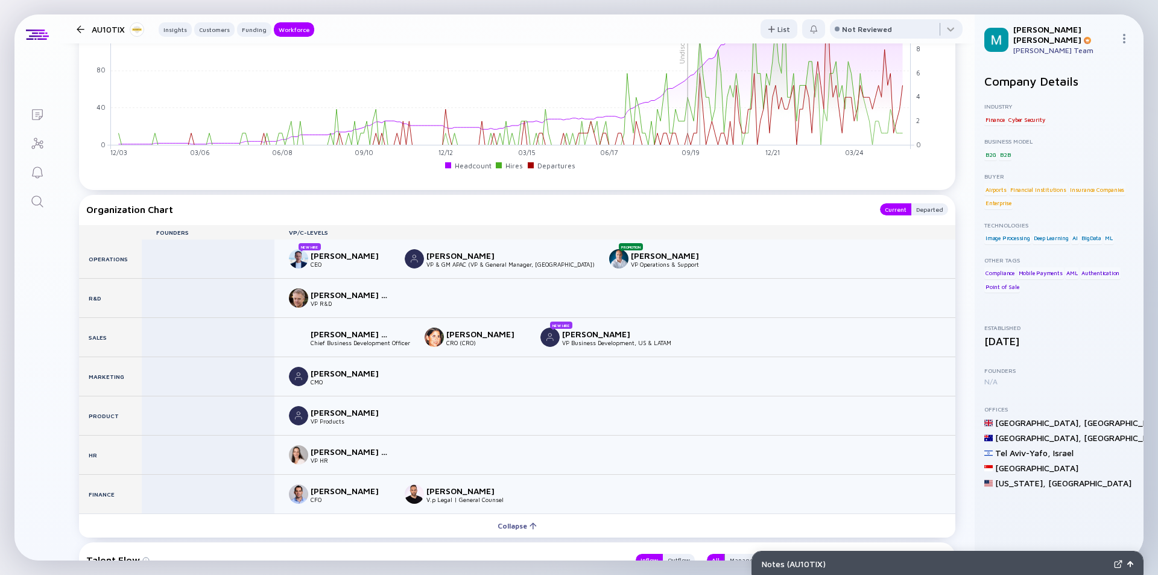
scroll to position [1447, 0]
